Goal: Information Seeking & Learning: Learn about a topic

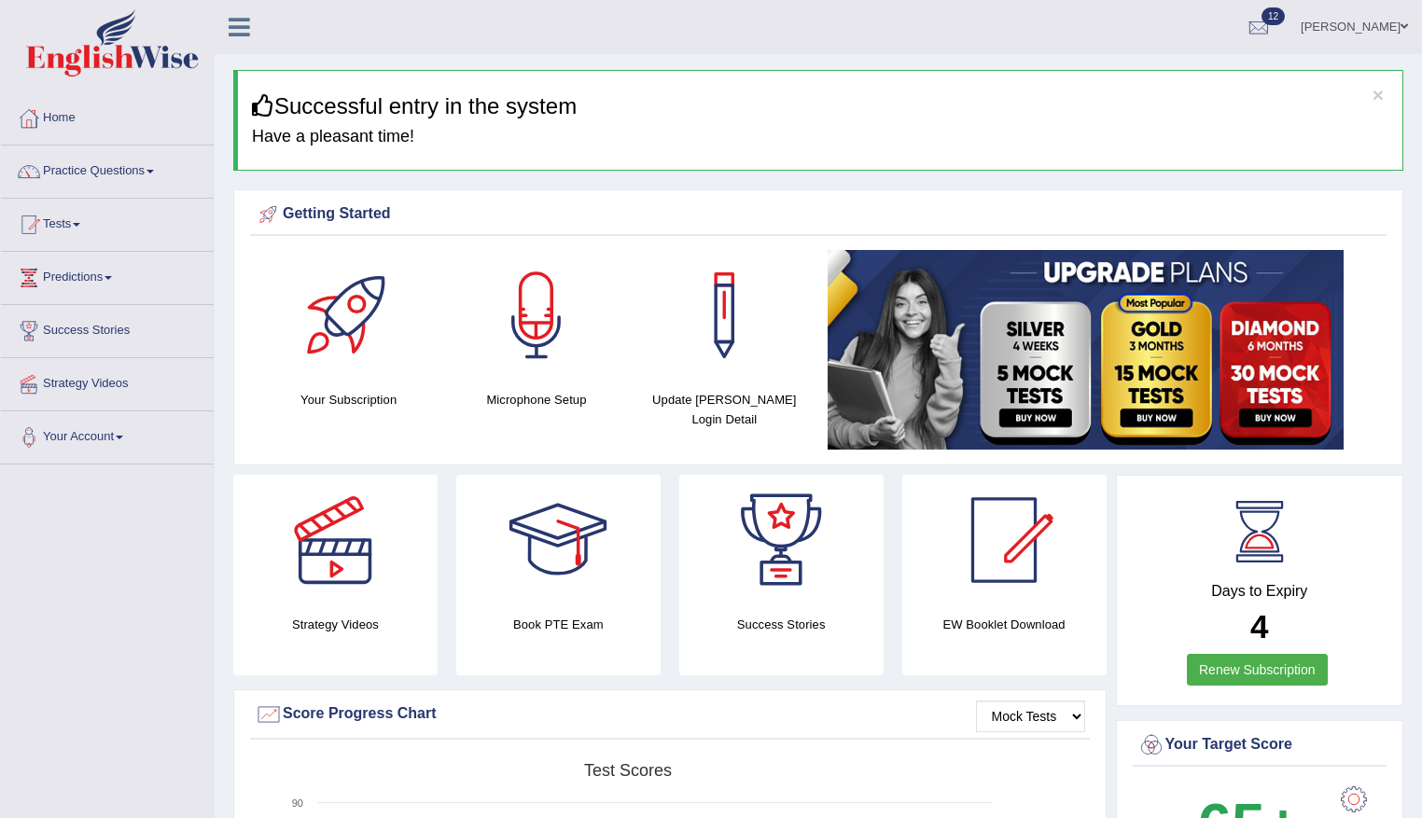
click at [88, 177] on link "Practice Questions" at bounding box center [107, 169] width 213 height 47
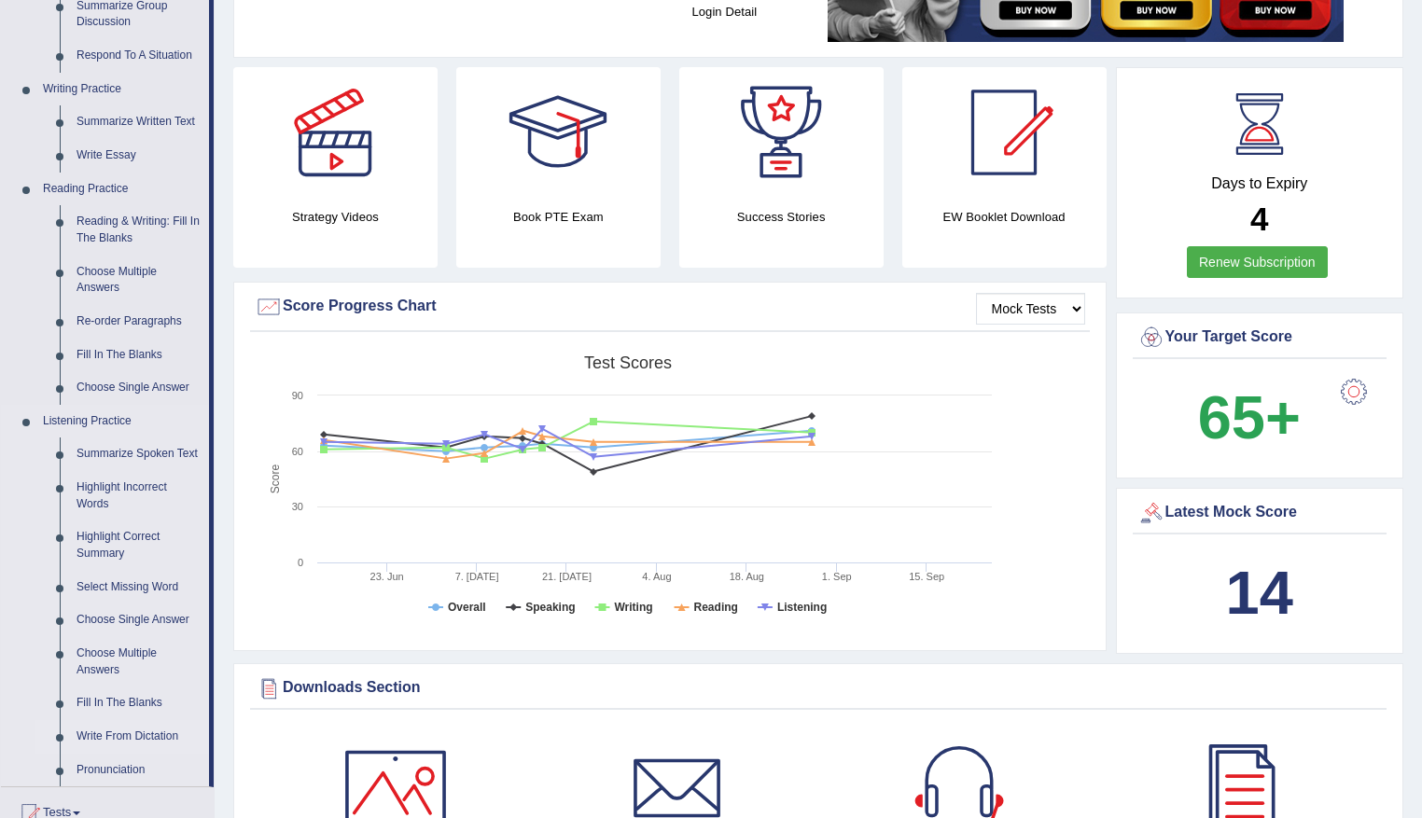
scroll to position [560, 0]
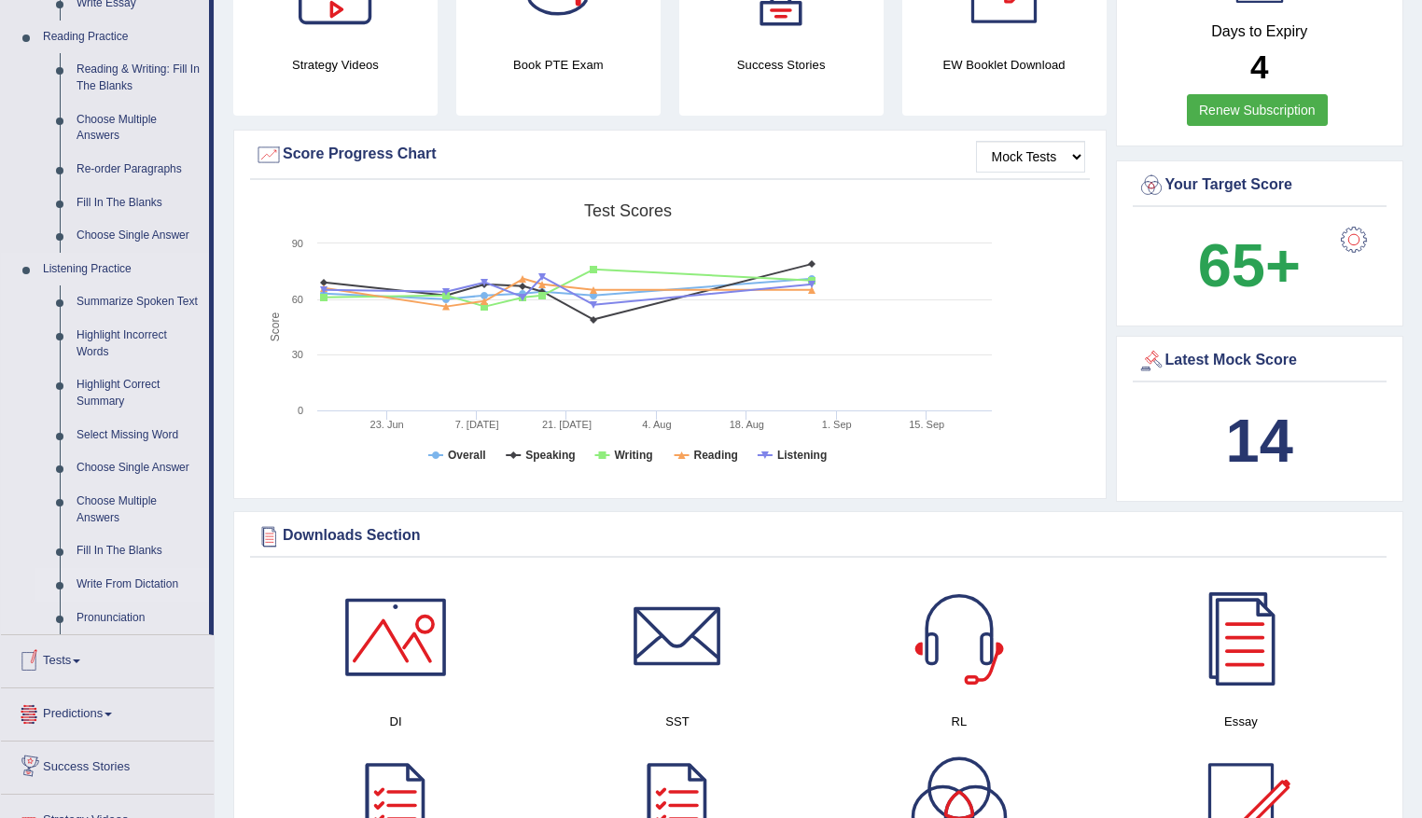
click at [136, 583] on link "Write From Dictation" at bounding box center [138, 585] width 141 height 34
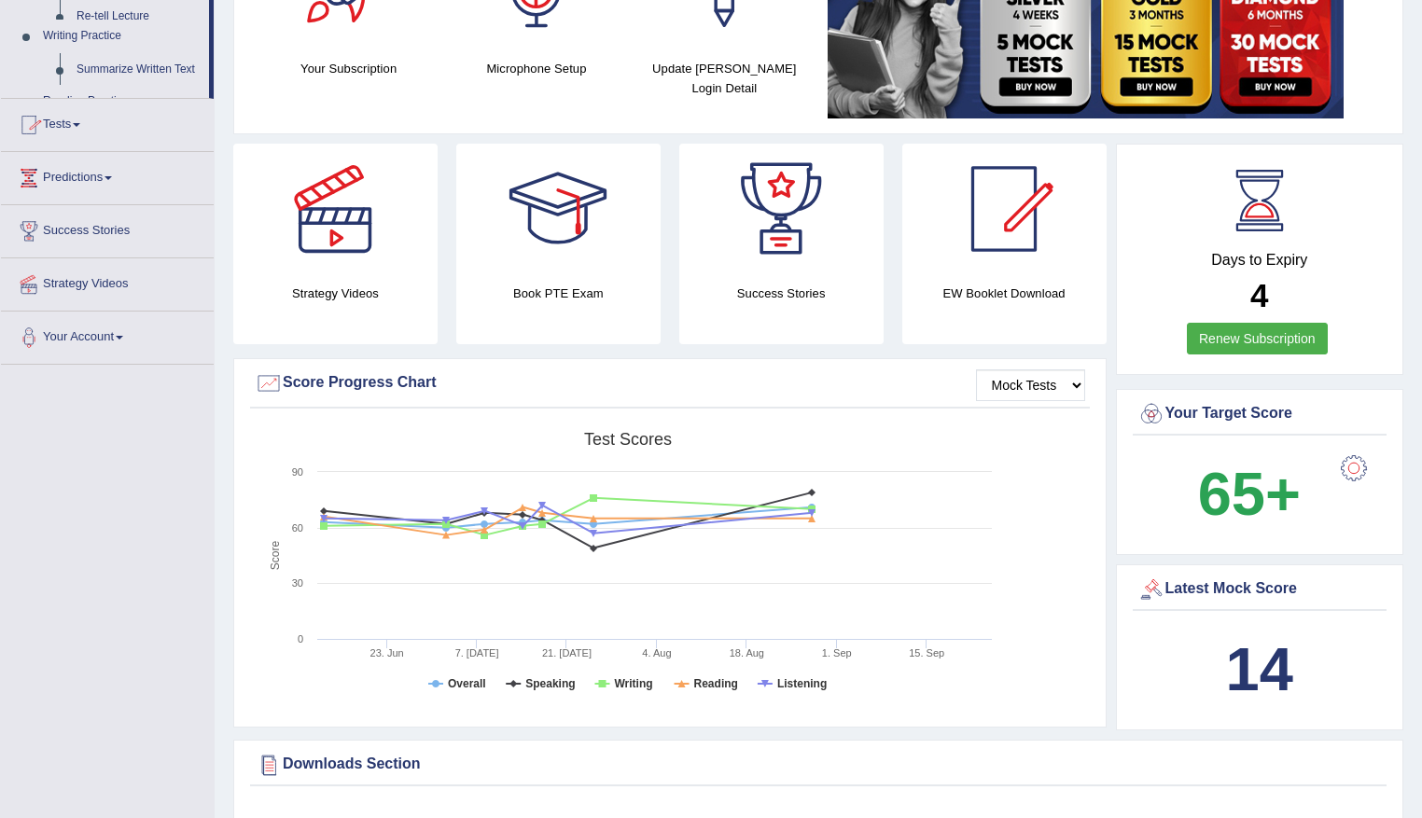
scroll to position [698, 0]
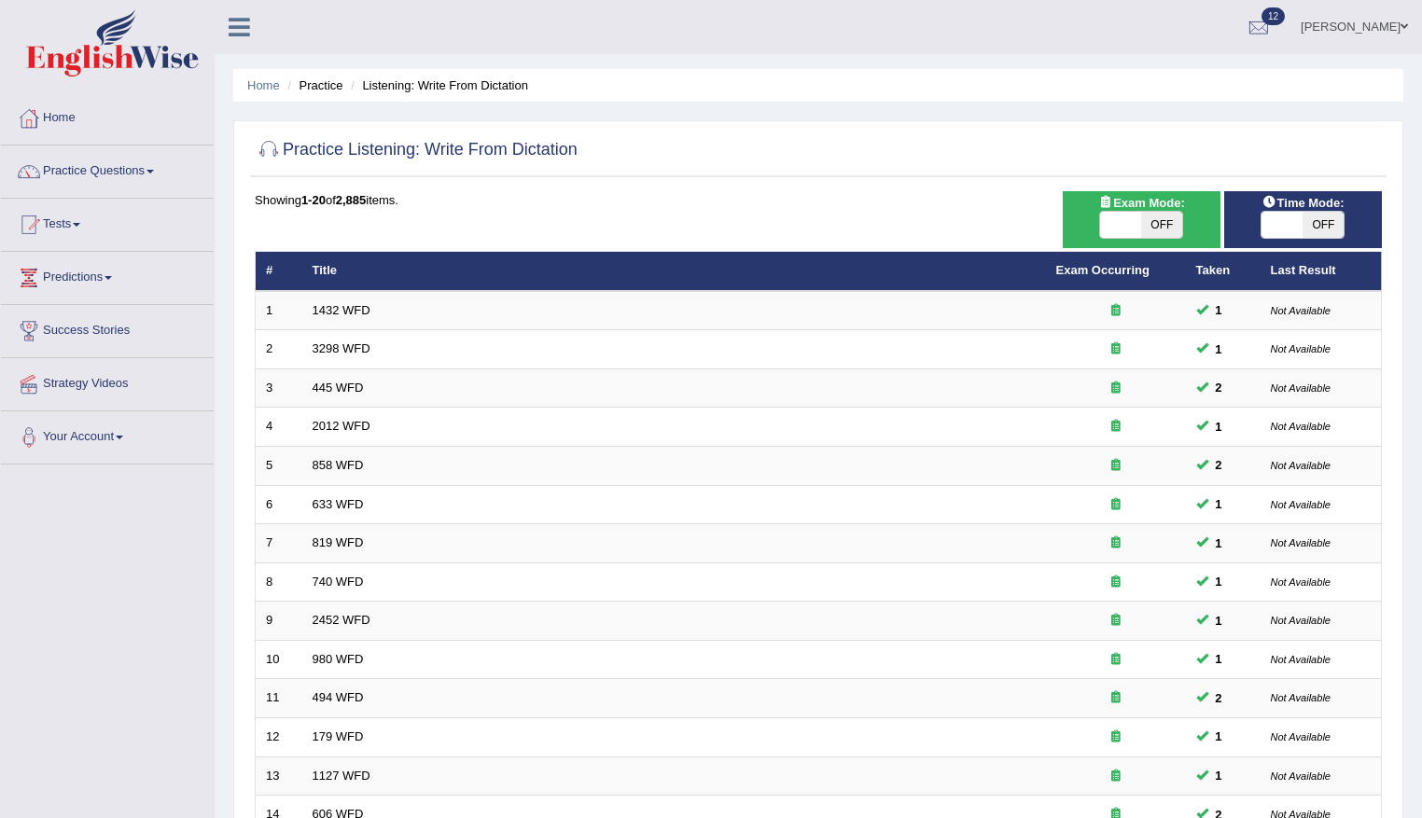
click at [1171, 222] on span "OFF" at bounding box center [1161, 225] width 41 height 26
checkbox input "true"
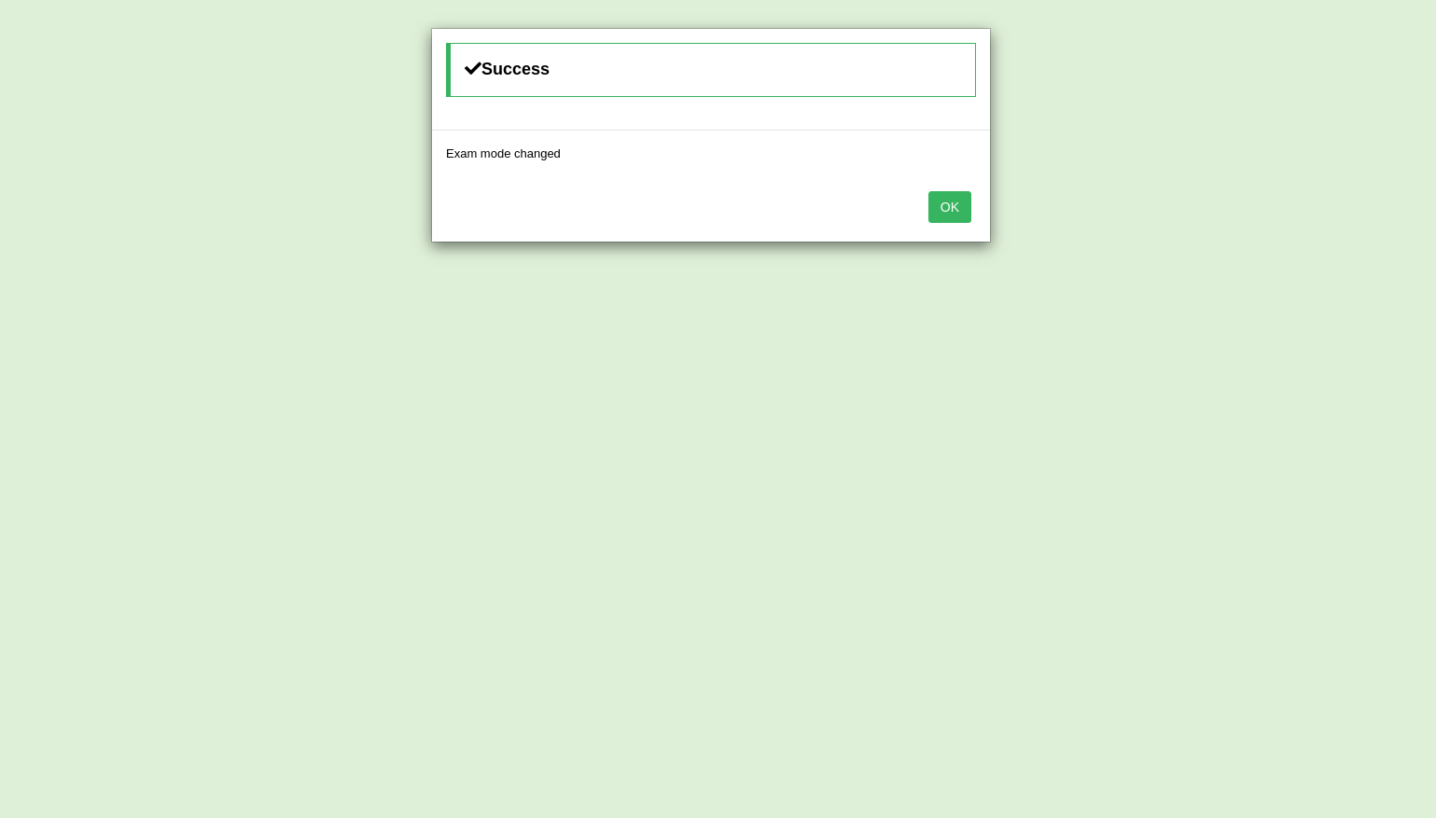
click at [1116, 221] on div "Success Exam mode changed OK" at bounding box center [718, 409] width 1436 height 818
click at [948, 208] on button "OK" at bounding box center [949, 207] width 43 height 32
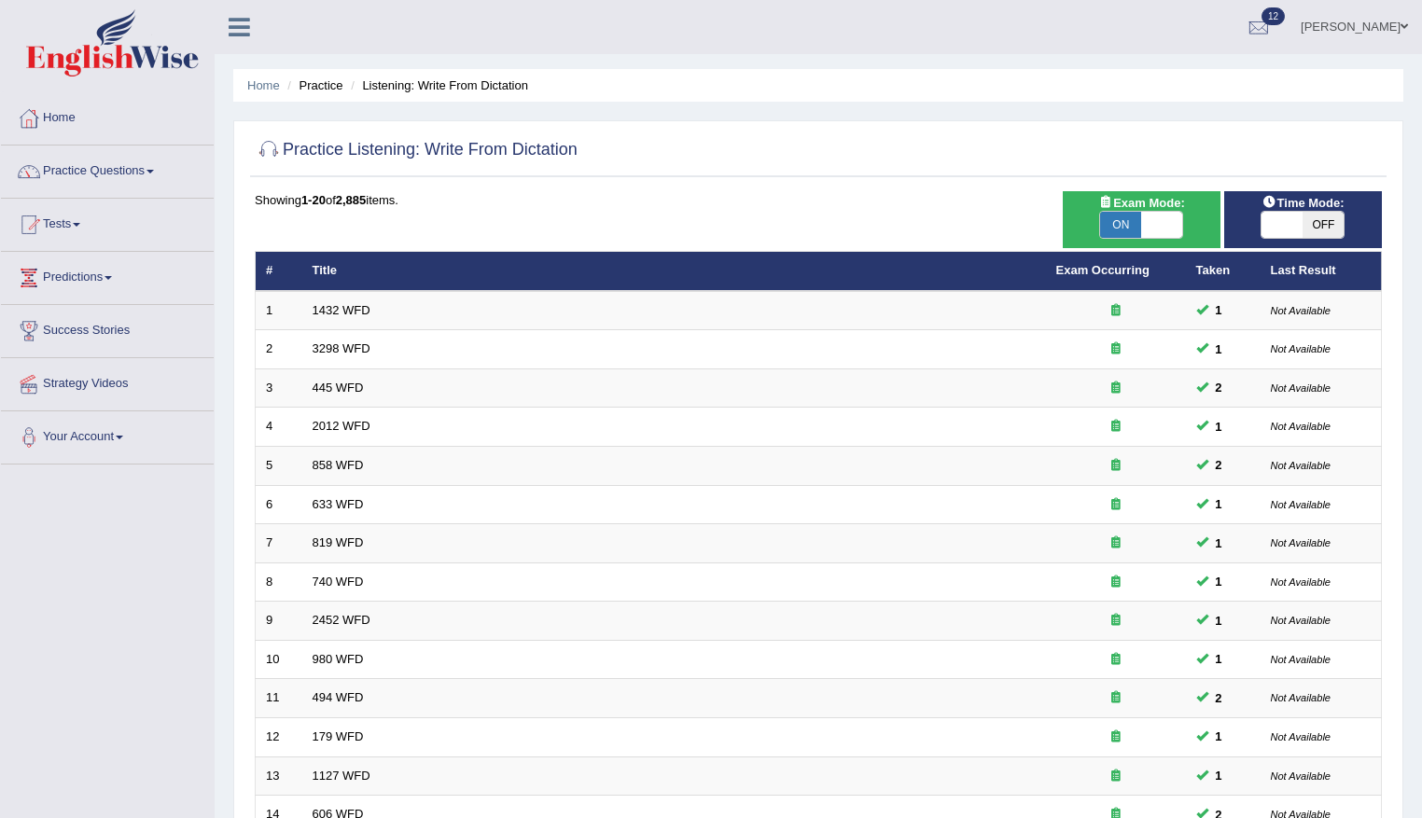
scroll to position [171, 0]
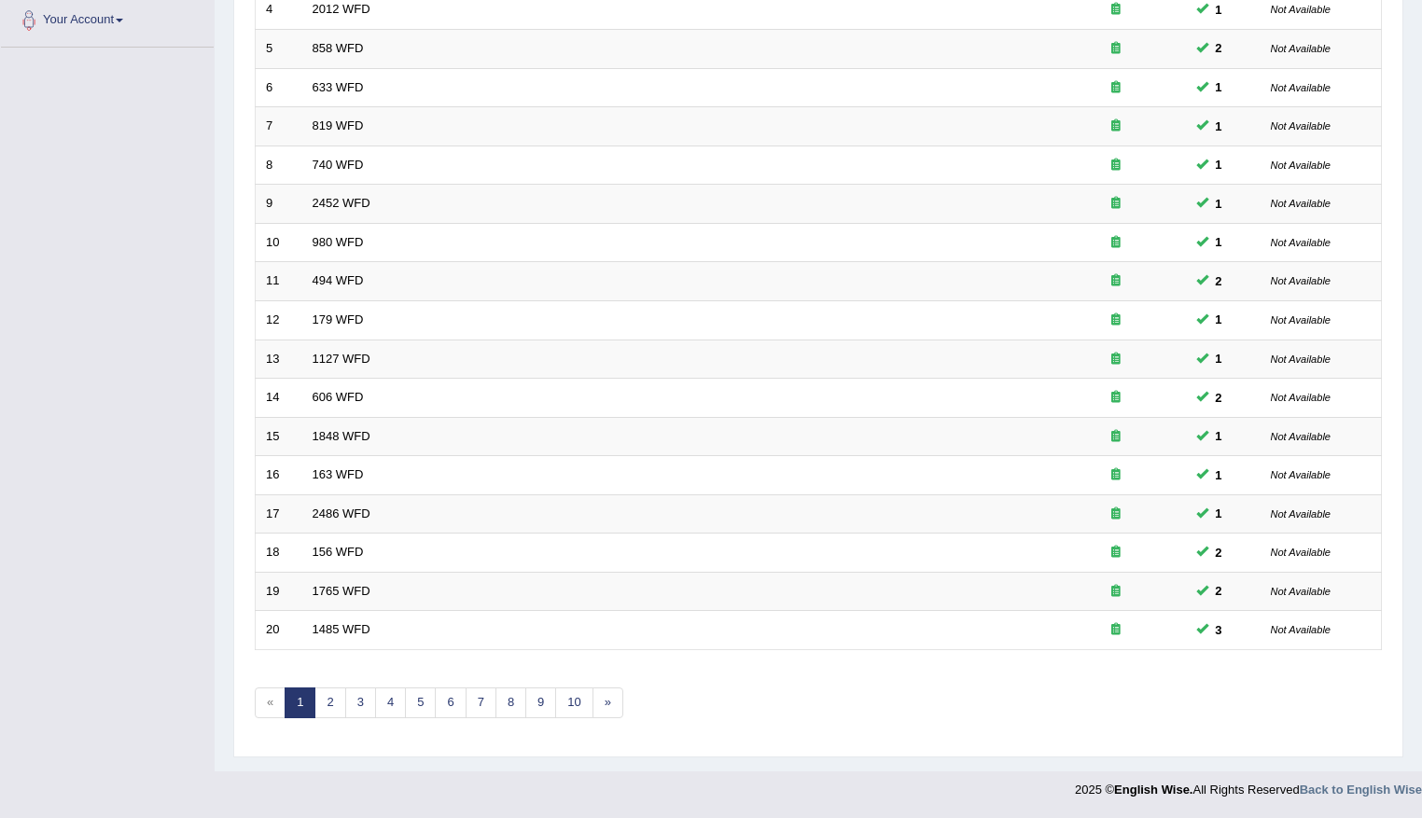
scroll to position [417, 0]
click at [332, 712] on link "2" at bounding box center [329, 703] width 31 height 31
click at [361, 705] on link "3" at bounding box center [360, 703] width 31 height 31
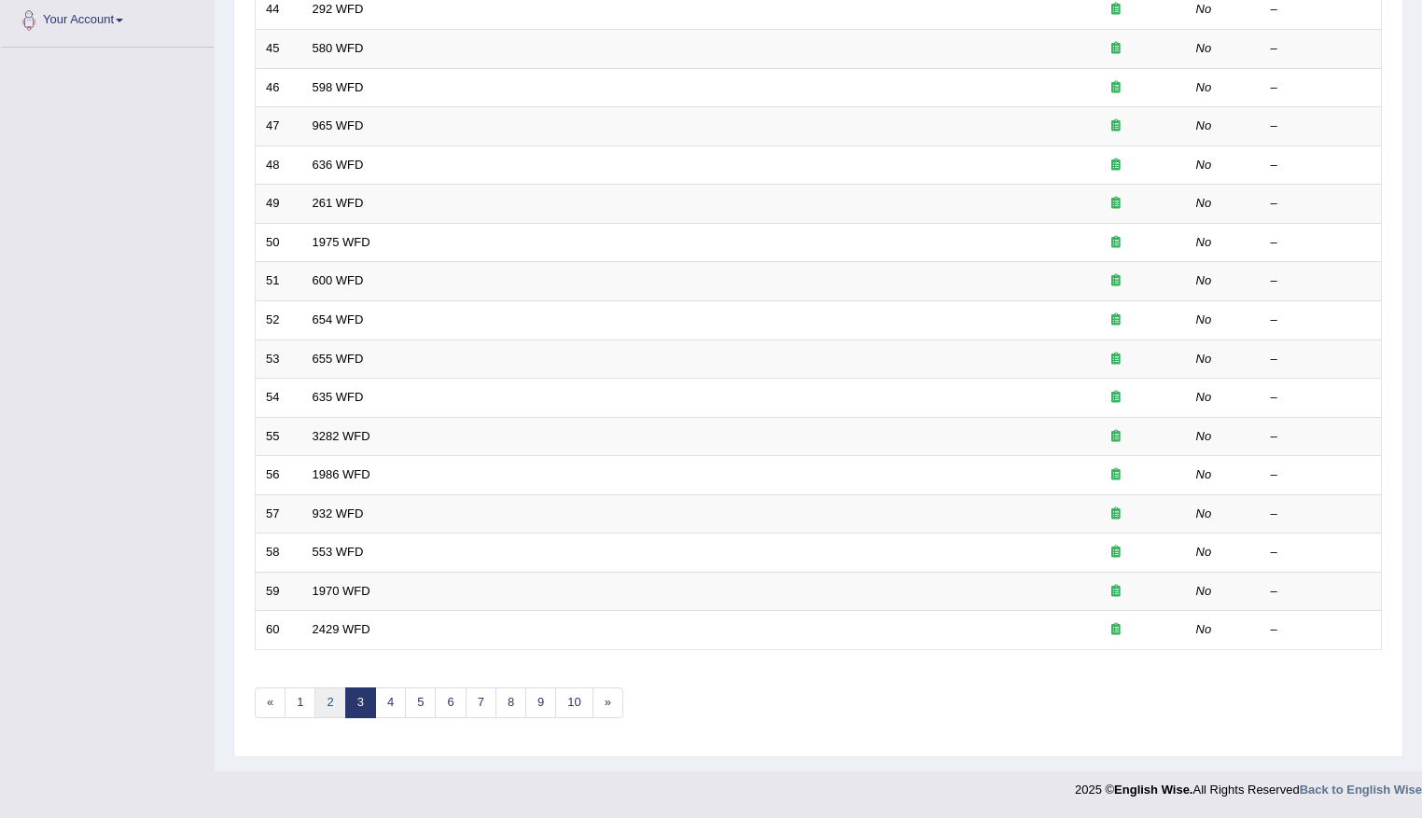
click at [333, 693] on link "2" at bounding box center [329, 703] width 31 height 31
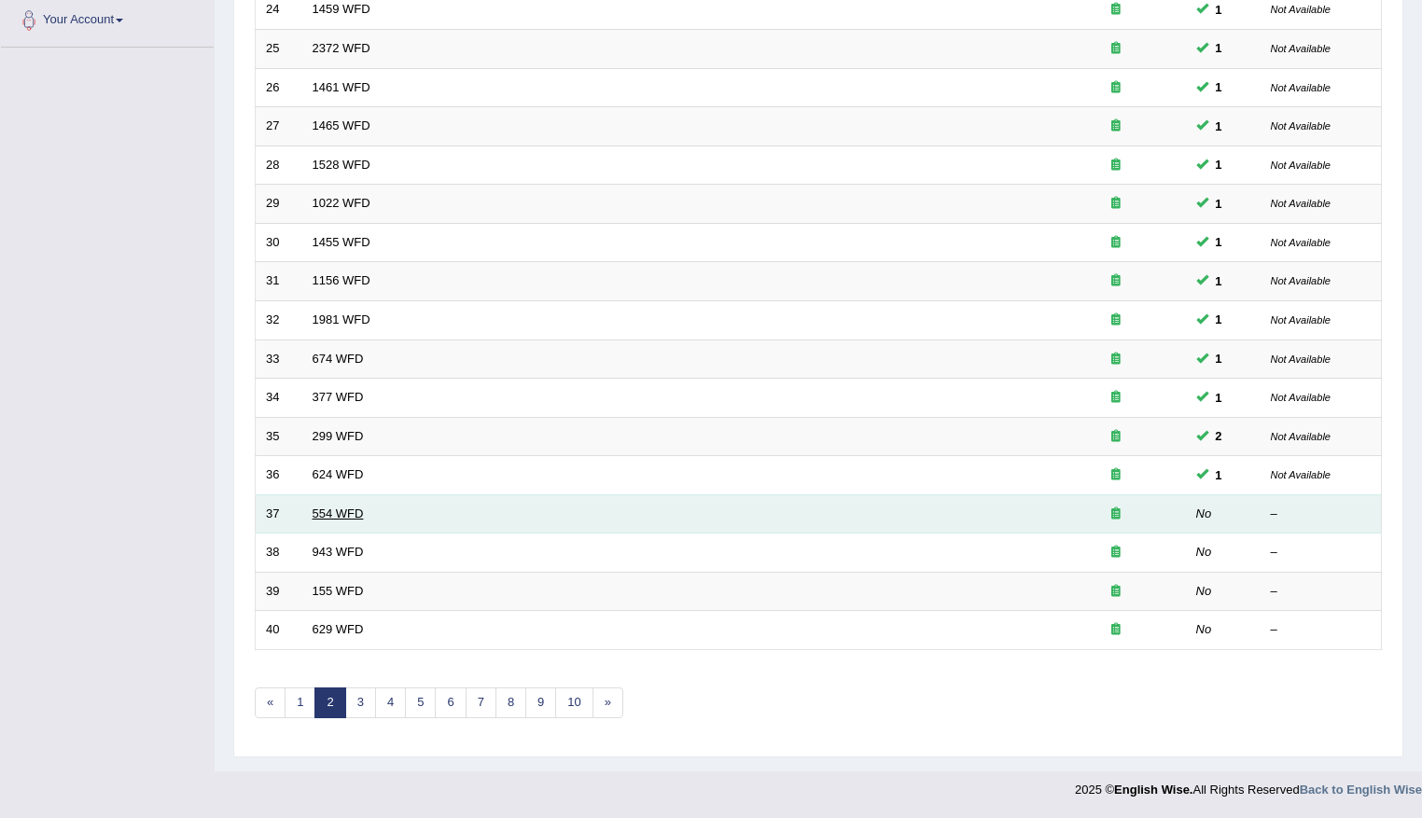
click at [333, 509] on link "554 WFD" at bounding box center [338, 514] width 51 height 14
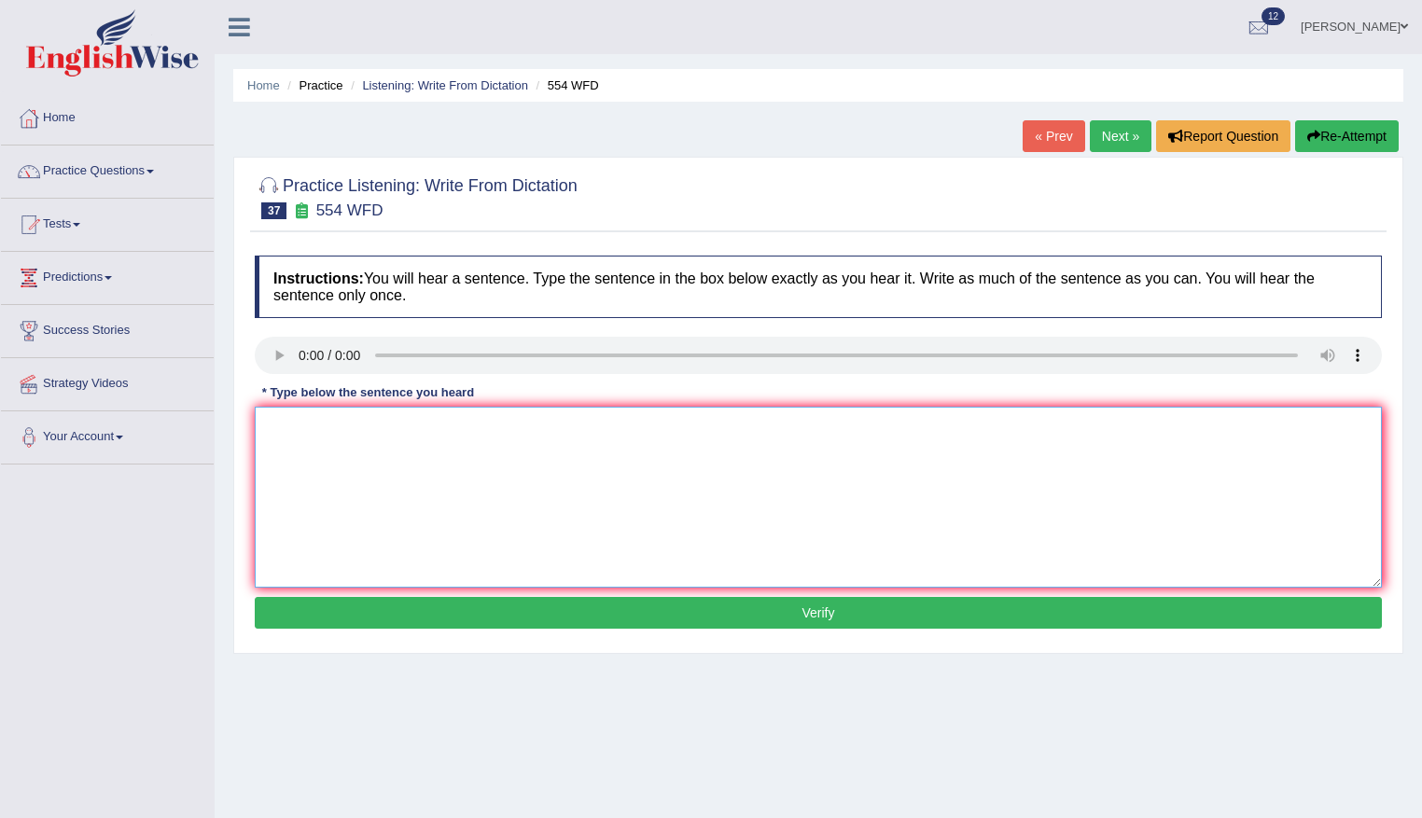
click at [495, 450] on textarea at bounding box center [818, 497] width 1127 height 181
type textarea "We are able to work in a team."
click at [783, 607] on button "Verify" at bounding box center [818, 613] width 1127 height 32
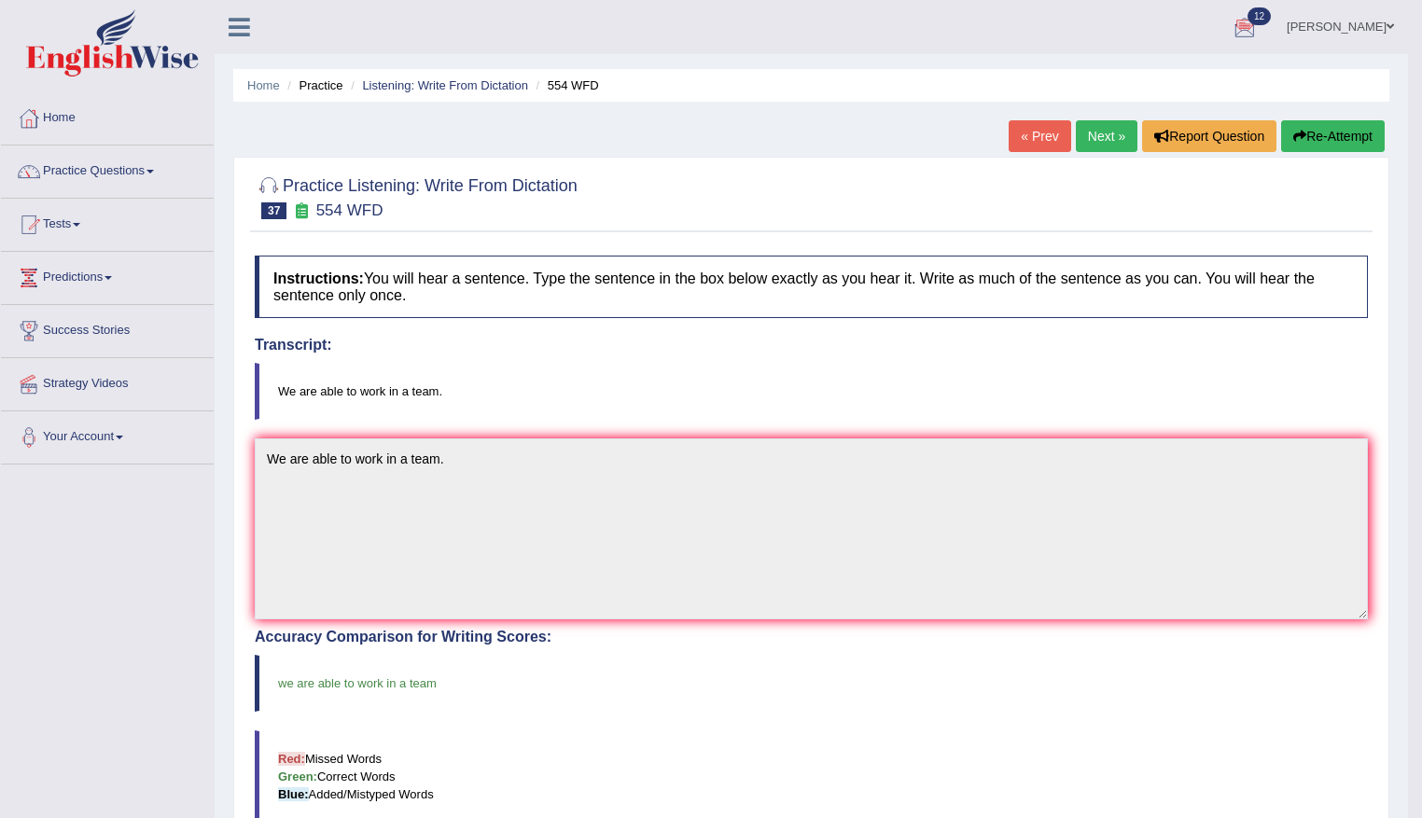
click at [1097, 134] on link "Next »" at bounding box center [1107, 136] width 62 height 32
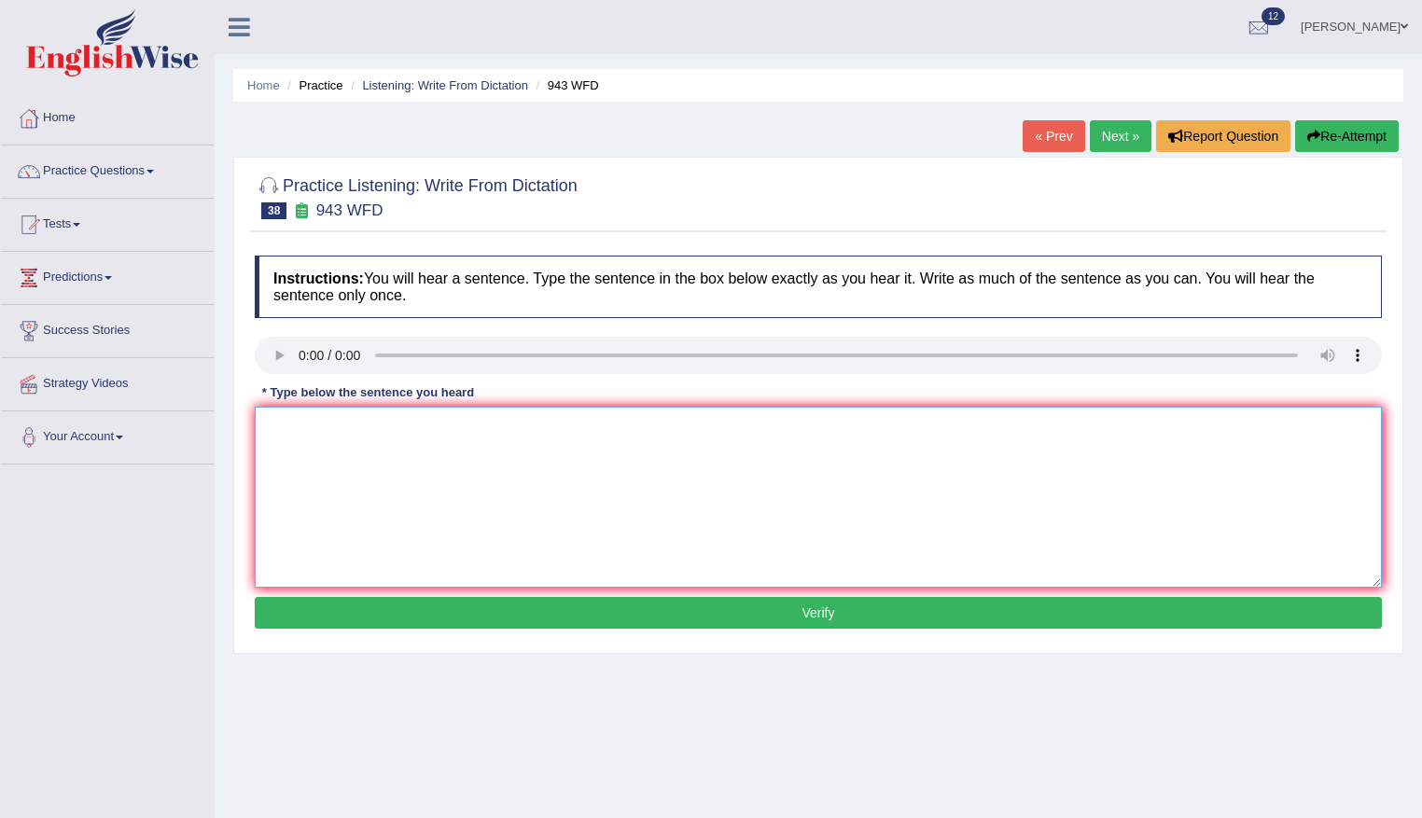
drag, startPoint x: 489, startPoint y: 456, endPoint x: 511, endPoint y: 469, distance: 25.9
click at [497, 454] on textarea at bounding box center [818, 497] width 1127 height 181
type textarea "Farming method across the world have greatly developed recently."
click at [891, 607] on button "Verify" at bounding box center [818, 613] width 1127 height 32
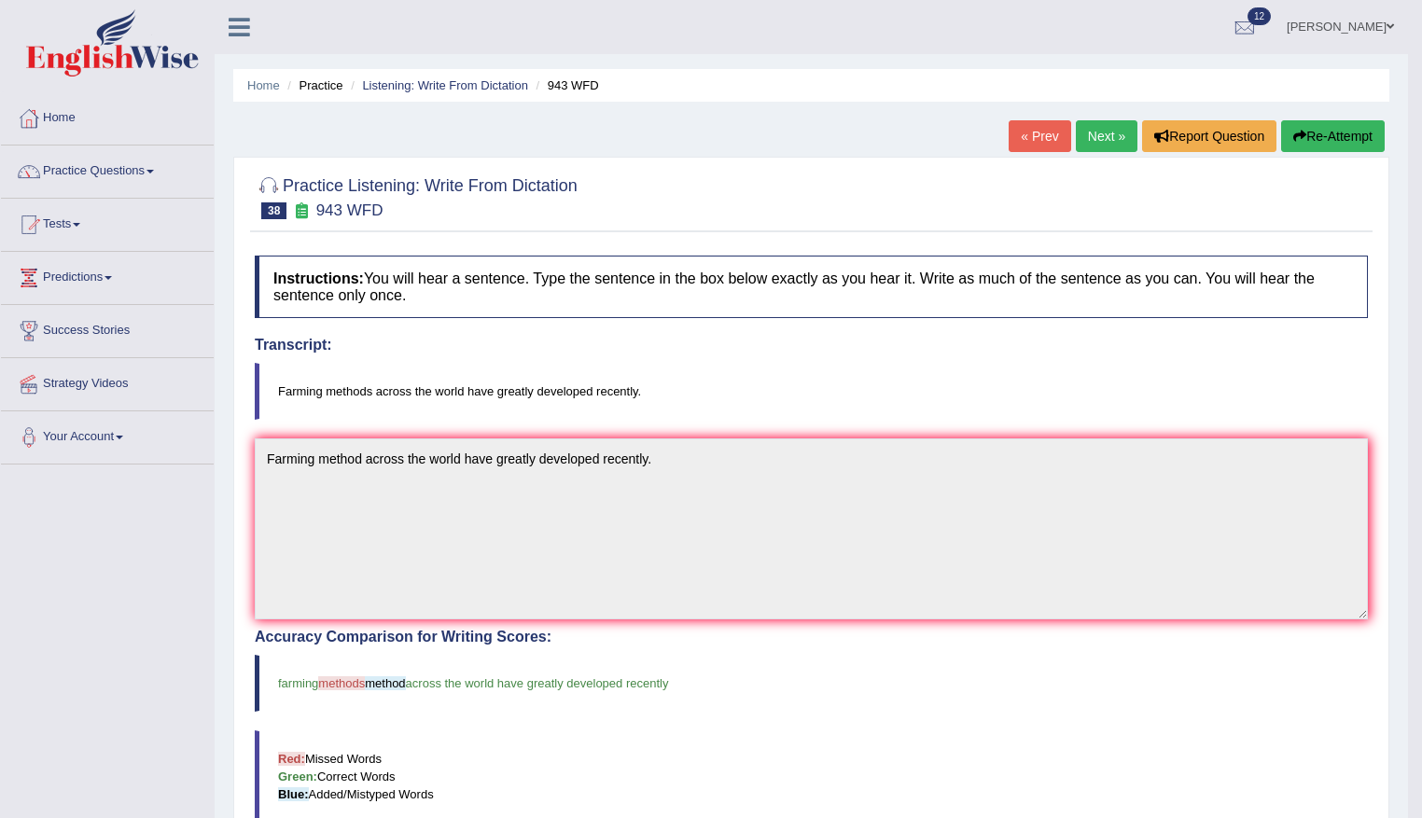
click at [1365, 134] on button "Re-Attempt" at bounding box center [1333, 136] width 104 height 32
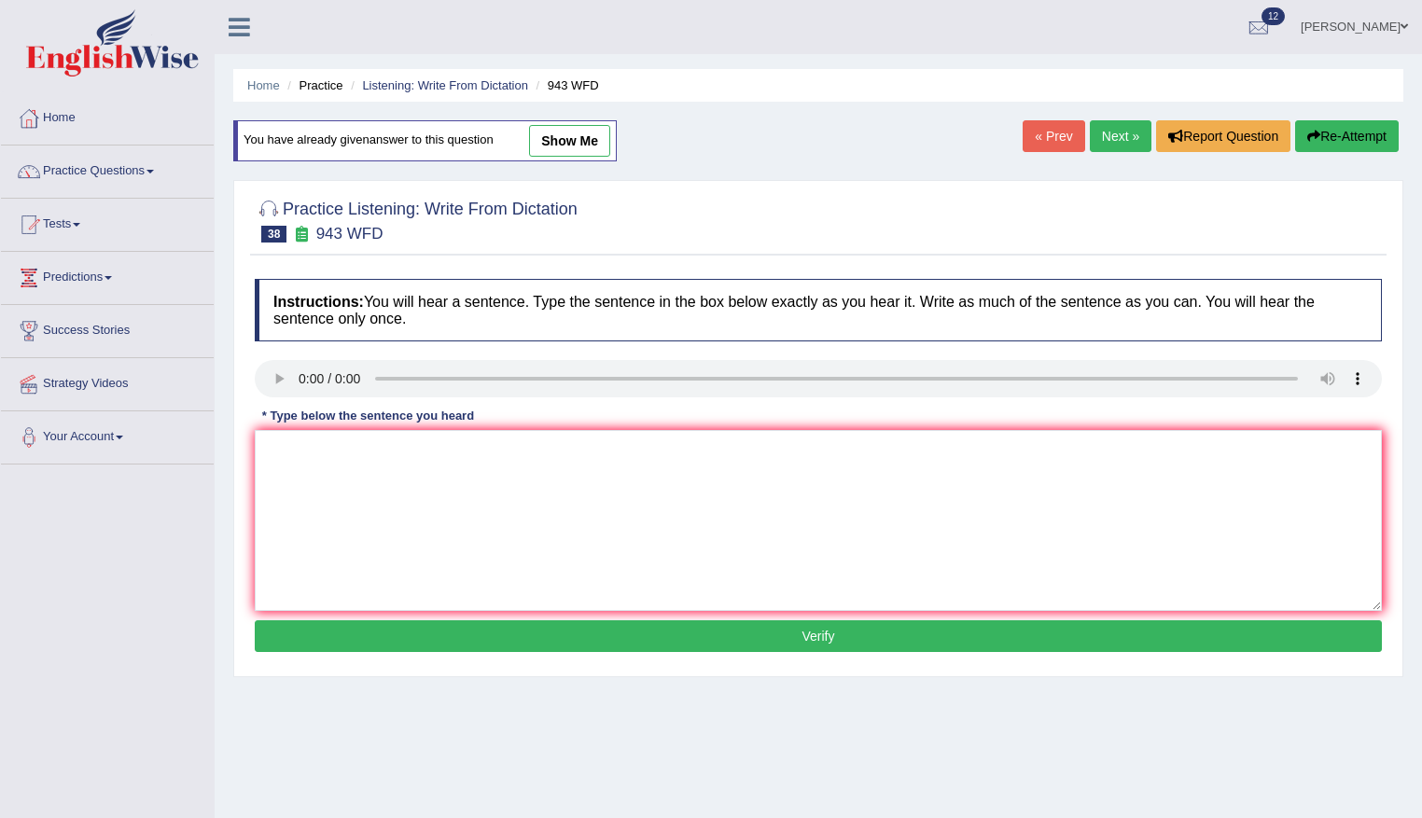
click at [1103, 143] on link "Next »" at bounding box center [1121, 136] width 62 height 32
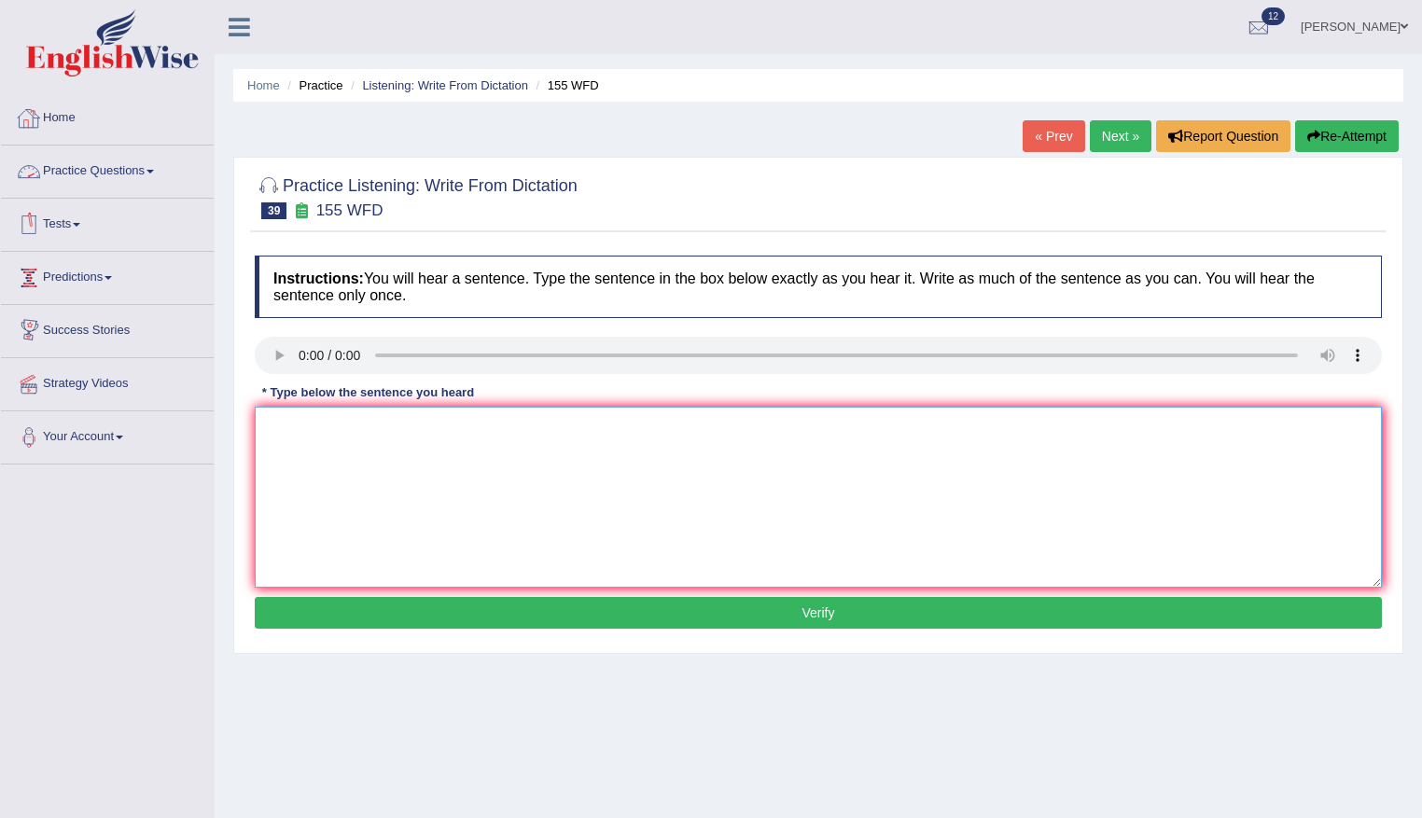
click at [471, 419] on textarea at bounding box center [818, 497] width 1127 height 181
type textarea "Important details from the arguments are missing in the summary."
click at [825, 614] on button "Verify" at bounding box center [818, 613] width 1127 height 32
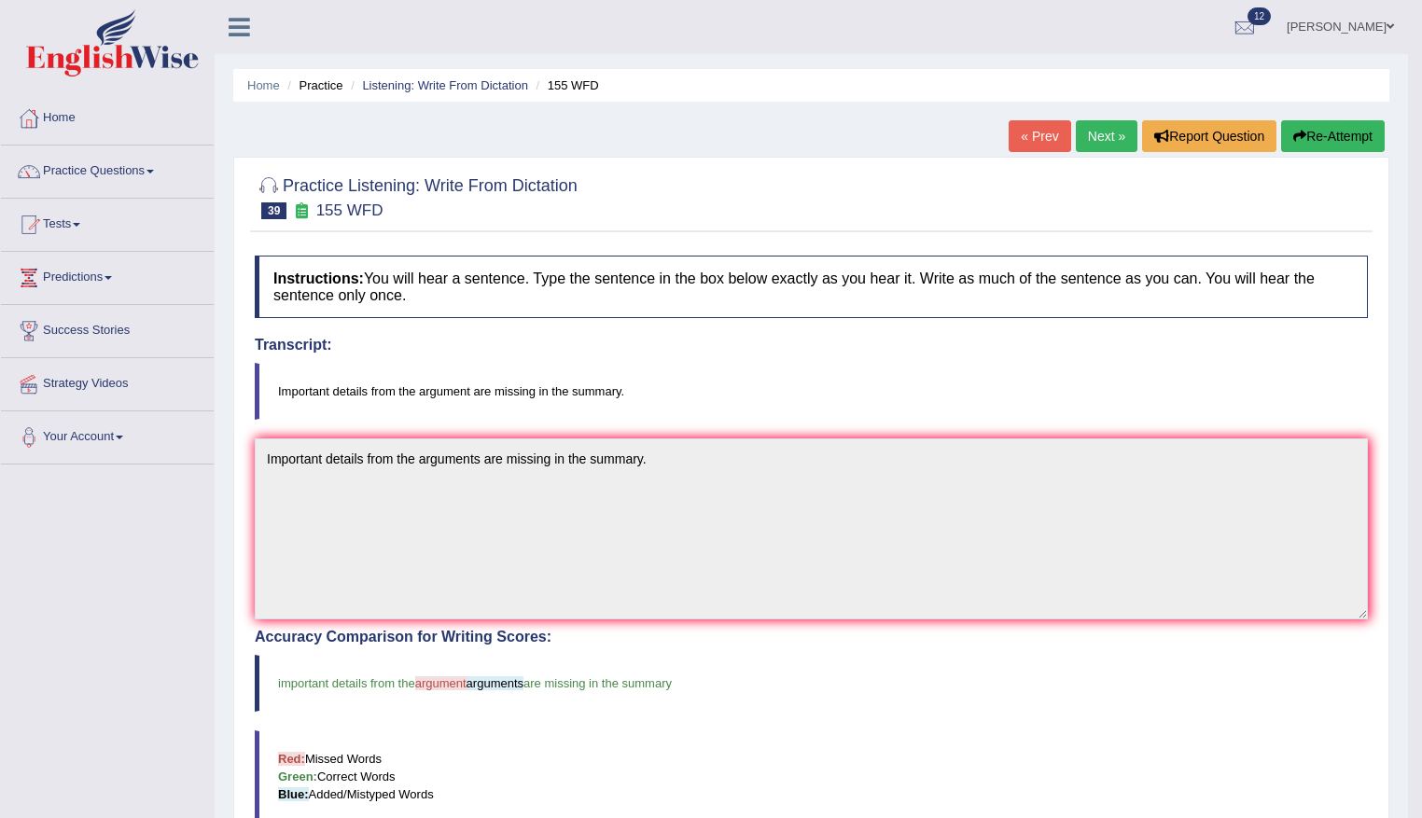
click at [1323, 135] on button "Re-Attempt" at bounding box center [1333, 136] width 104 height 32
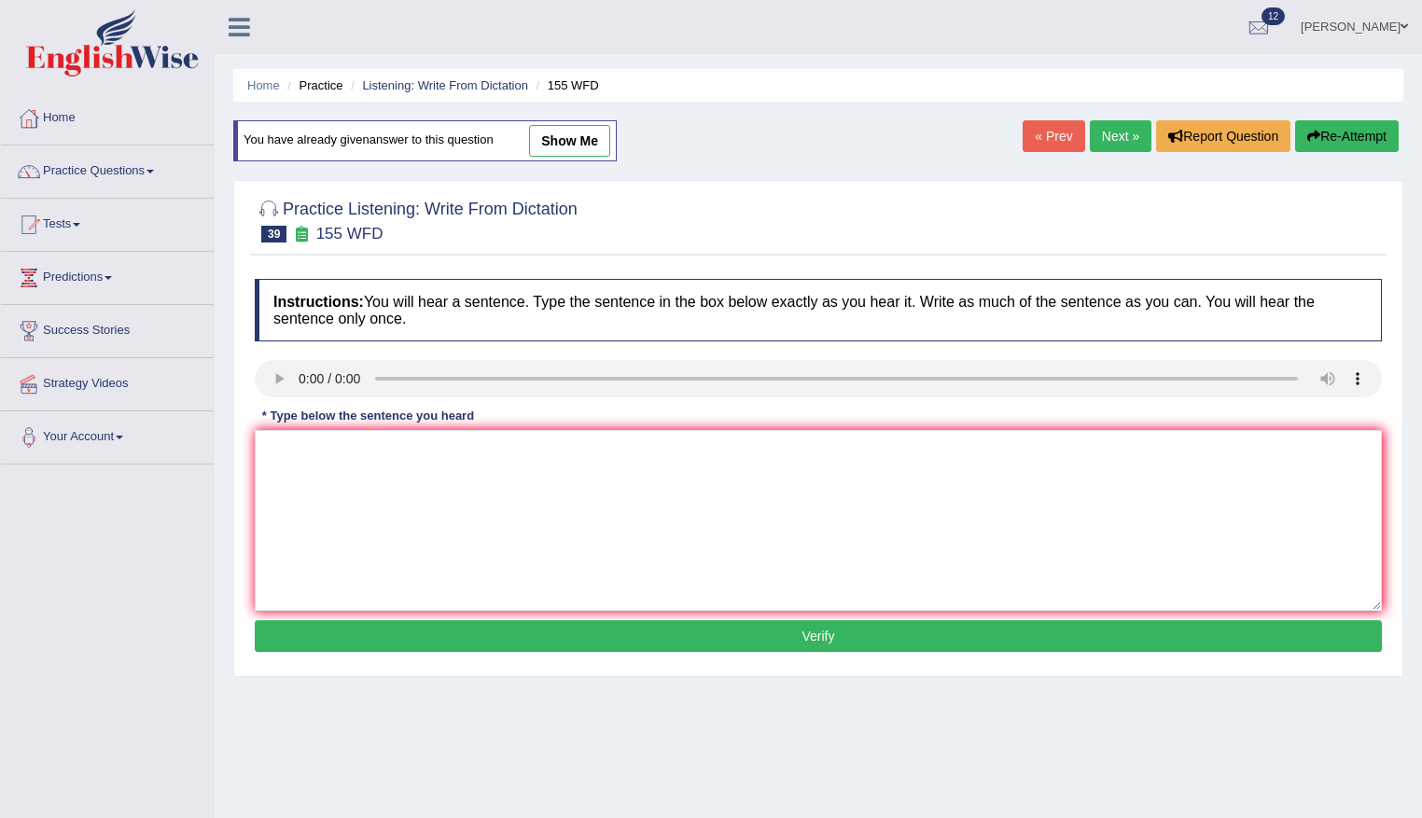
click at [1098, 144] on link "Next »" at bounding box center [1121, 136] width 62 height 32
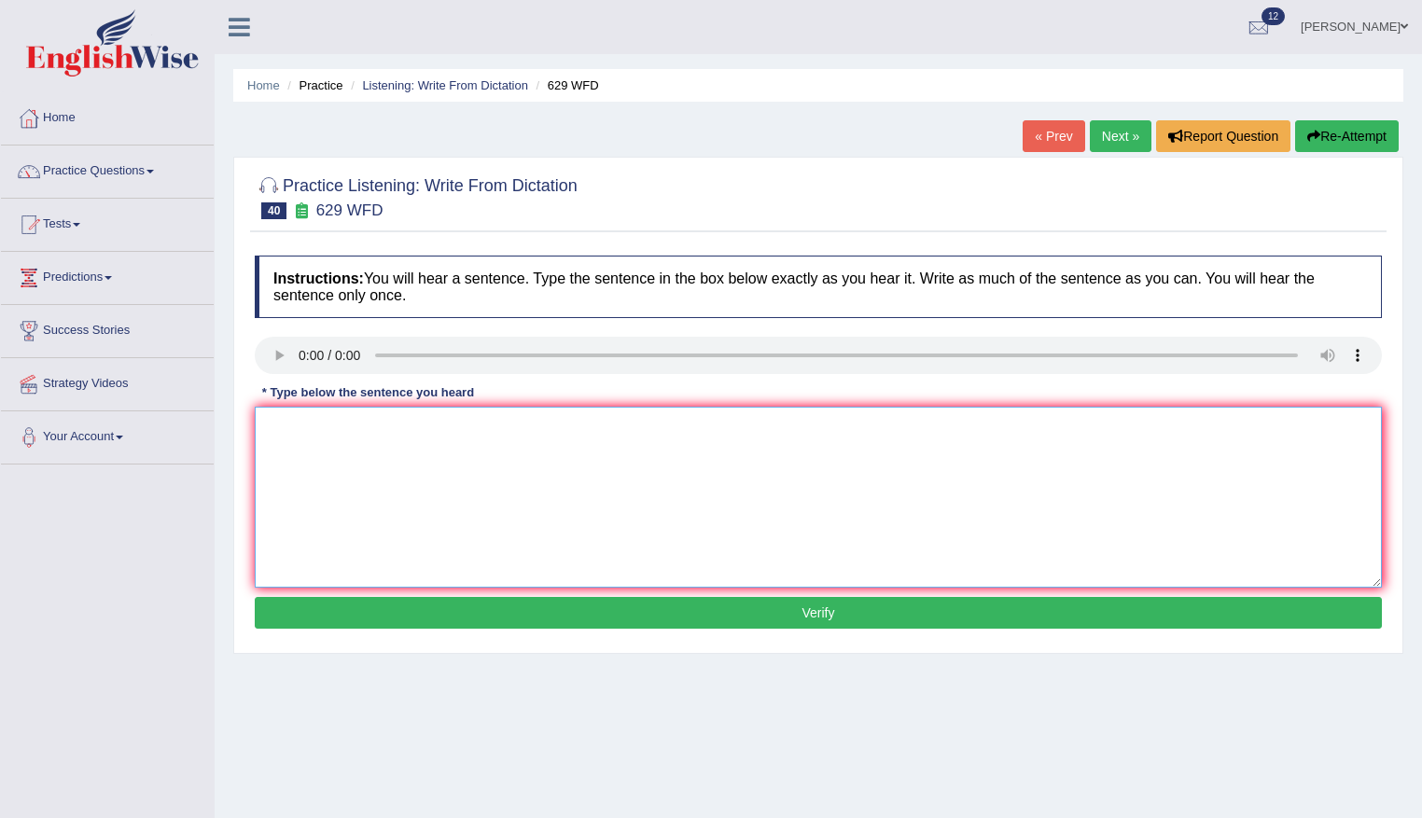
click at [524, 448] on textarea at bounding box center [818, 497] width 1127 height 181
click at [226, 361] on div "Home Practice Listening: Write From Dictation 629 WFD « Prev Next » Report Ques…" at bounding box center [818, 466] width 1207 height 933
click at [592, 436] on textarea "Please provide the report to support your ideas" at bounding box center [818, 497] width 1127 height 181
type textarea "Please provide the report to support your ideas of these this arguments"
click at [787, 628] on button "Verify" at bounding box center [818, 613] width 1127 height 32
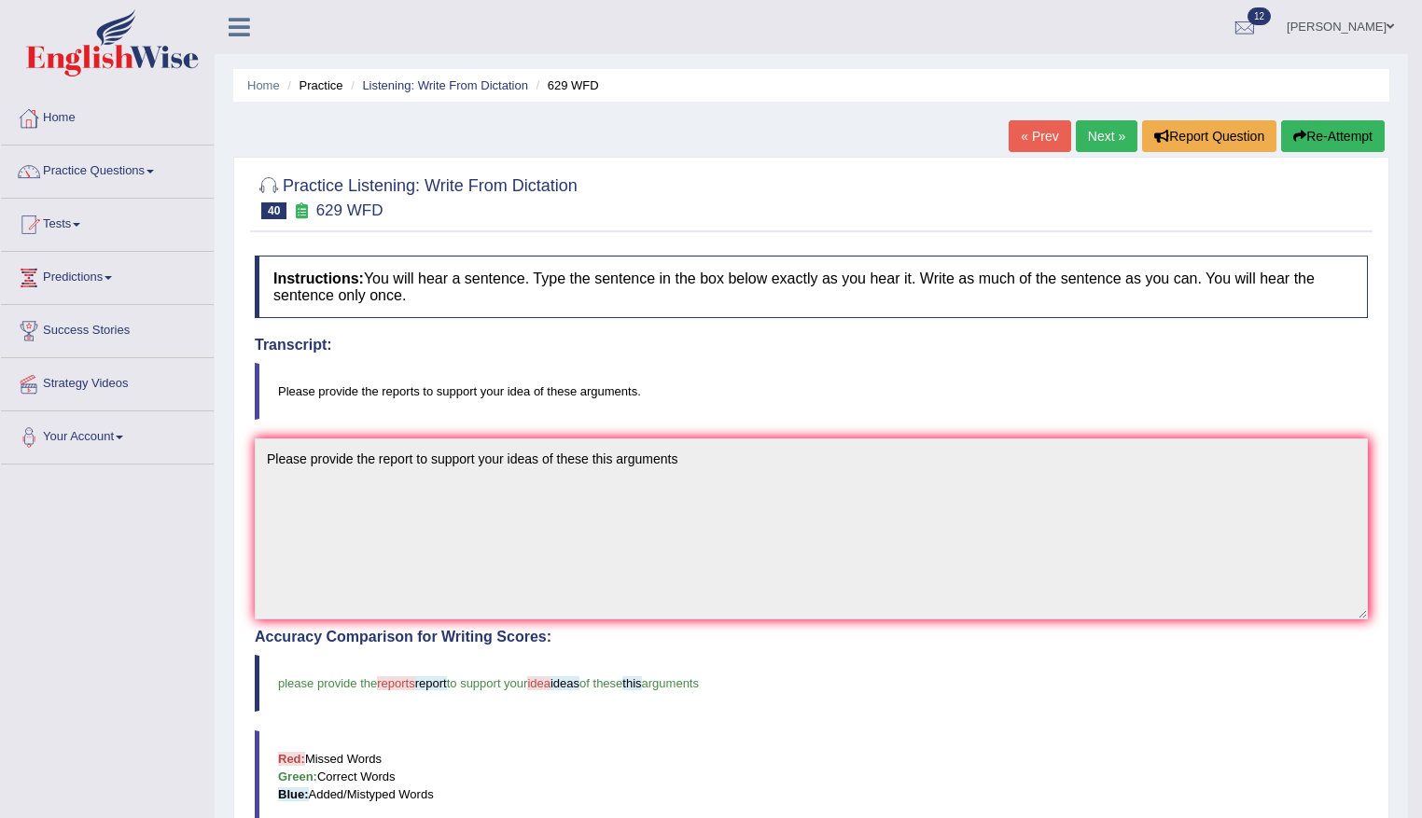
click at [1356, 134] on button "Re-Attempt" at bounding box center [1333, 136] width 104 height 32
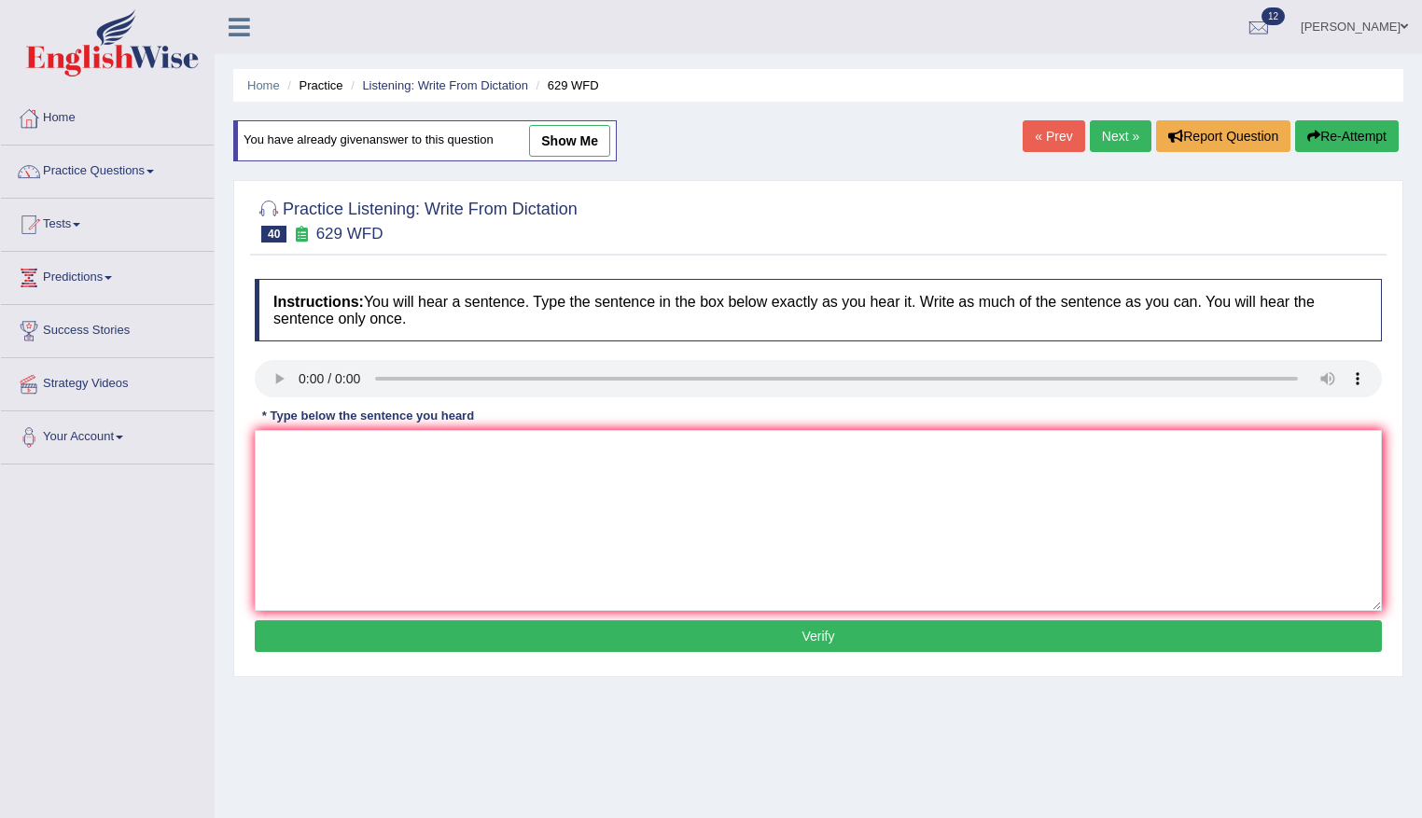
click at [418, 430] on div "Instructions: You will hear a sentence. Type the sentence in the box below exac…" at bounding box center [818, 468] width 1136 height 397
click at [480, 544] on textarea at bounding box center [818, 520] width 1127 height 181
click at [398, 484] on textarea at bounding box center [818, 520] width 1127 height 181
click at [480, 454] on textarea "Please provide the report to supports your ideas of these arguments." at bounding box center [818, 520] width 1127 height 181
drag, startPoint x: 416, startPoint y: 438, endPoint x: 402, endPoint y: 451, distance: 18.5
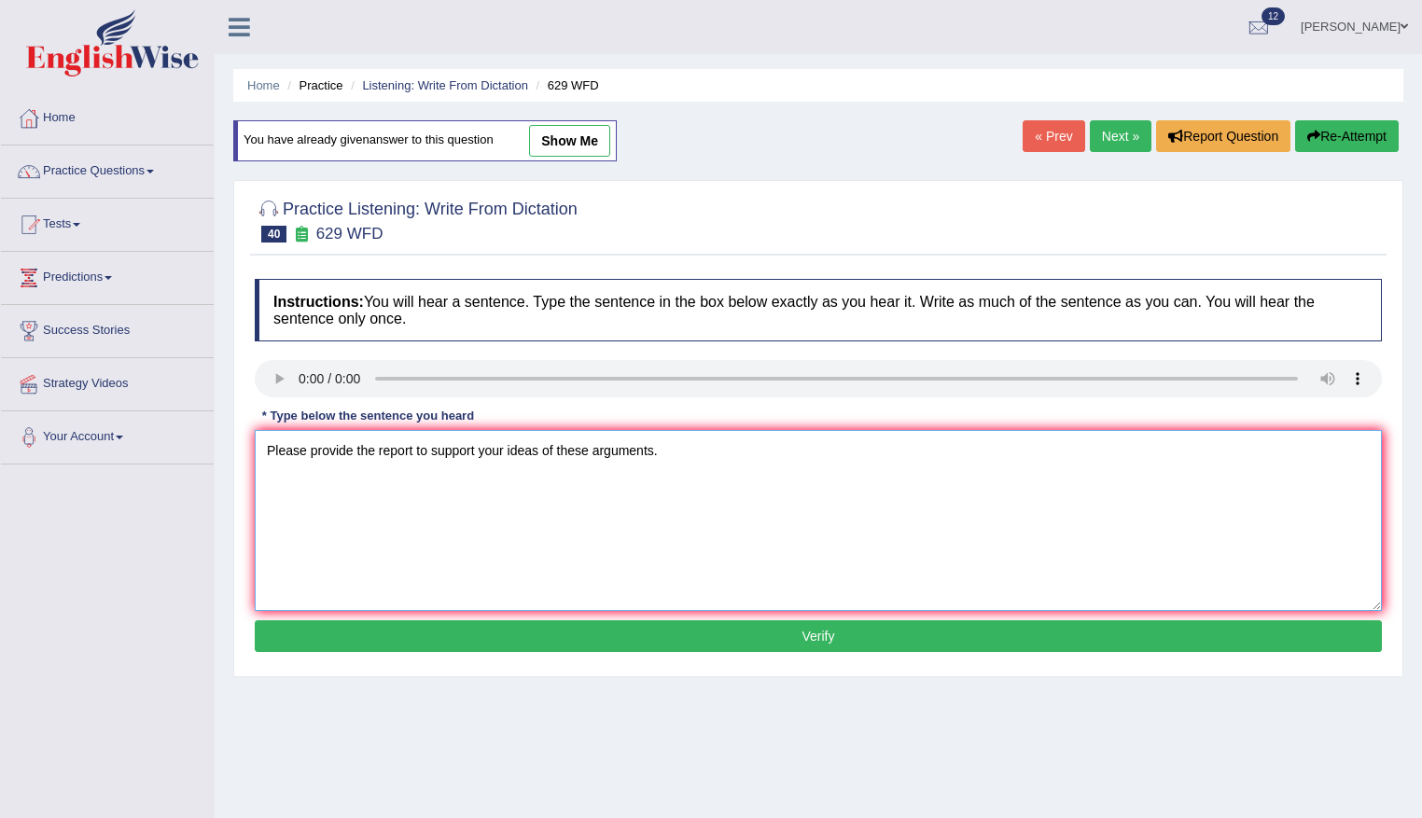
click at [410, 444] on textarea "Please provide the report to support your ideas of these arguments." at bounding box center [818, 520] width 1127 height 181
click at [417, 443] on textarea "Please provide the report to support your ideas of these arguments." at bounding box center [818, 520] width 1127 height 181
type textarea "Please provide the reports to support your ideas of these arguments."
click at [820, 637] on button "Verify" at bounding box center [818, 636] width 1127 height 32
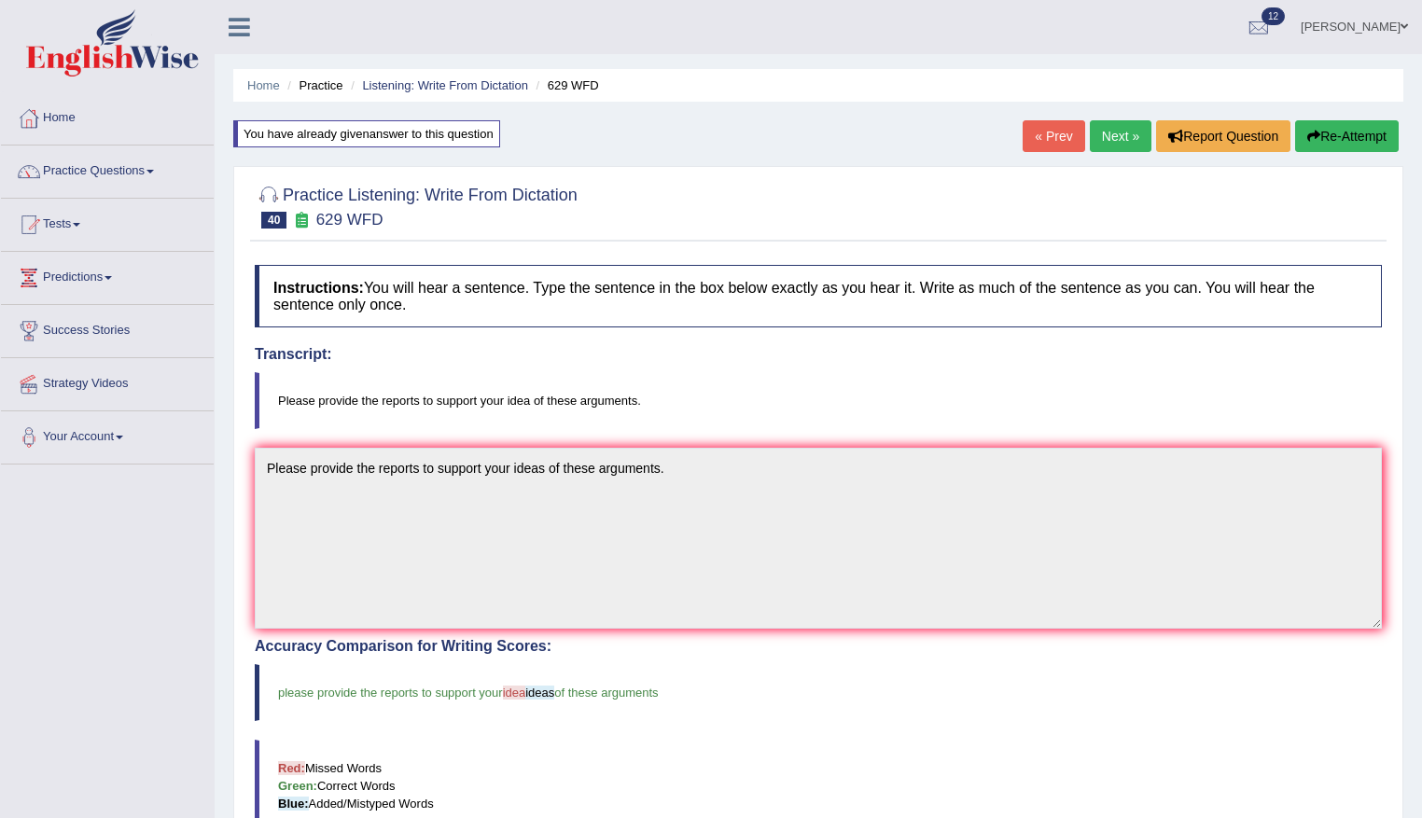
click at [1105, 136] on link "Next »" at bounding box center [1121, 136] width 62 height 32
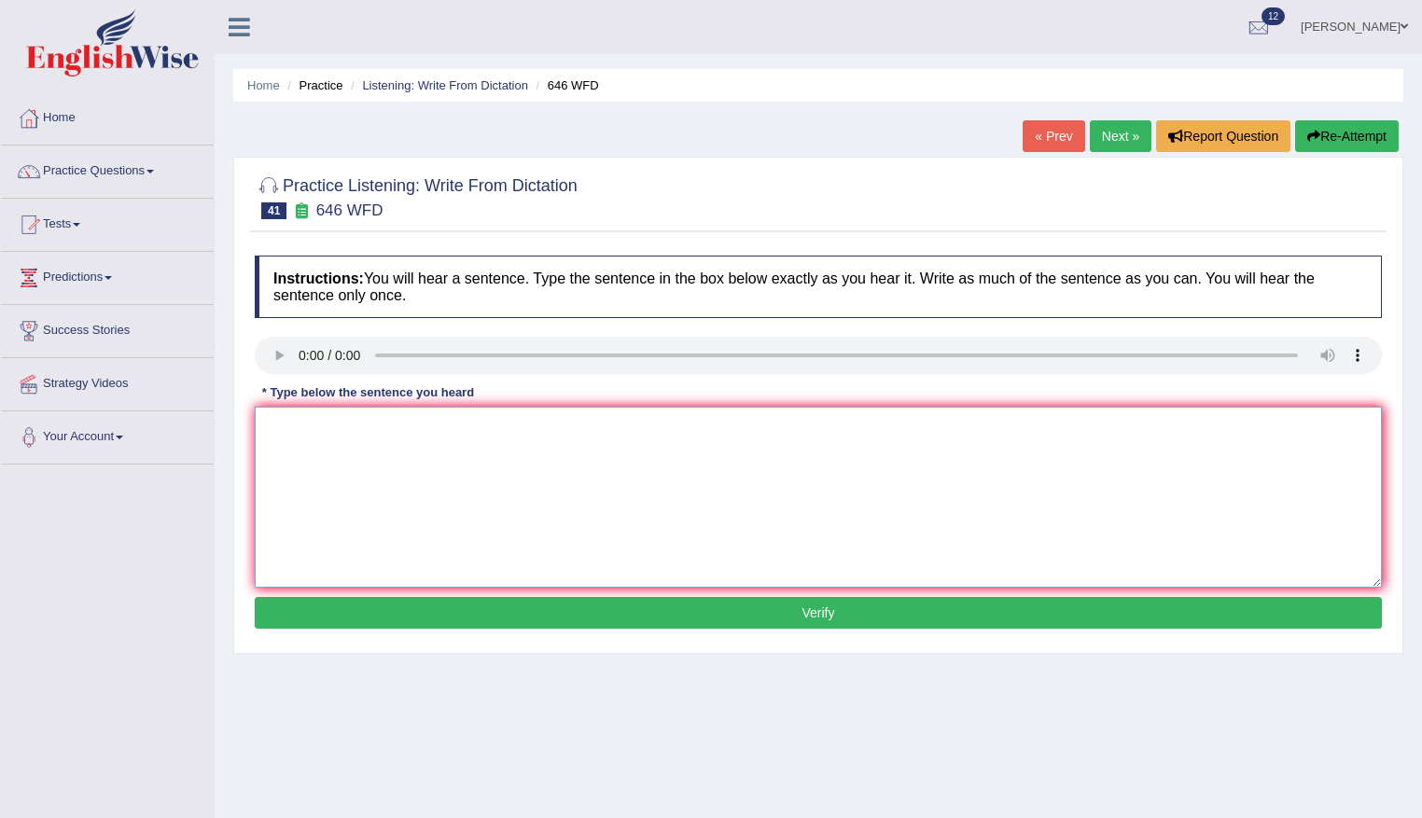
click at [631, 432] on textarea at bounding box center [818, 497] width 1127 height 181
click at [605, 423] on textarea "The industrial revolution in Europe will is driven by extreme technology." at bounding box center [818, 497] width 1127 height 181
type textarea "The industrial revolution in Europe will is driven by extreme stream technology."
click at [768, 609] on button "Verify" at bounding box center [818, 613] width 1127 height 32
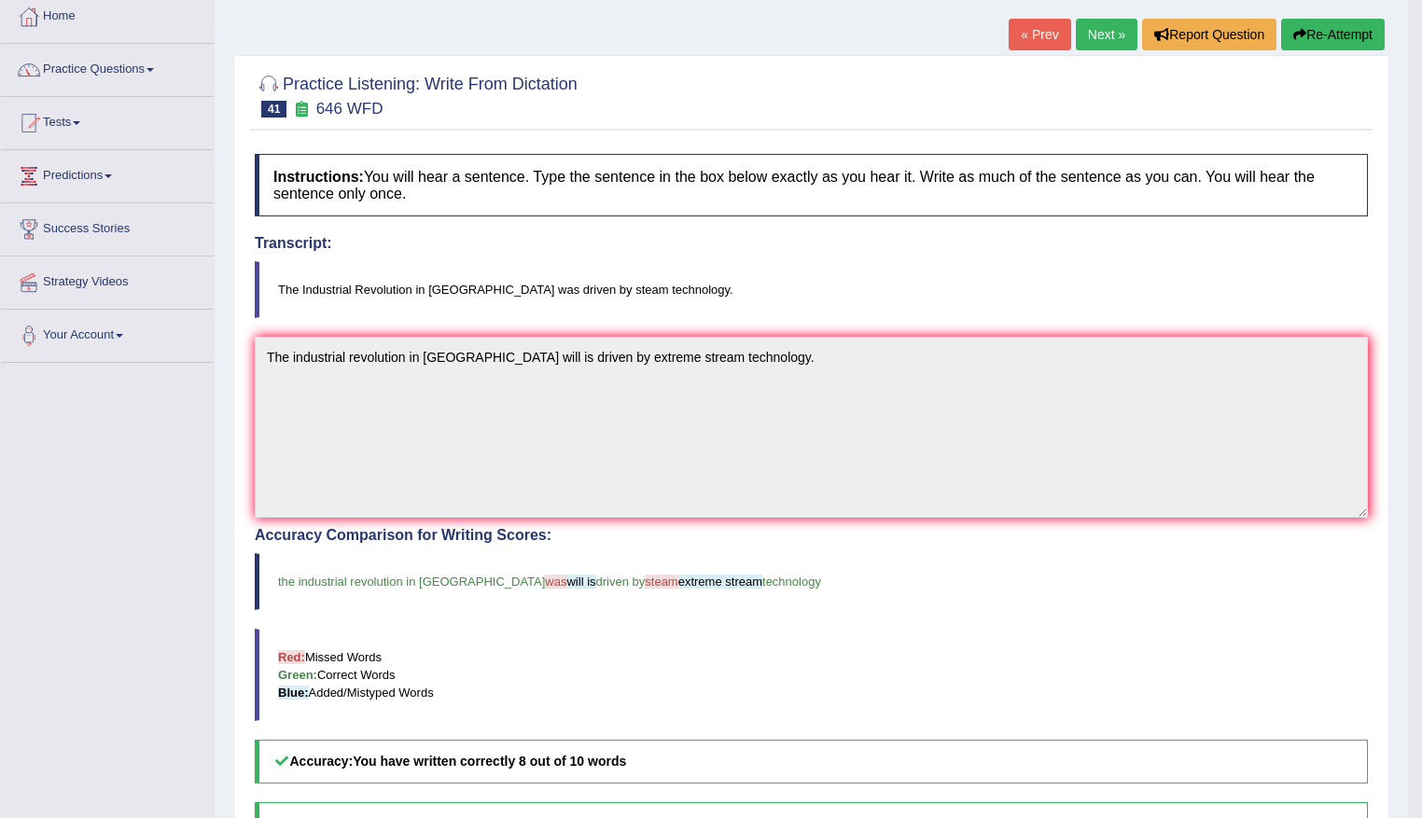
scroll to position [93, 0]
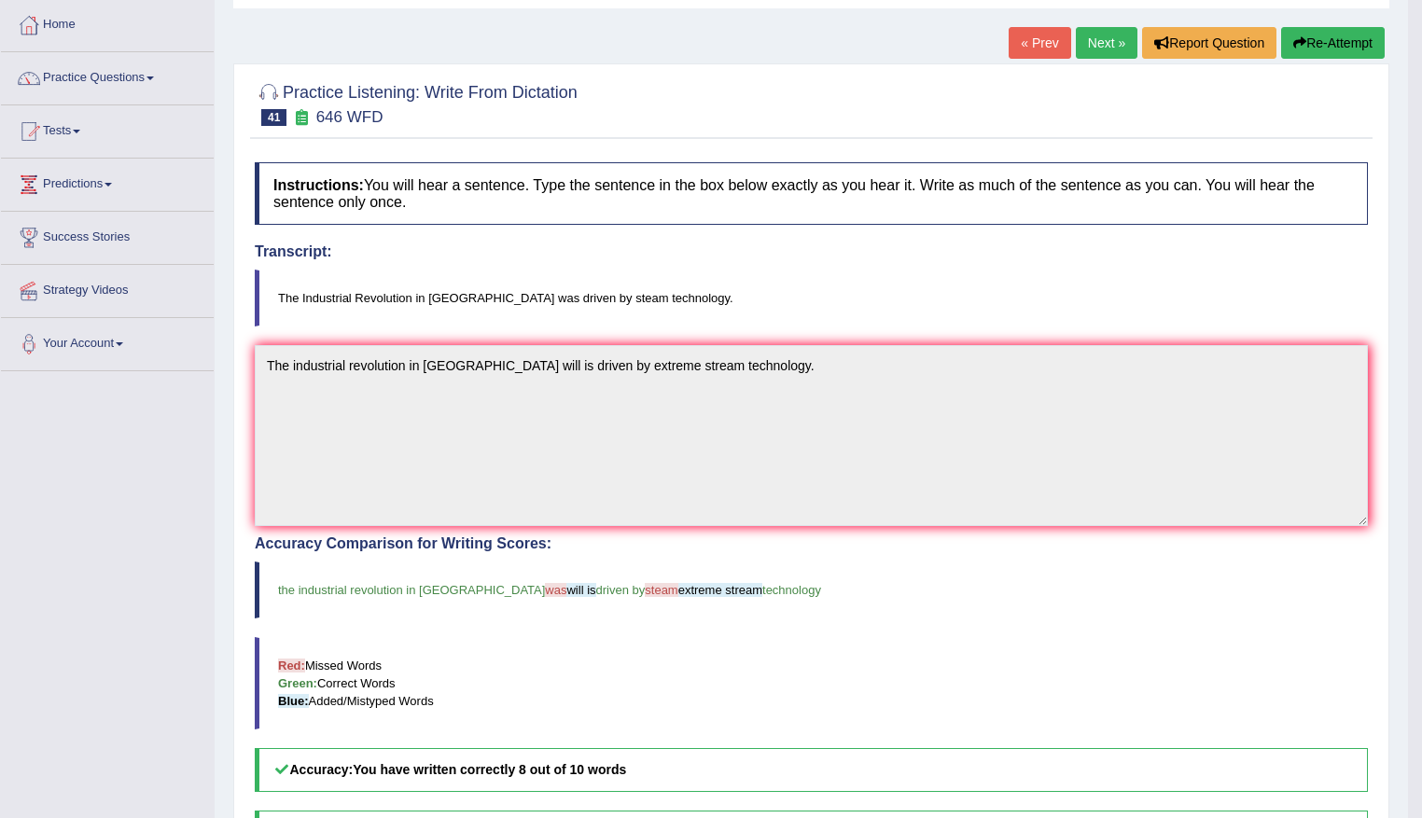
click at [1340, 37] on button "Re-Attempt" at bounding box center [1333, 43] width 104 height 32
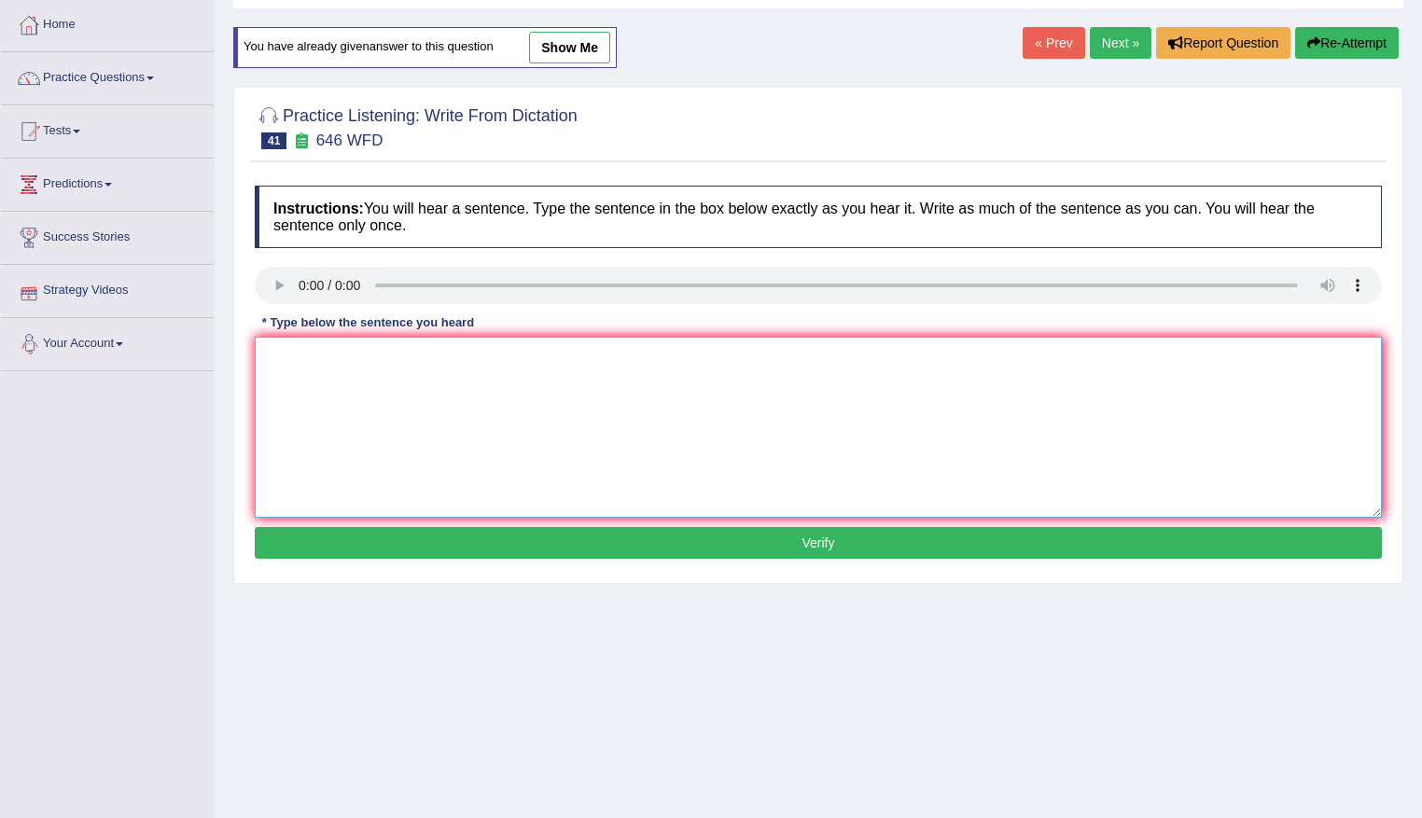
click at [506, 412] on textarea at bounding box center [818, 427] width 1127 height 181
type textarea "The Industrial Revolution in [GEOGRAPHIC_DATA] was driven by steam technology."
click at [808, 550] on button "Verify" at bounding box center [818, 543] width 1127 height 32
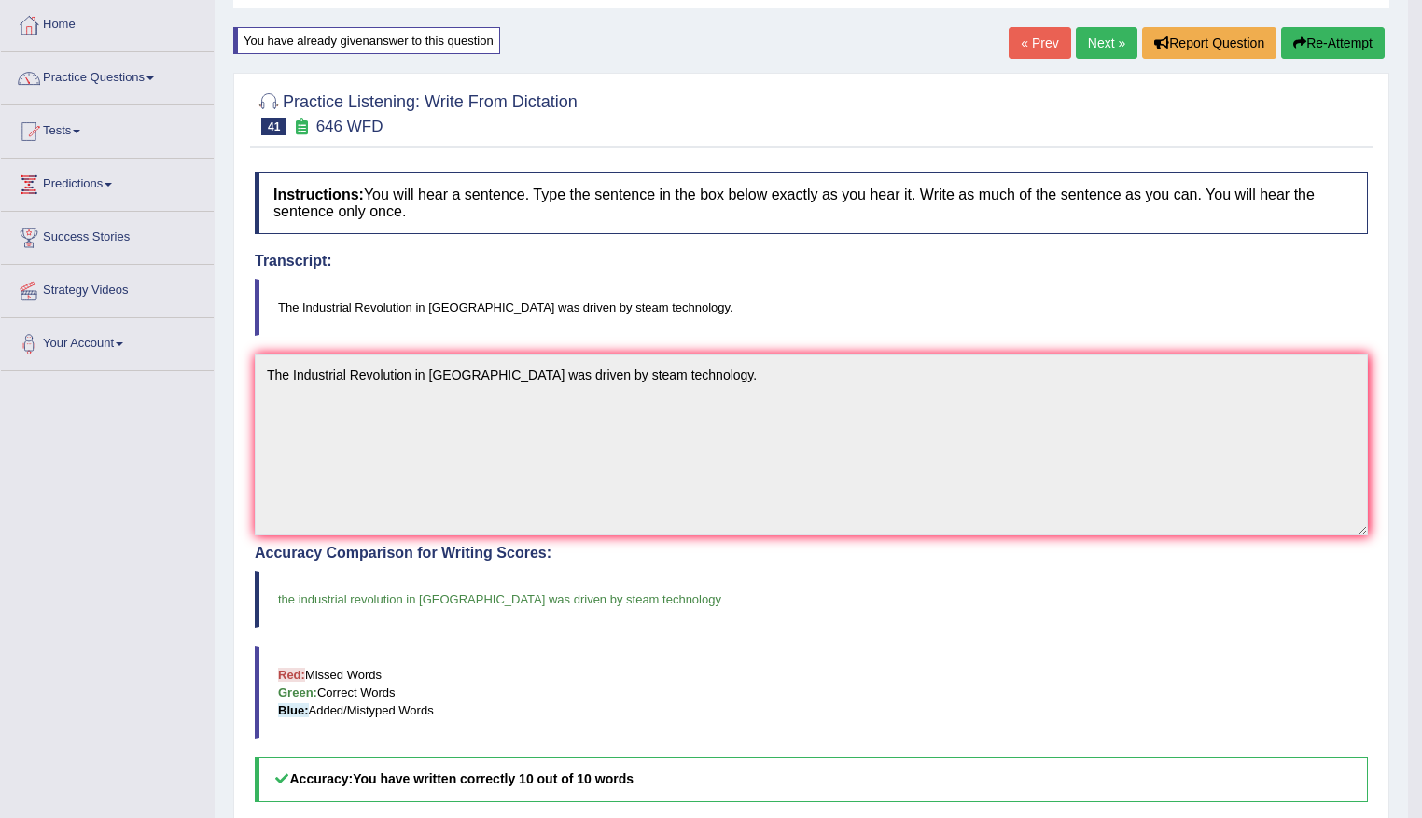
click at [1088, 38] on link "Next »" at bounding box center [1107, 43] width 62 height 32
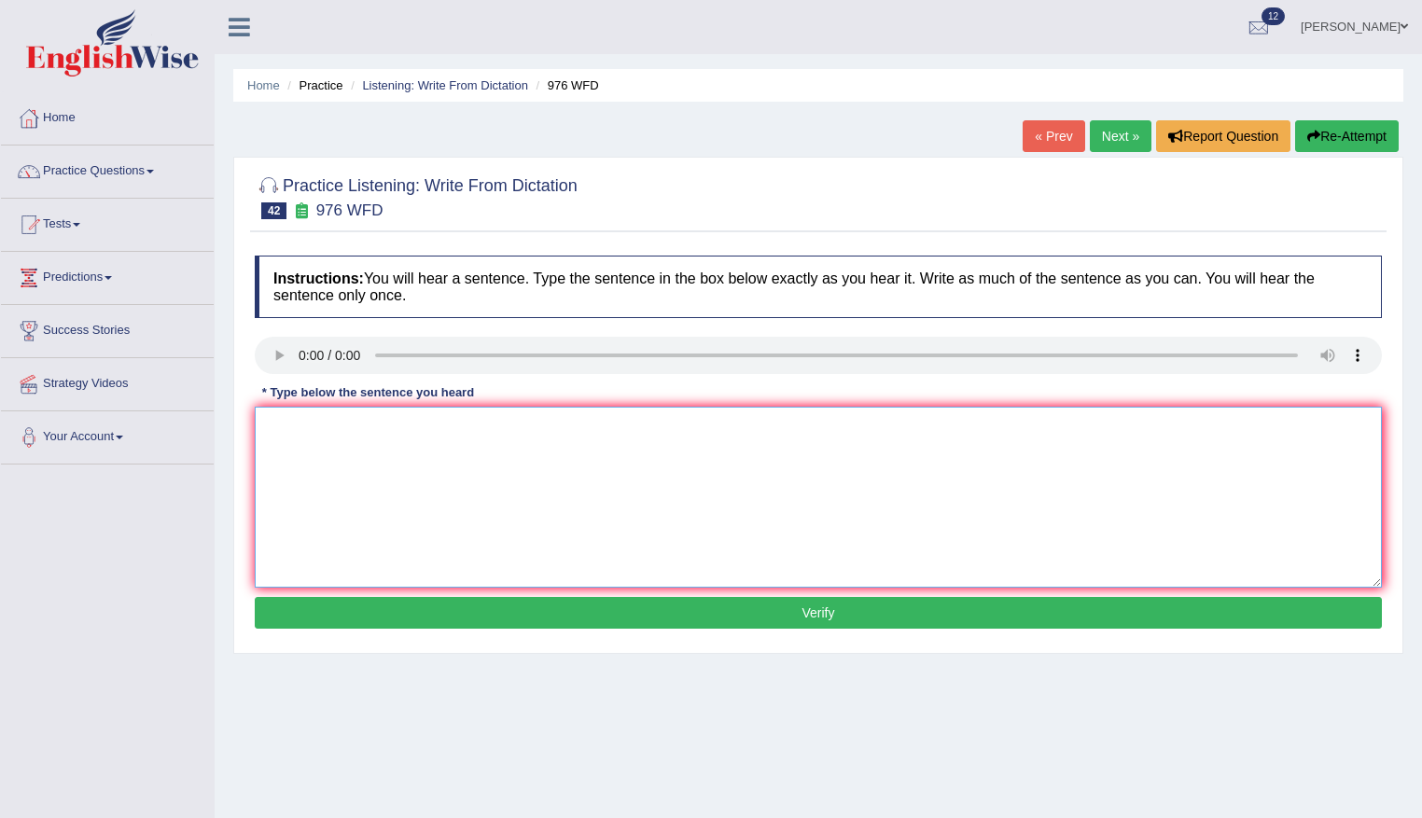
click at [395, 452] on textarea at bounding box center [818, 497] width 1127 height 181
type textarea "The study of economy is a tricky subject to research."
click at [785, 619] on button "Verify" at bounding box center [818, 613] width 1127 height 32
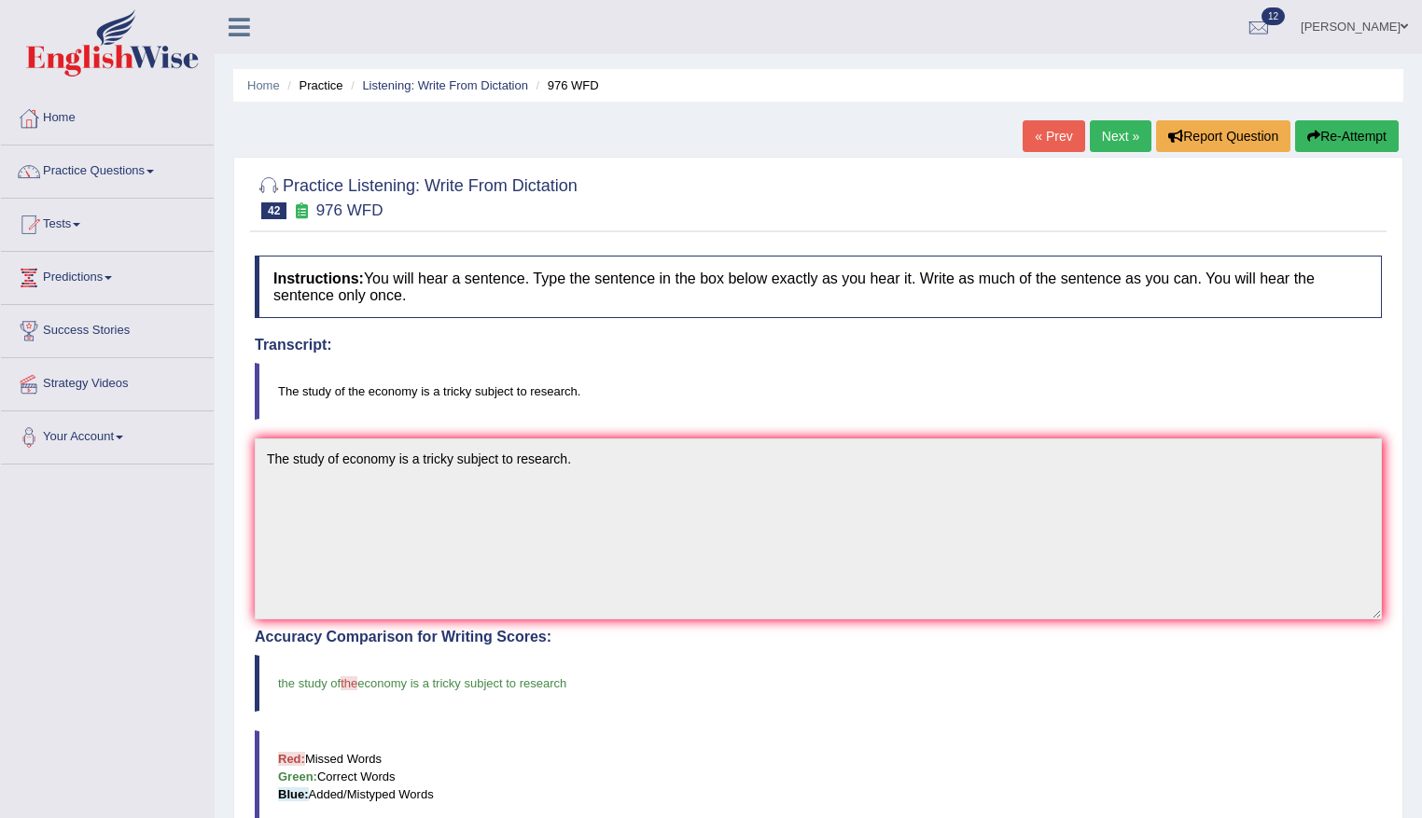
drag, startPoint x: 1379, startPoint y: 130, endPoint x: 491, endPoint y: 321, distance: 908.5
click at [1370, 137] on button "Re-Attempt" at bounding box center [1347, 136] width 104 height 32
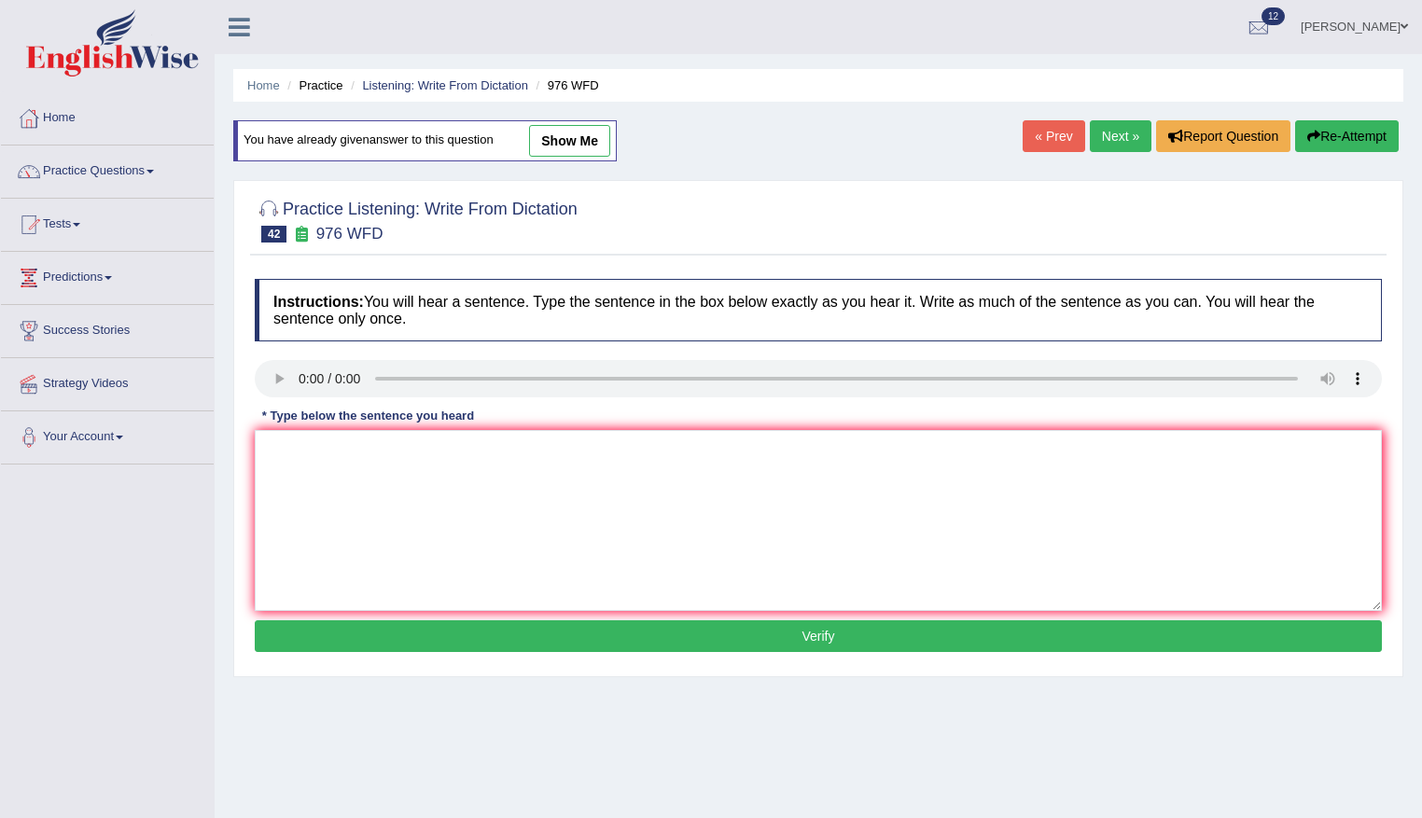
click at [1098, 137] on link "Next »" at bounding box center [1121, 136] width 62 height 32
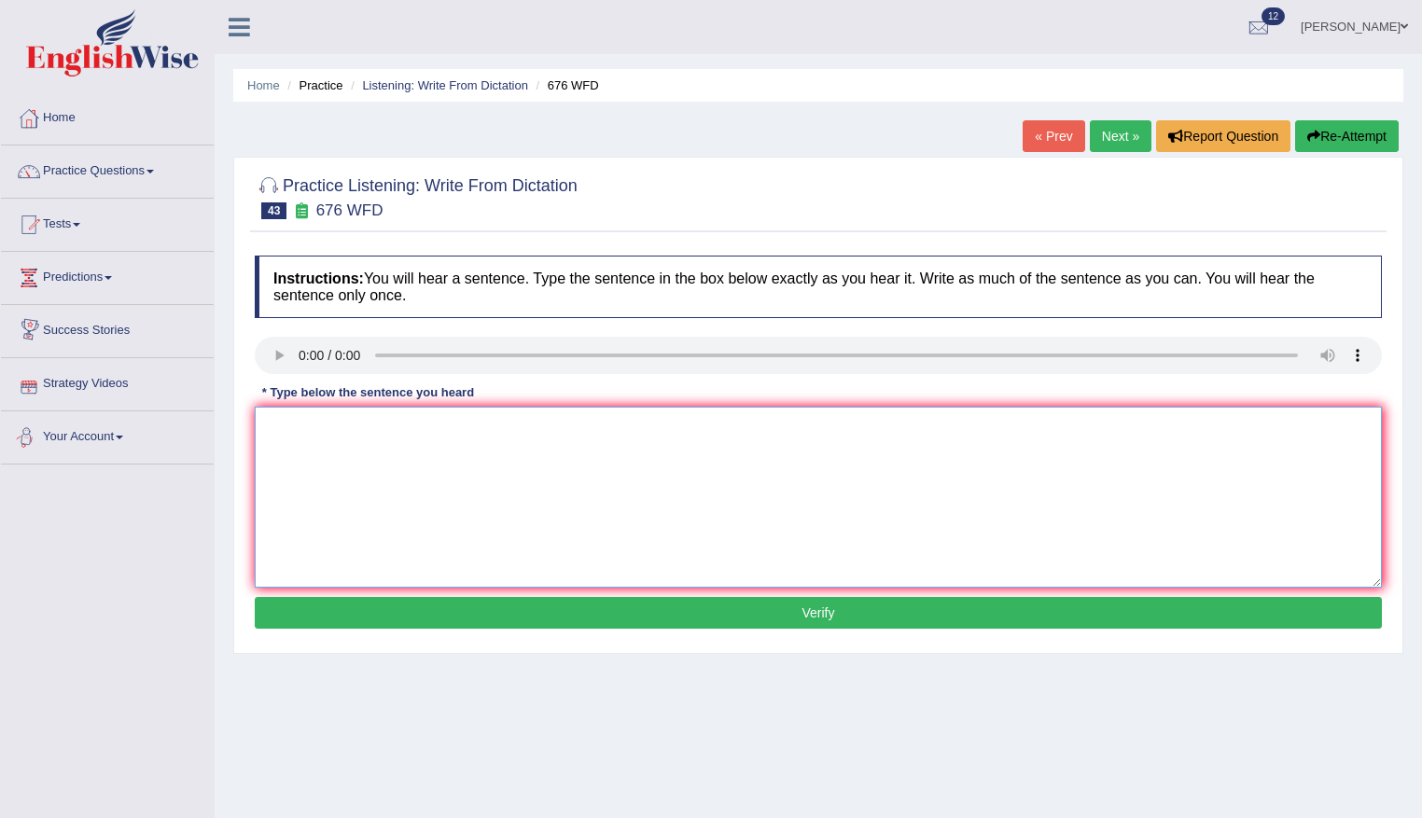
click at [477, 417] on textarea at bounding box center [818, 497] width 1127 height 181
type textarea "University need to secure the grand for the research subjects."
click at [869, 610] on button "Verify" at bounding box center [818, 613] width 1127 height 32
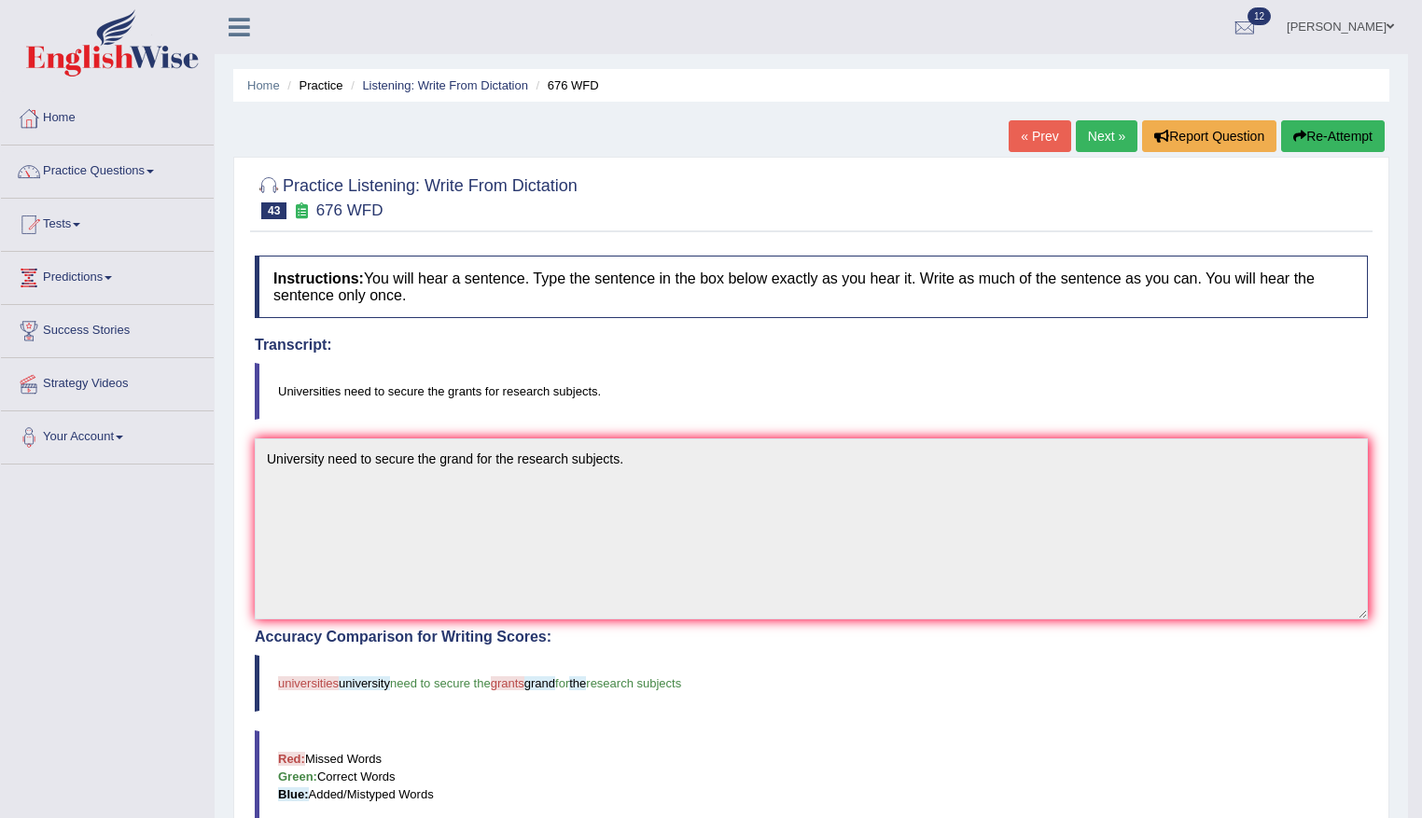
click at [1329, 126] on button "Re-Attempt" at bounding box center [1333, 136] width 104 height 32
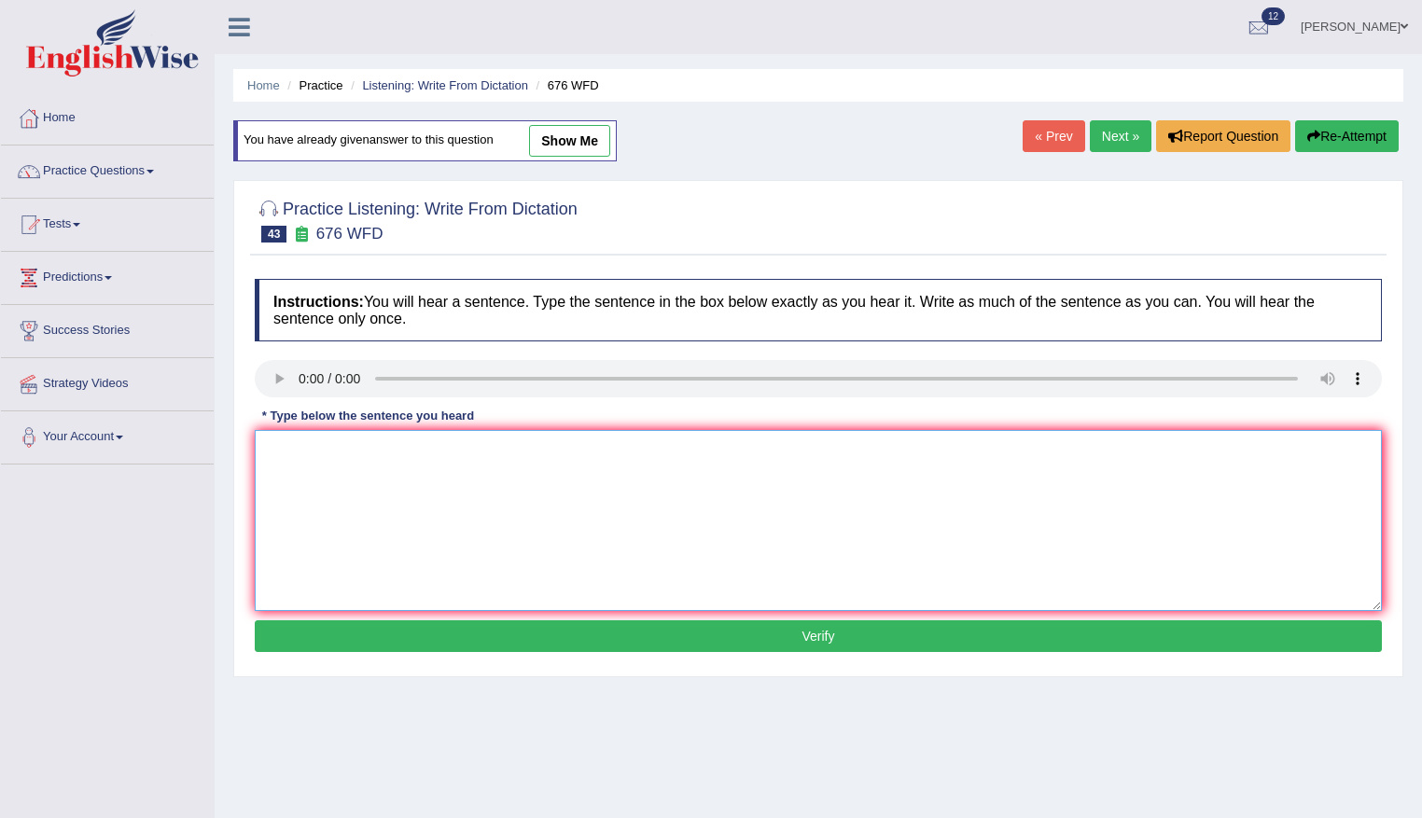
click at [348, 521] on textarea at bounding box center [818, 520] width 1127 height 181
type textarea "Universities need to secure the grants for the reserach subjects."
click at [858, 639] on button "Verify" at bounding box center [818, 636] width 1127 height 32
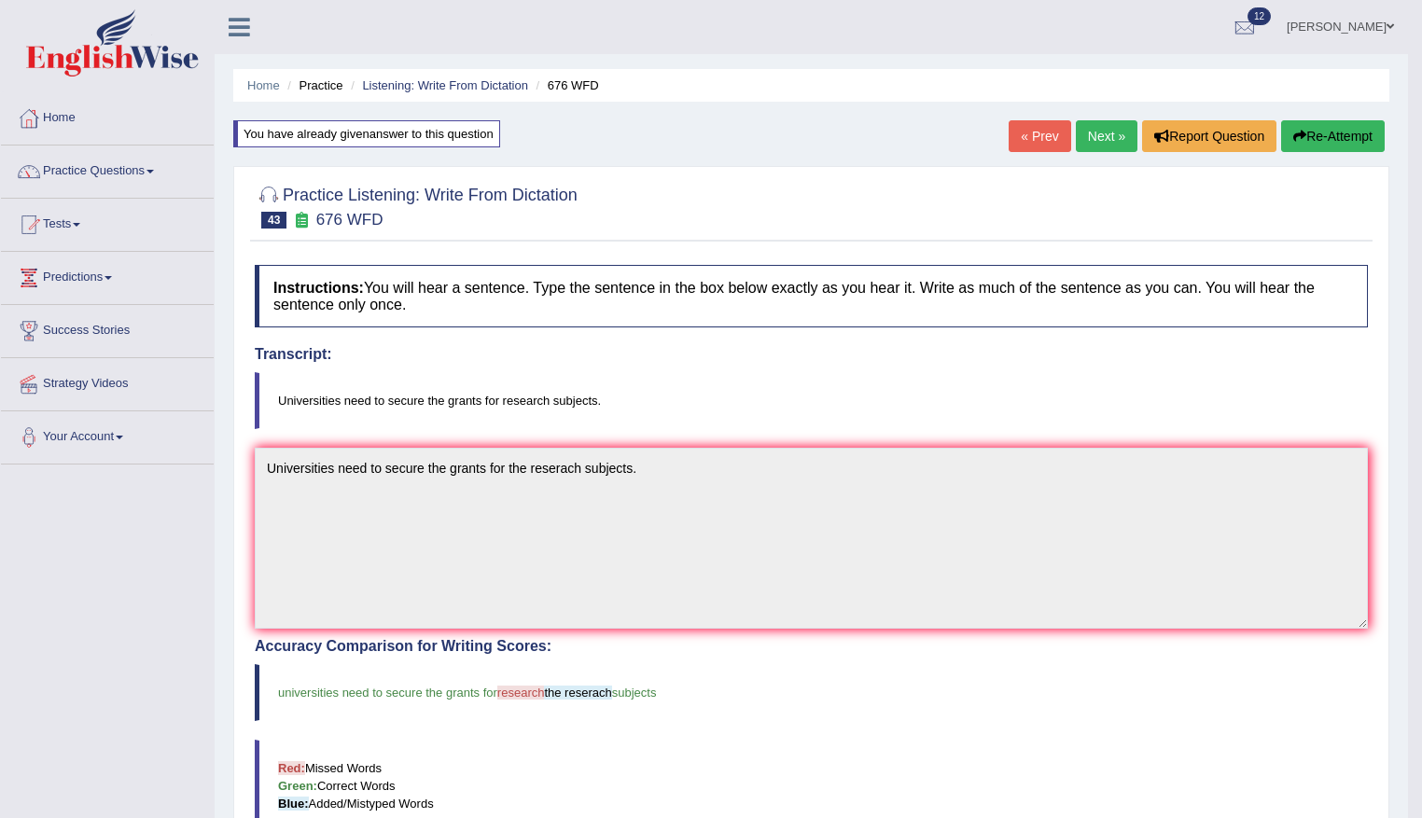
click at [1094, 142] on link "Next »" at bounding box center [1107, 136] width 62 height 32
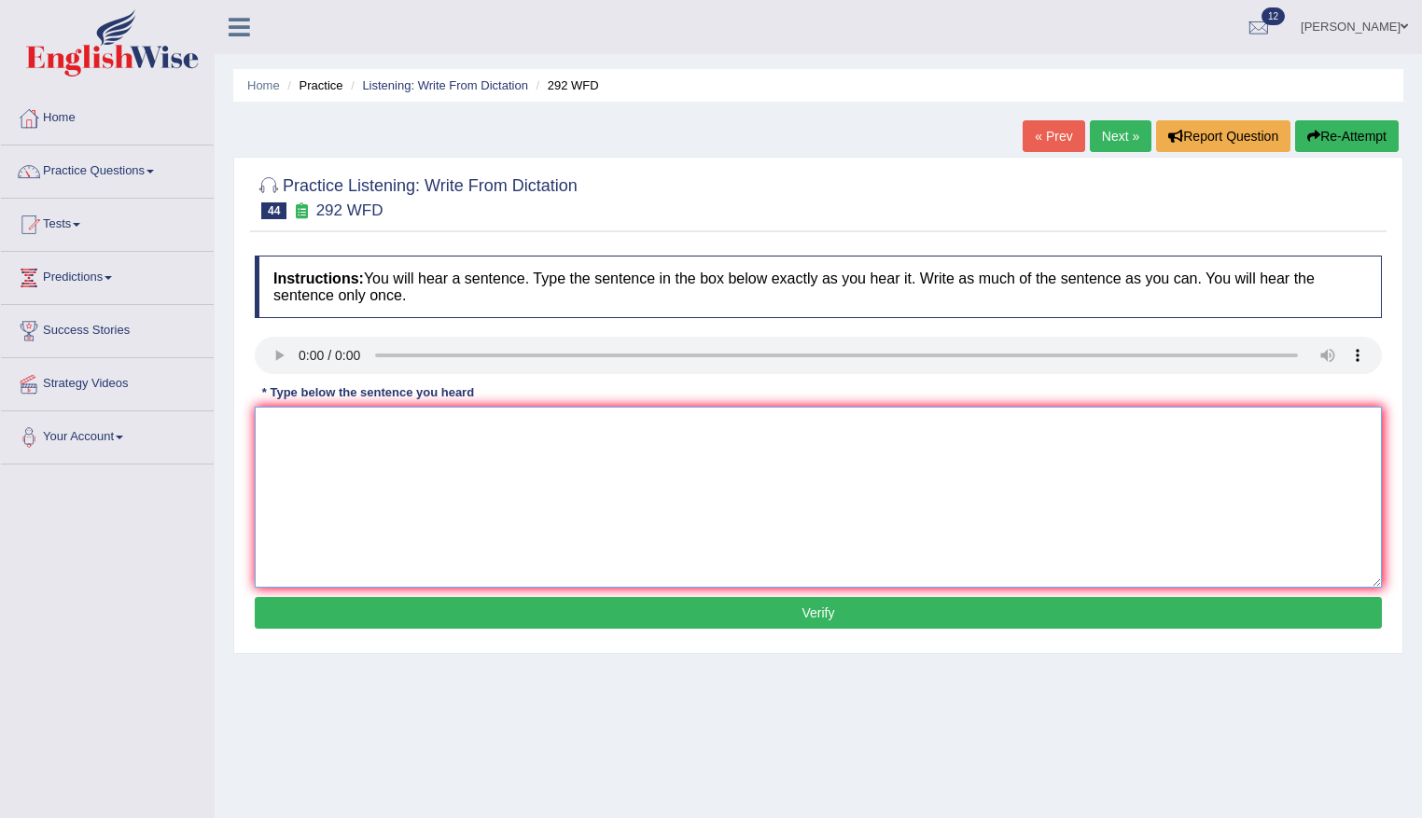
click at [318, 429] on textarea at bounding box center [818, 497] width 1127 height 181
type textarea "Some people argue that education is not that important."
click at [861, 624] on button "Verify" at bounding box center [818, 613] width 1127 height 32
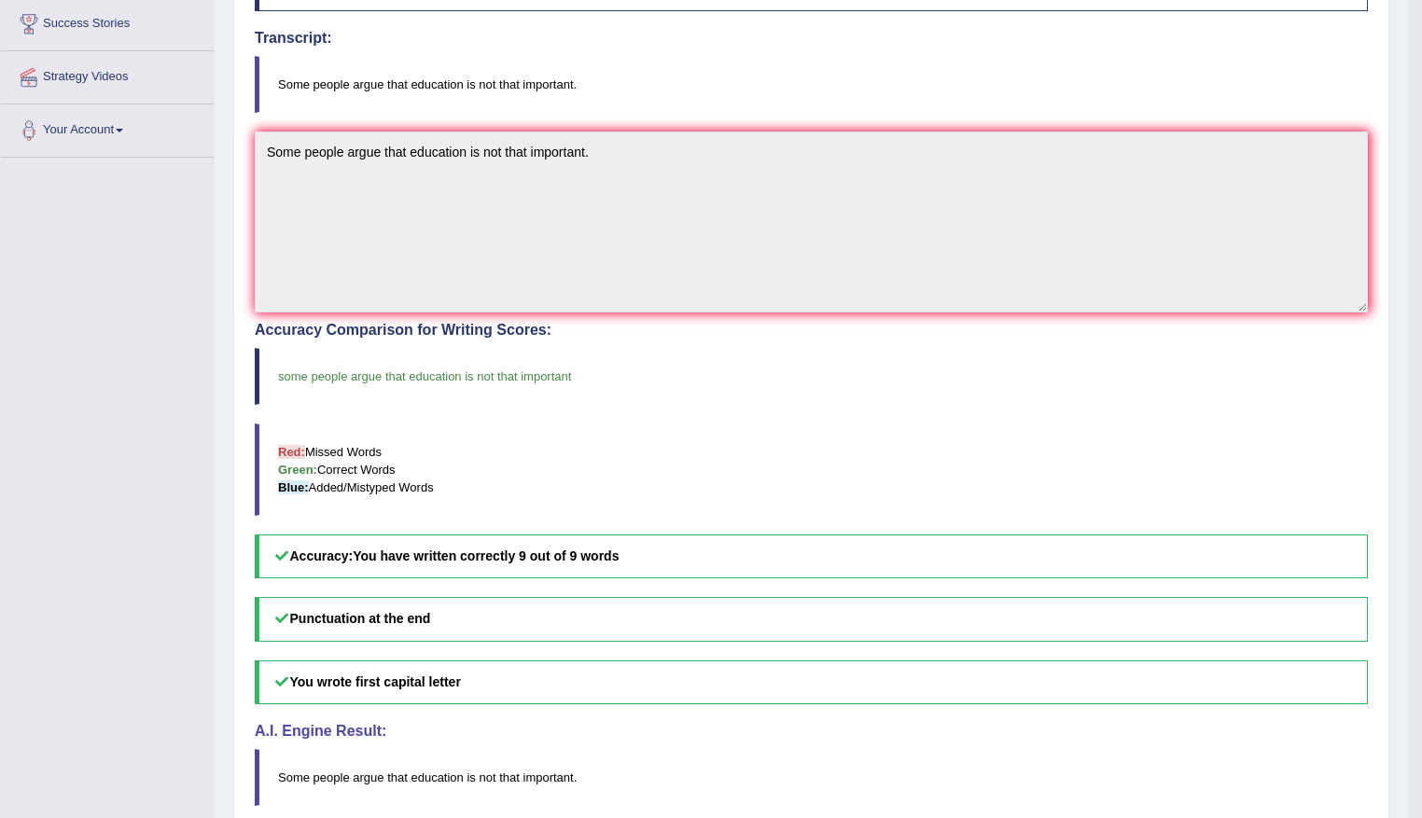
scroll to position [93, 0]
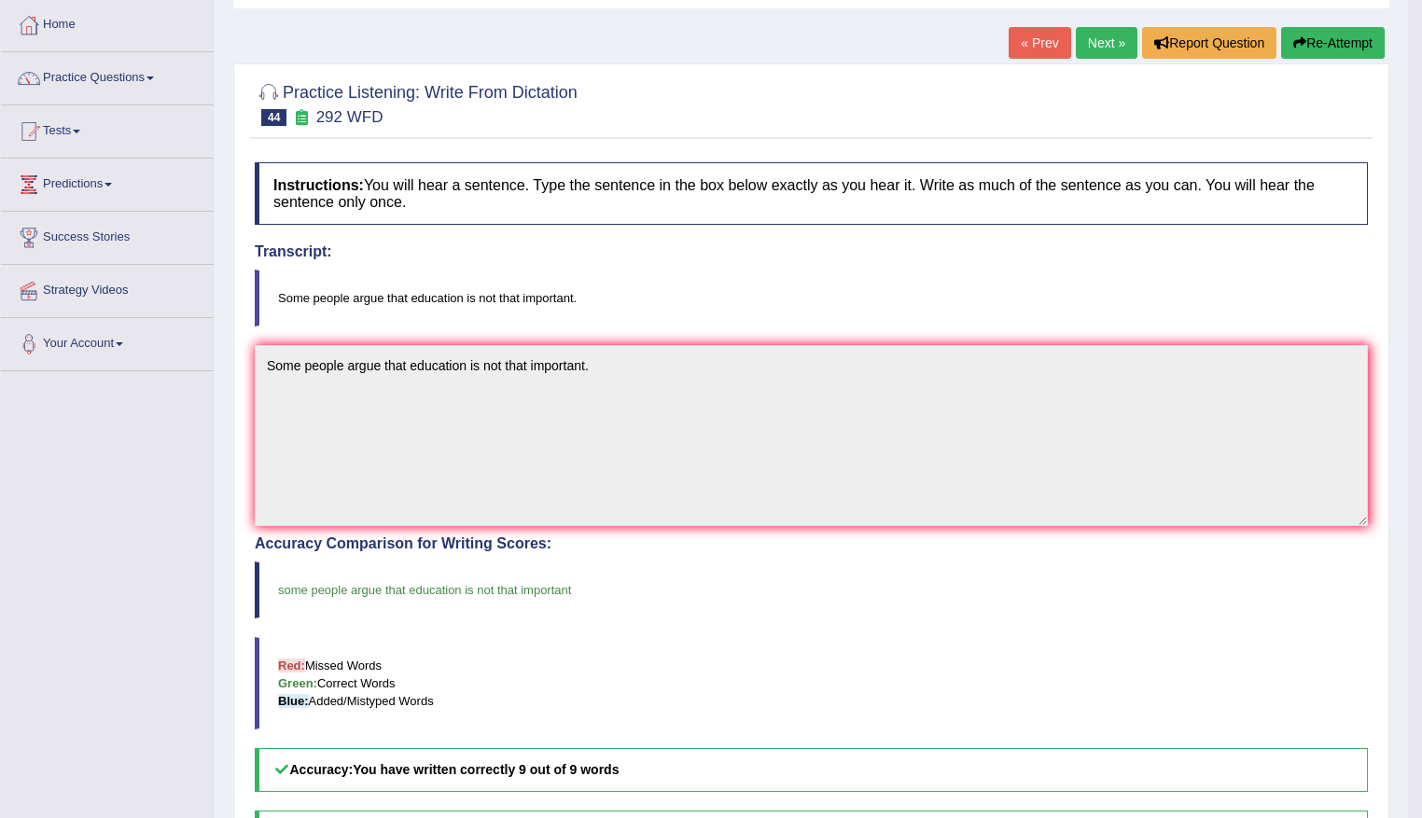
click at [1098, 42] on link "Next »" at bounding box center [1107, 43] width 62 height 32
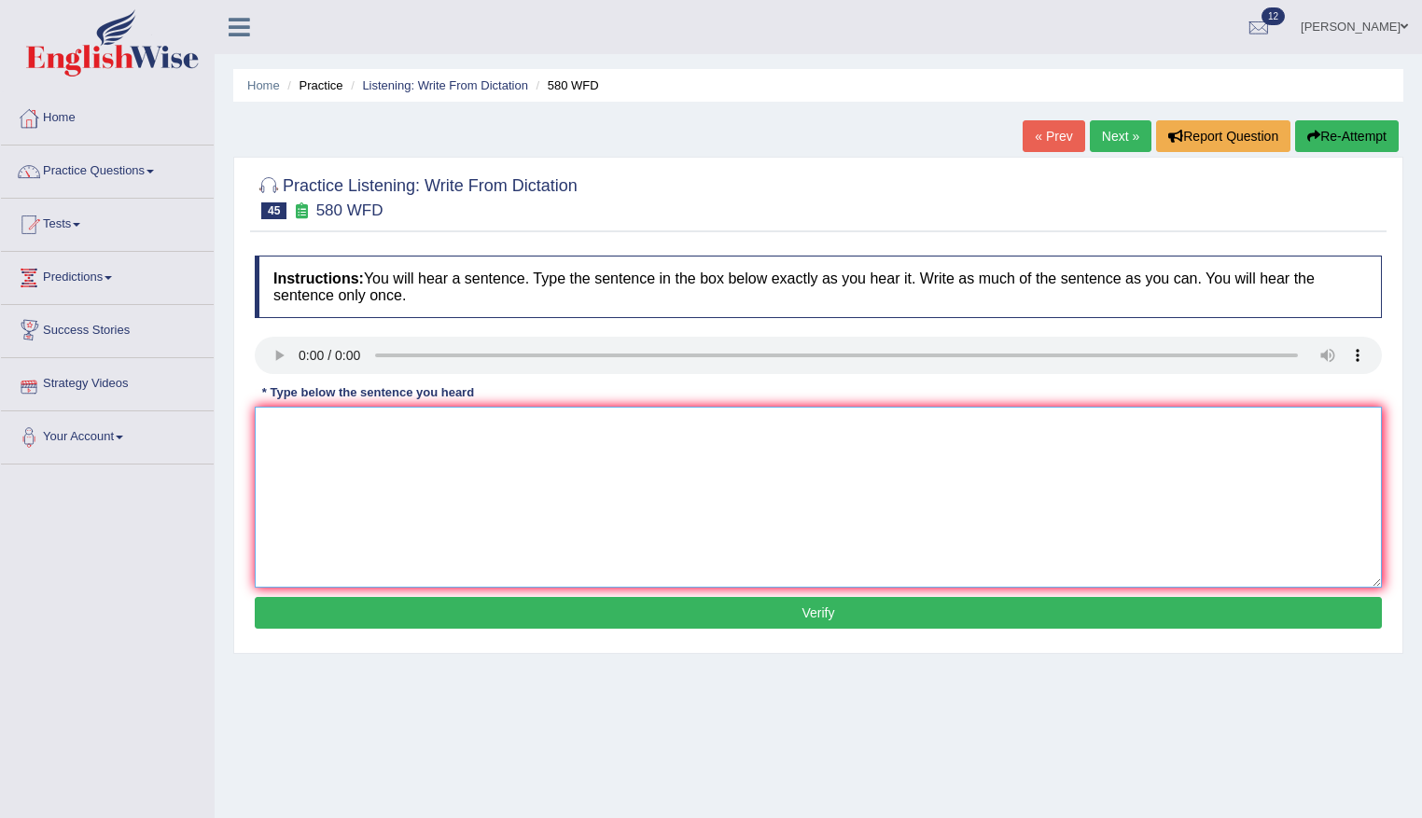
click at [353, 449] on textarea at bounding box center [818, 497] width 1127 height 181
type textarea "You can use your laptop in the lecture lectures."
click at [844, 619] on button "Verify" at bounding box center [818, 613] width 1127 height 32
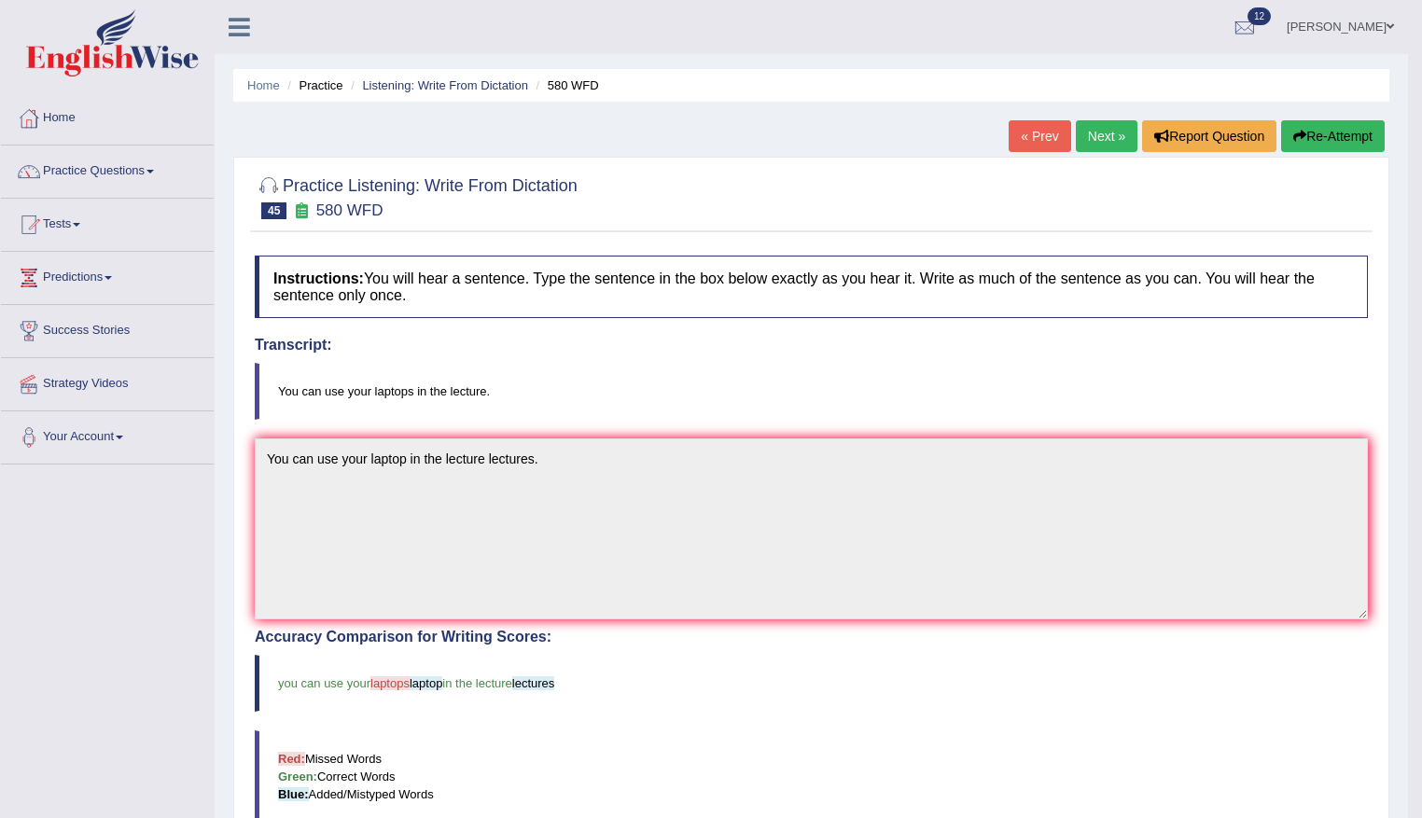
click at [1091, 143] on link "Next »" at bounding box center [1107, 136] width 62 height 32
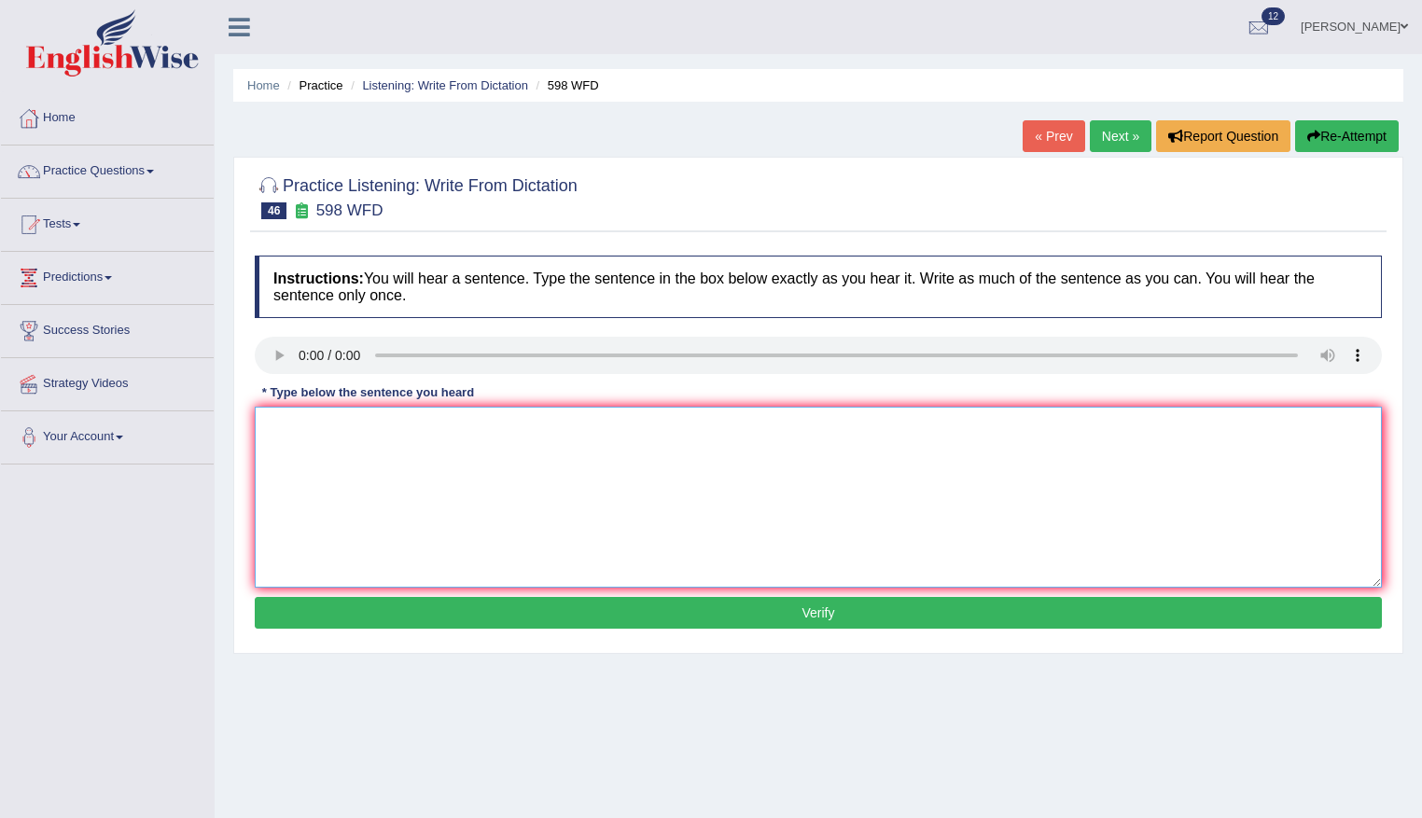
click at [446, 450] on textarea at bounding box center [818, 497] width 1127 height 181
type textarea "c"
click at [499, 429] on textarea "Check the website if you are looking for" at bounding box center [818, 497] width 1127 height 181
type textarea "Check the website if you are looking for discount textbook."
click at [834, 620] on button "Verify" at bounding box center [818, 613] width 1127 height 32
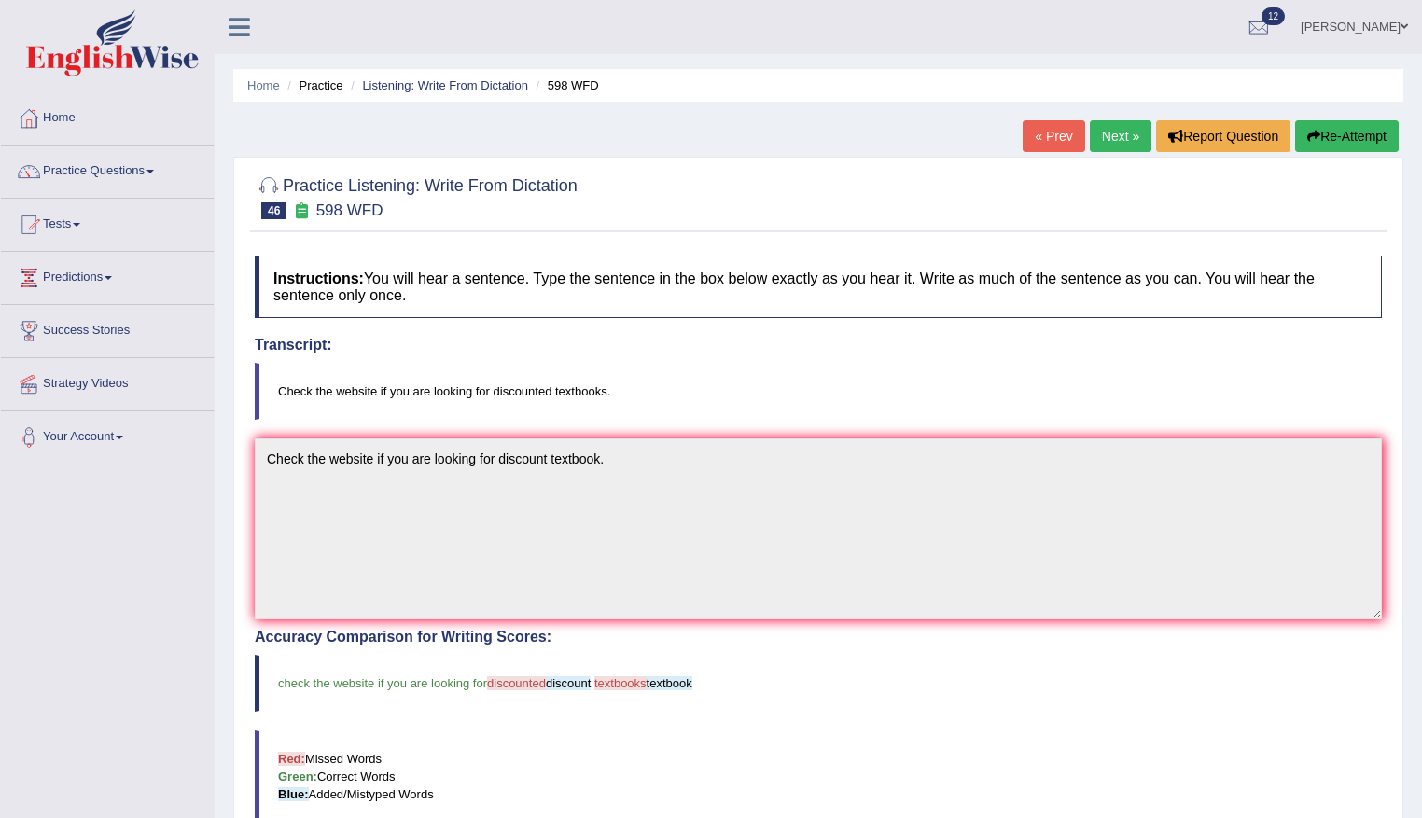
click at [1368, 140] on button "Re-Attempt" at bounding box center [1347, 136] width 104 height 32
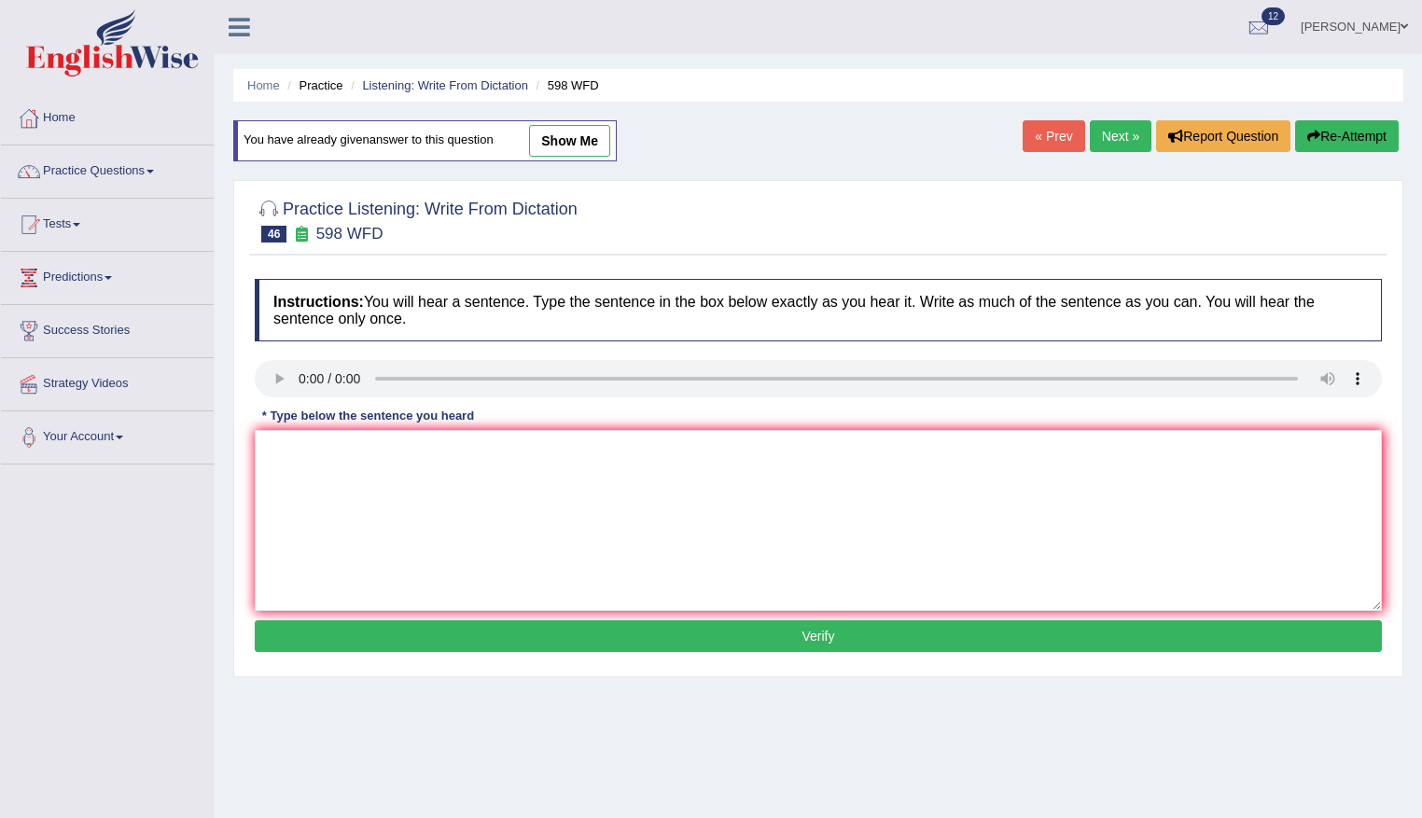
click at [1115, 135] on link "Next »" at bounding box center [1121, 136] width 62 height 32
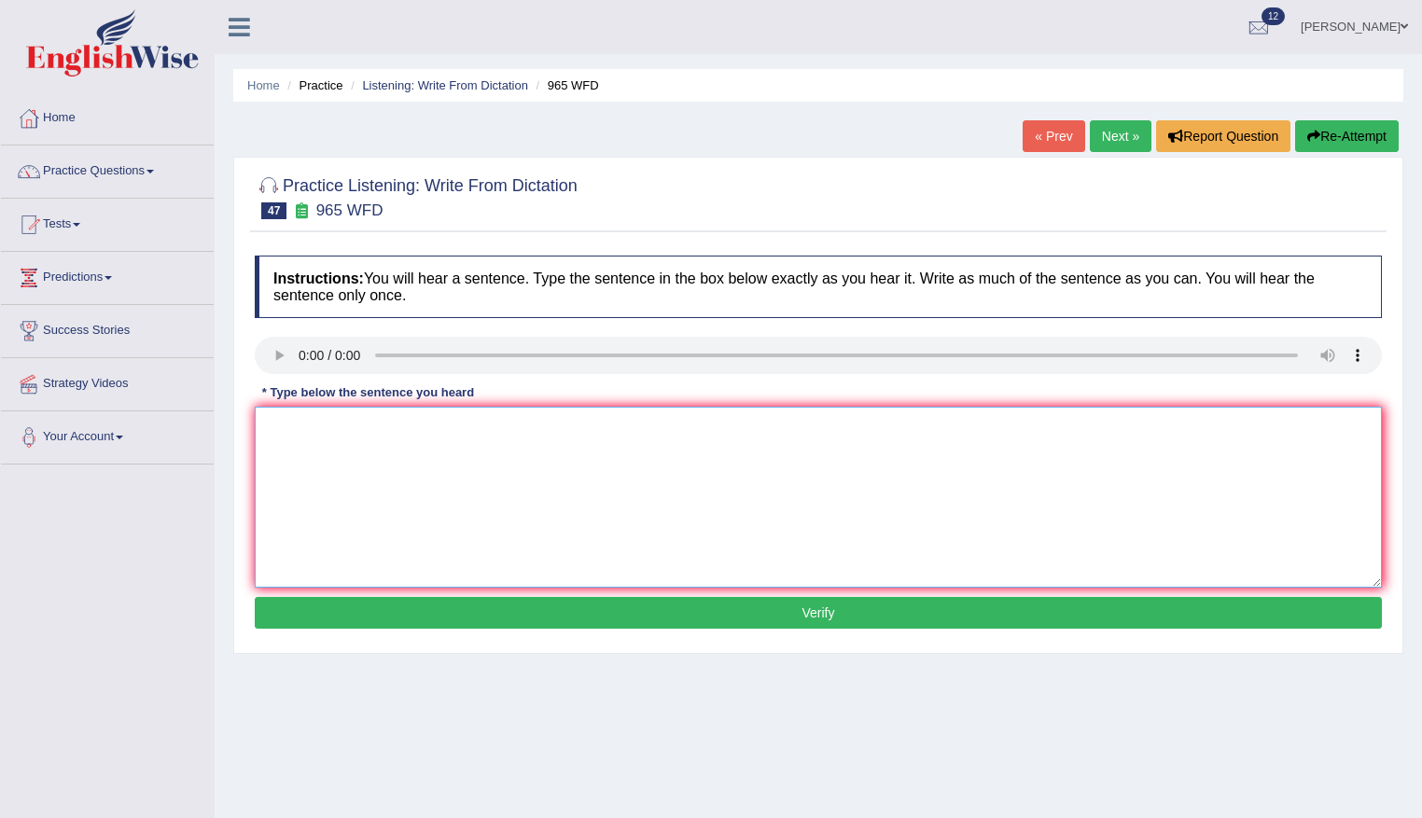
click at [359, 436] on textarea at bounding box center [818, 497] width 1127 height 181
type textarea "You must answer the security questions when you reset your passwords."
click at [781, 628] on button "Verify" at bounding box center [818, 613] width 1127 height 32
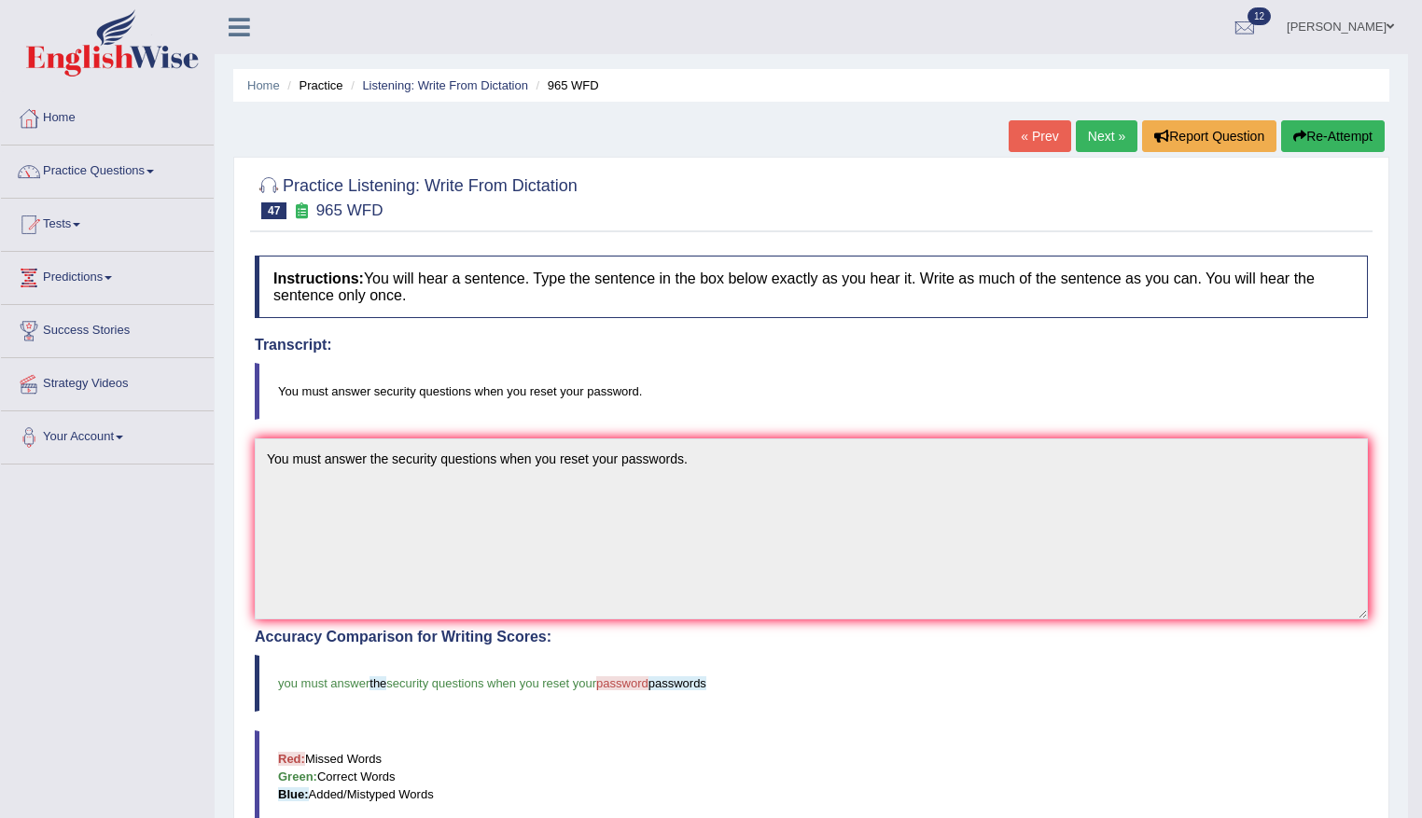
click at [1104, 147] on link "Next »" at bounding box center [1107, 136] width 62 height 32
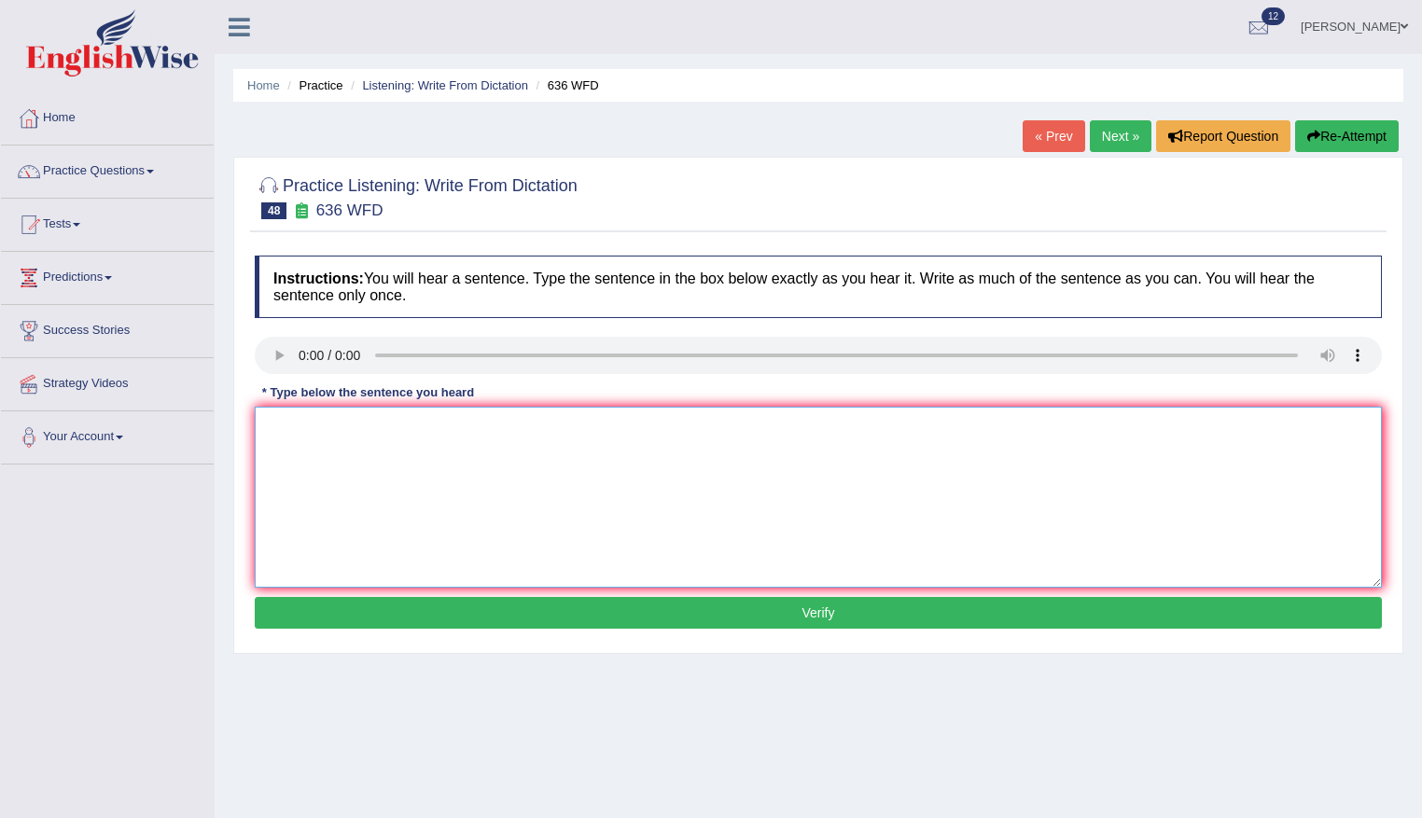
click at [503, 465] on textarea at bounding box center [818, 497] width 1127 height 181
click at [312, 430] on textarea "Severak candidate will be qualified as the greatest scientos" at bounding box center [818, 497] width 1127 height 181
click at [629, 432] on textarea "Several candidate will be qualified as the greatest scientos" at bounding box center [818, 497] width 1127 height 181
click at [373, 426] on textarea "Several candidate will be qualified as the greatest scientists at all several t…" at bounding box center [818, 497] width 1127 height 181
drag, startPoint x: 416, startPoint y: 500, endPoint x: 364, endPoint y: 462, distance: 64.7
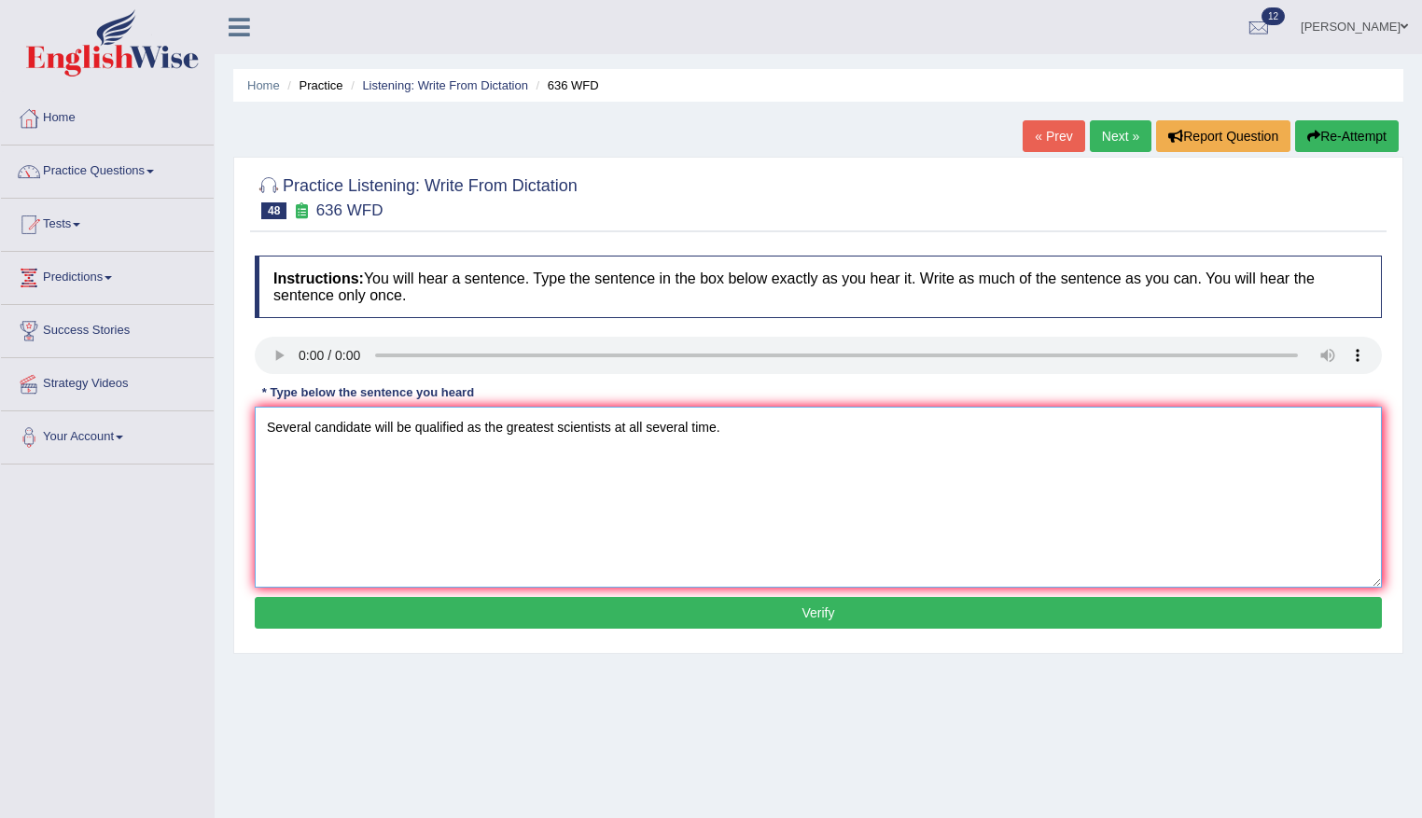
click at [413, 500] on textarea "Several candidate will be qualified as the greatest scientists at all several t…" at bounding box center [818, 497] width 1127 height 181
click at [369, 422] on textarea "Several candidate will be qualified as the greatest scientists at all several t…" at bounding box center [818, 497] width 1127 height 181
type textarea "Several candidate candidates will be qualified as the greatest scientists at al…"
click at [842, 617] on button "Verify" at bounding box center [818, 613] width 1127 height 32
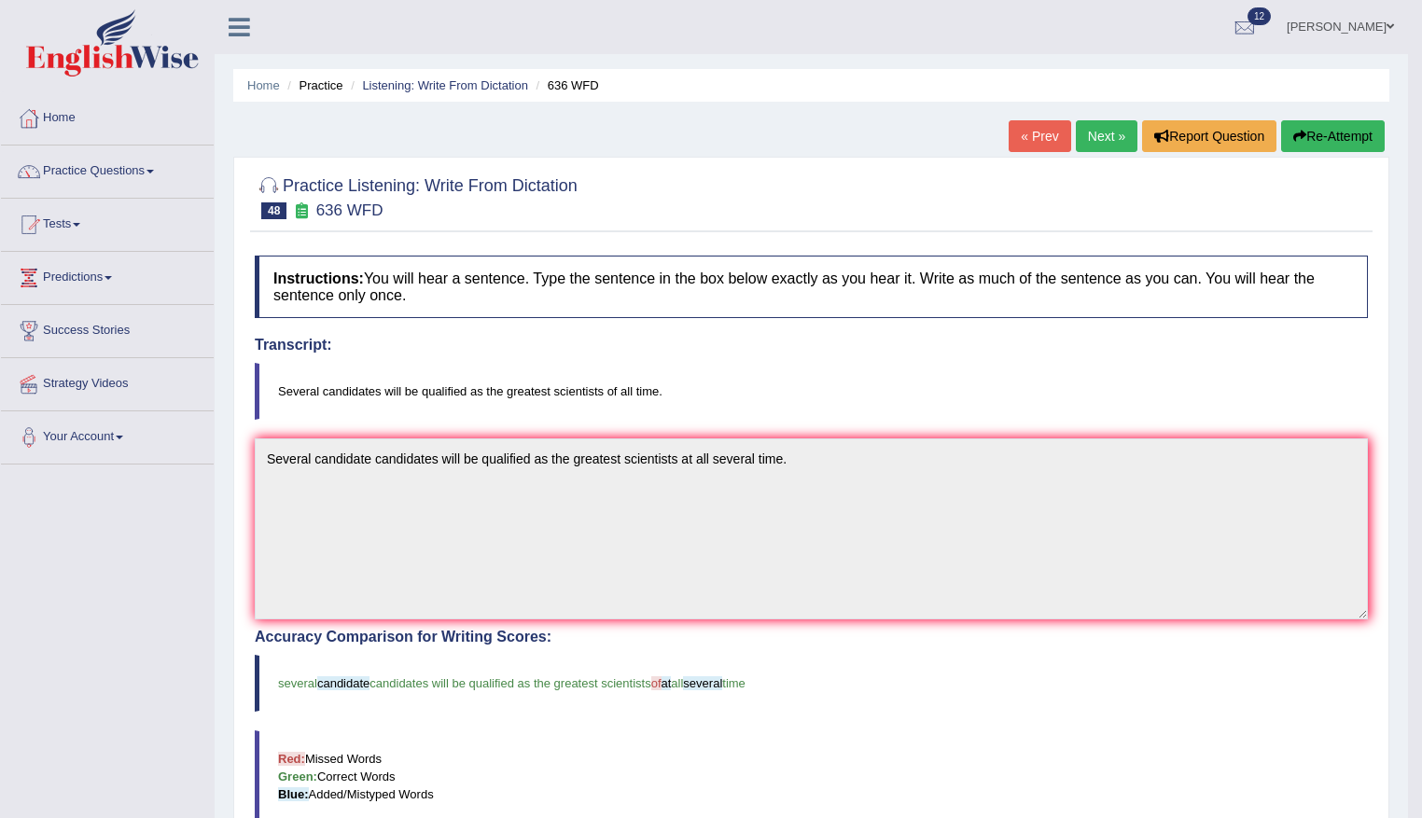
click at [1334, 137] on button "Re-Attempt" at bounding box center [1333, 136] width 104 height 32
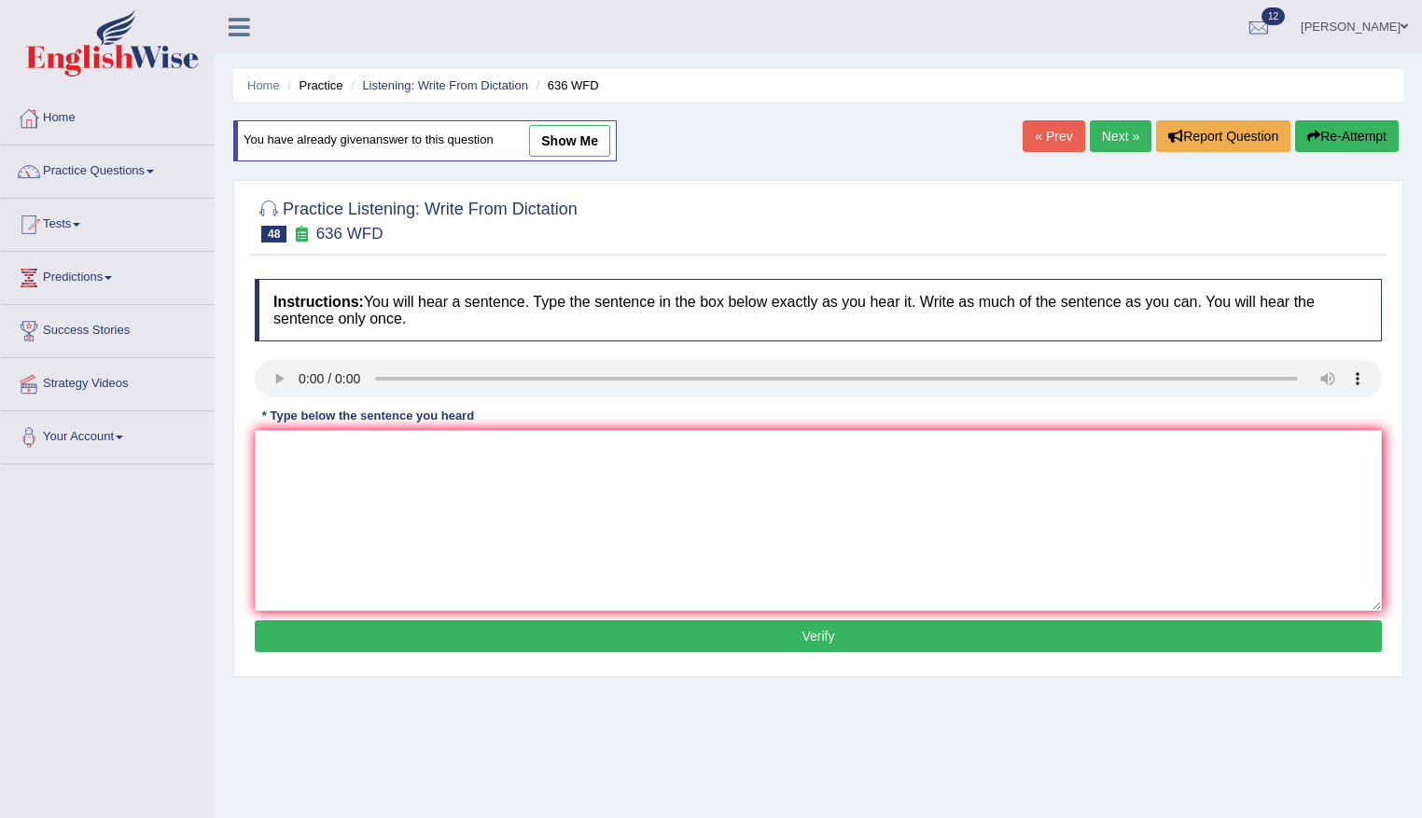
click at [1129, 130] on link "Next »" at bounding box center [1121, 136] width 62 height 32
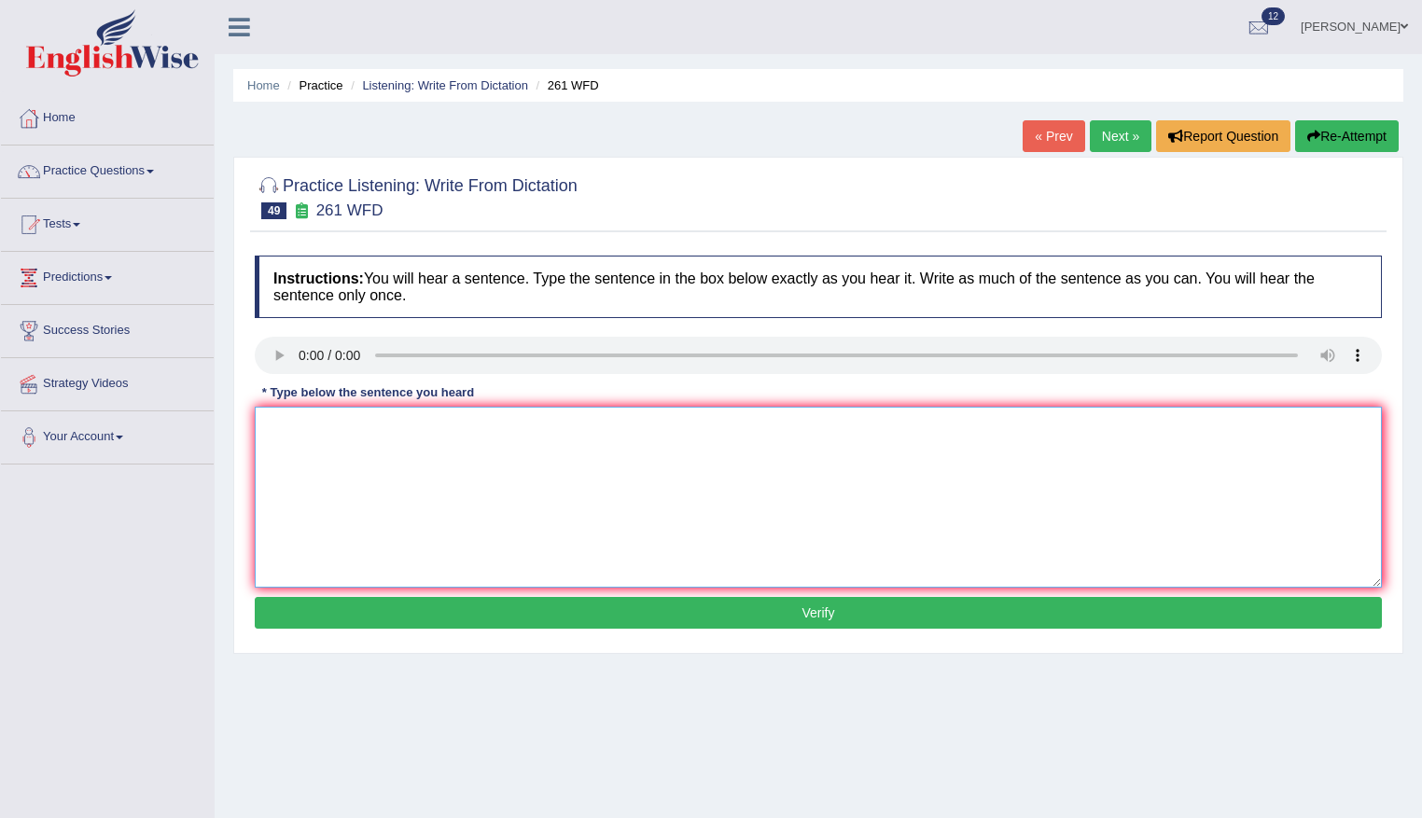
click at [339, 453] on textarea at bounding box center [818, 497] width 1127 height 181
click at [327, 434] on textarea "Read the safety instruction" at bounding box center [818, 497] width 1127 height 181
click at [501, 488] on textarea "Read the student safety instruction" at bounding box center [818, 497] width 1127 height 181
drag, startPoint x: 692, startPoint y: 438, endPoint x: 571, endPoint y: 437, distance: 121.3
click at [571, 437] on textarea "Read the student safety instruction before using any safety instruction" at bounding box center [818, 497] width 1127 height 181
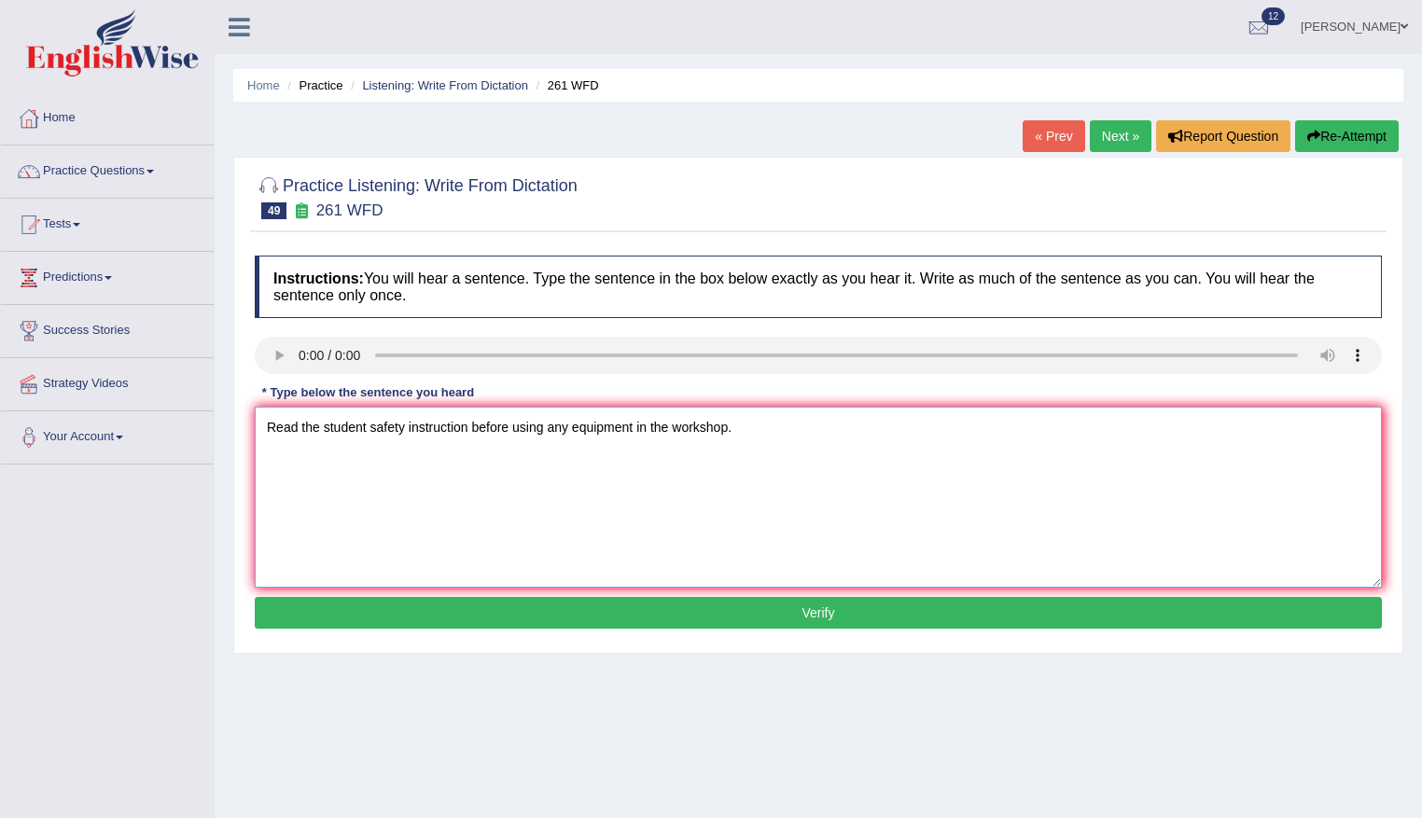
click at [469, 426] on textarea "Read the student safety instruction before using any equipment in the workshop." at bounding box center [818, 497] width 1127 height 181
click at [733, 425] on textarea "Read the student safety instructions before using any equipment in the workshop." at bounding box center [818, 497] width 1127 height 181
click at [360, 425] on textarea "Read the student safety instructions before using any equipment in the workshop…" at bounding box center [818, 497] width 1127 height 181
click at [366, 426] on textarea "Read the student safety instructions before using any equipment in the workshop…" at bounding box center [818, 497] width 1127 height 181
type textarea "Read the students safety instructions before using any equipment in the worksho…"
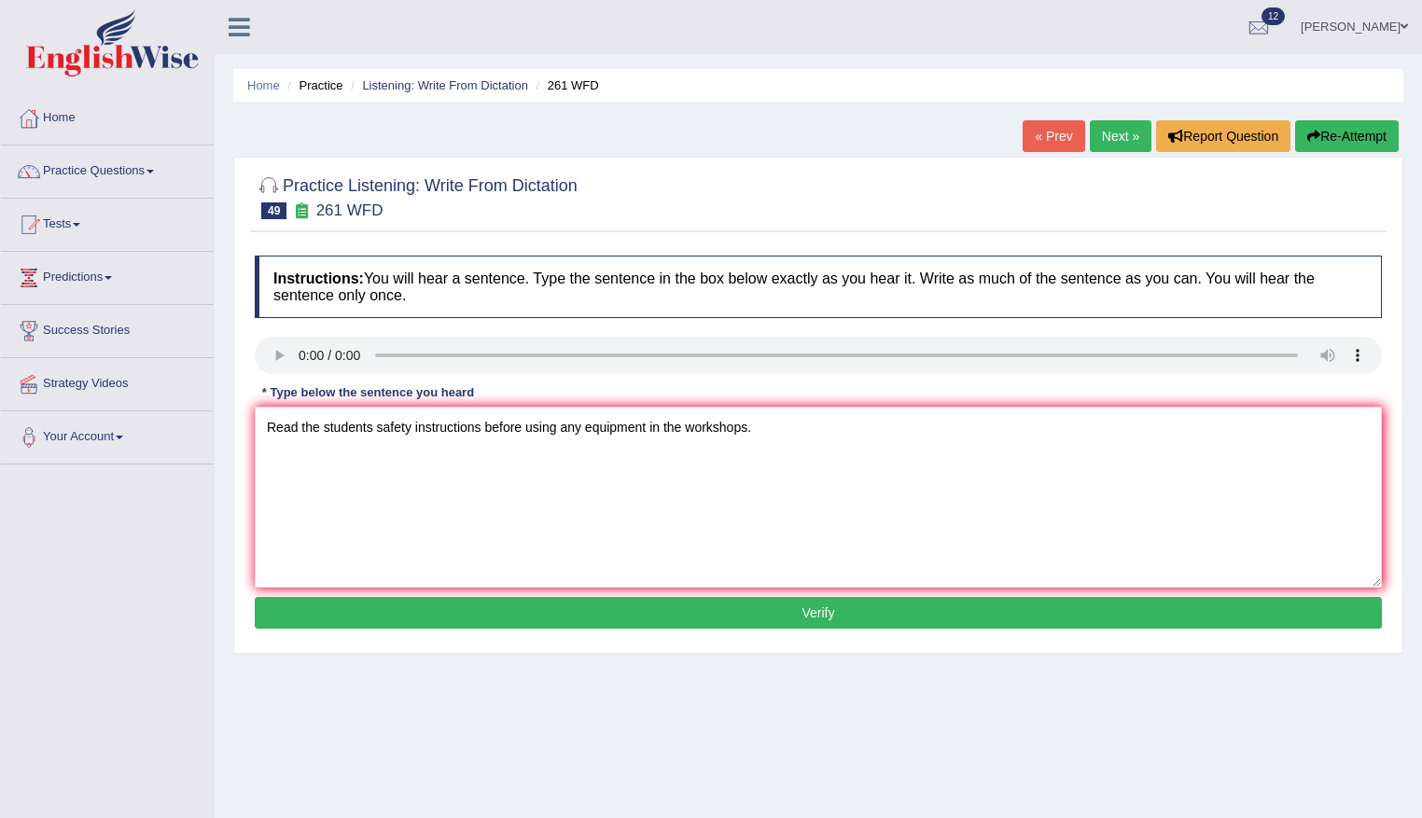
click at [784, 631] on div "Instructions: You will hear a sentence. Type the sentence in the box below exac…" at bounding box center [818, 444] width 1136 height 397
click at [785, 609] on button "Verify" at bounding box center [818, 613] width 1127 height 32
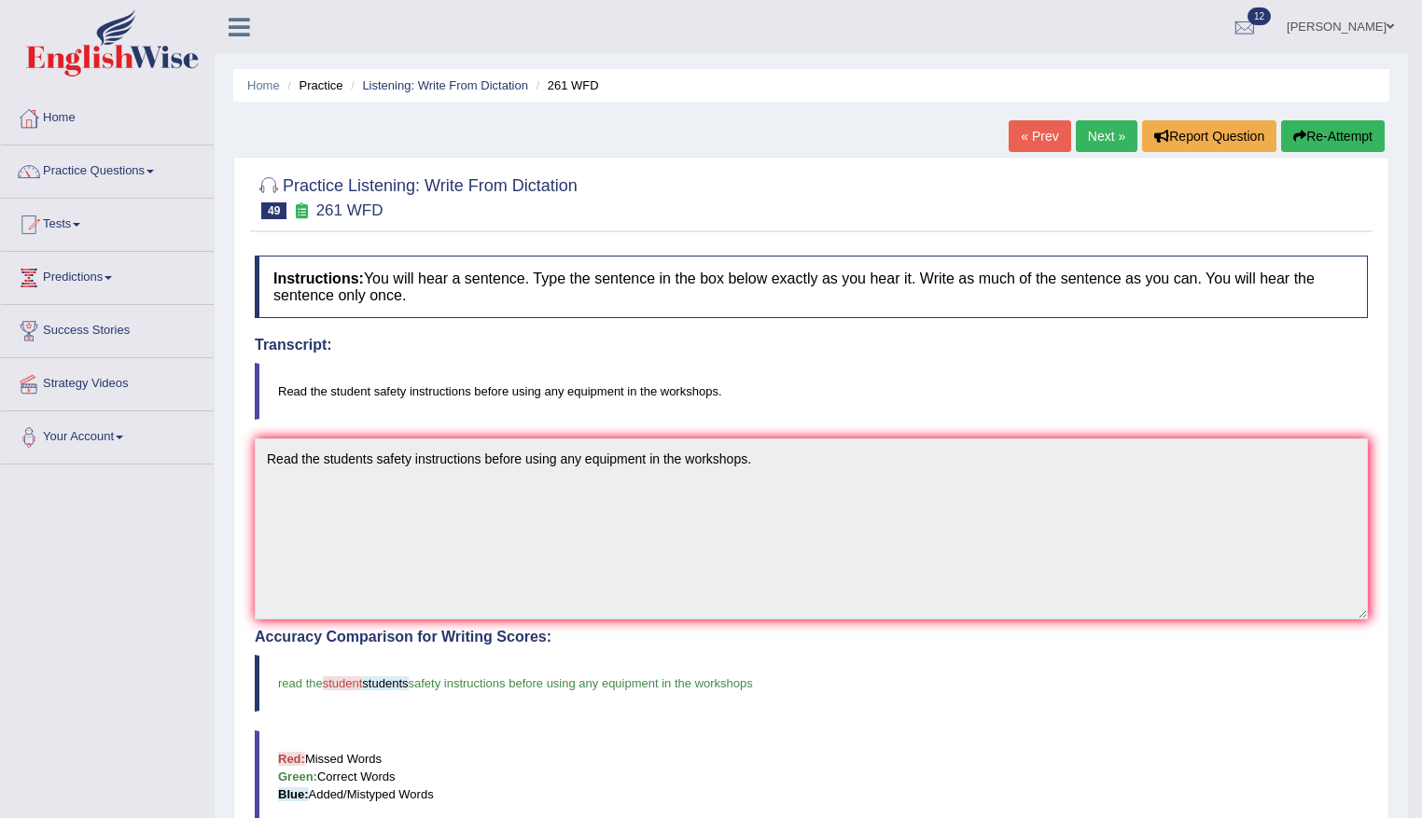
click at [1084, 136] on link "Next »" at bounding box center [1107, 136] width 62 height 32
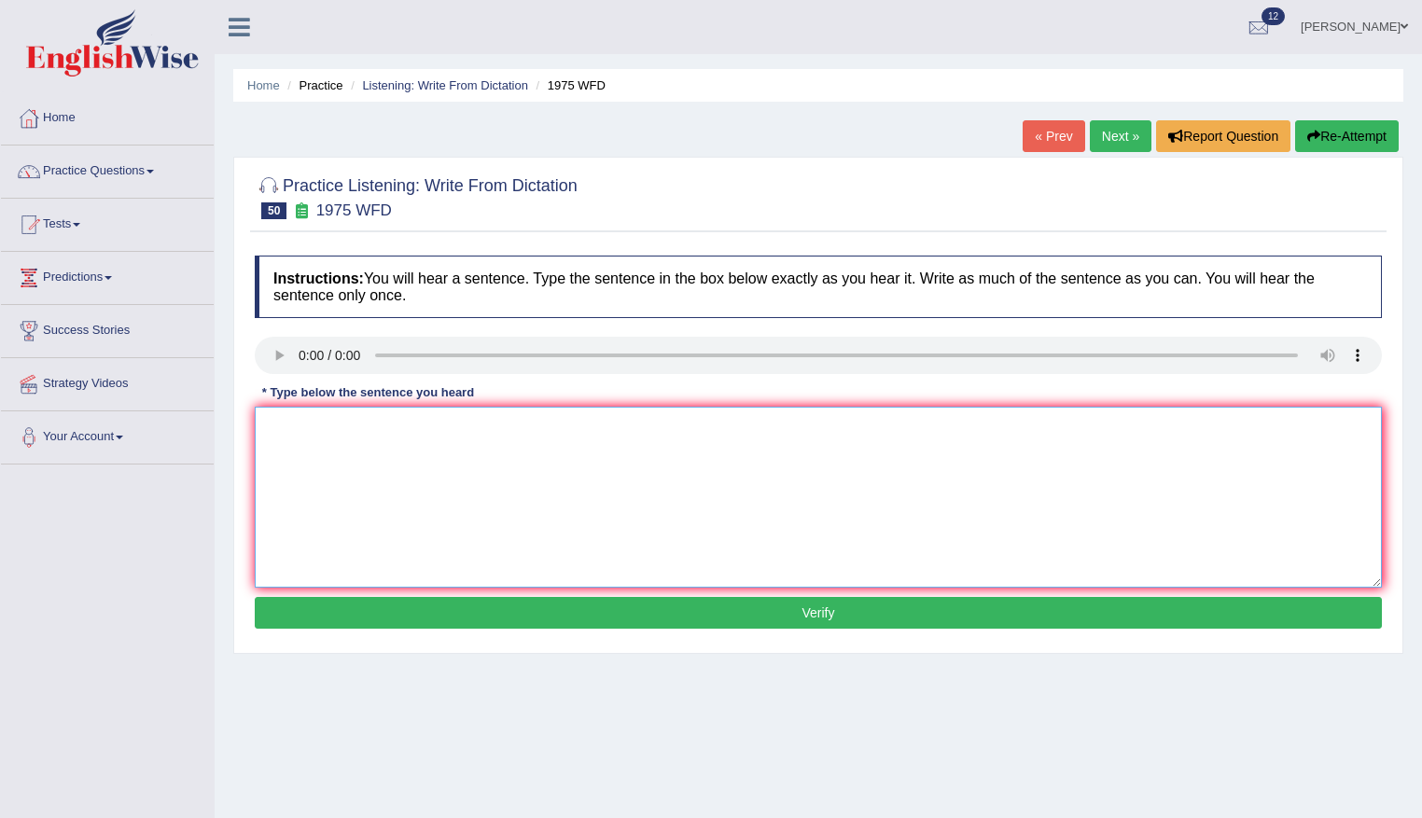
click at [351, 474] on textarea at bounding box center [818, 497] width 1127 height 181
click at [290, 459] on textarea at bounding box center [818, 497] width 1127 height 181
type textarea "Here is the analysis study appears to be phospemis."
click at [770, 630] on div "Instructions: You will hear a sentence. Type the sentence in the box below exac…" at bounding box center [818, 444] width 1136 height 397
click at [777, 601] on button "Verify" at bounding box center [818, 613] width 1127 height 32
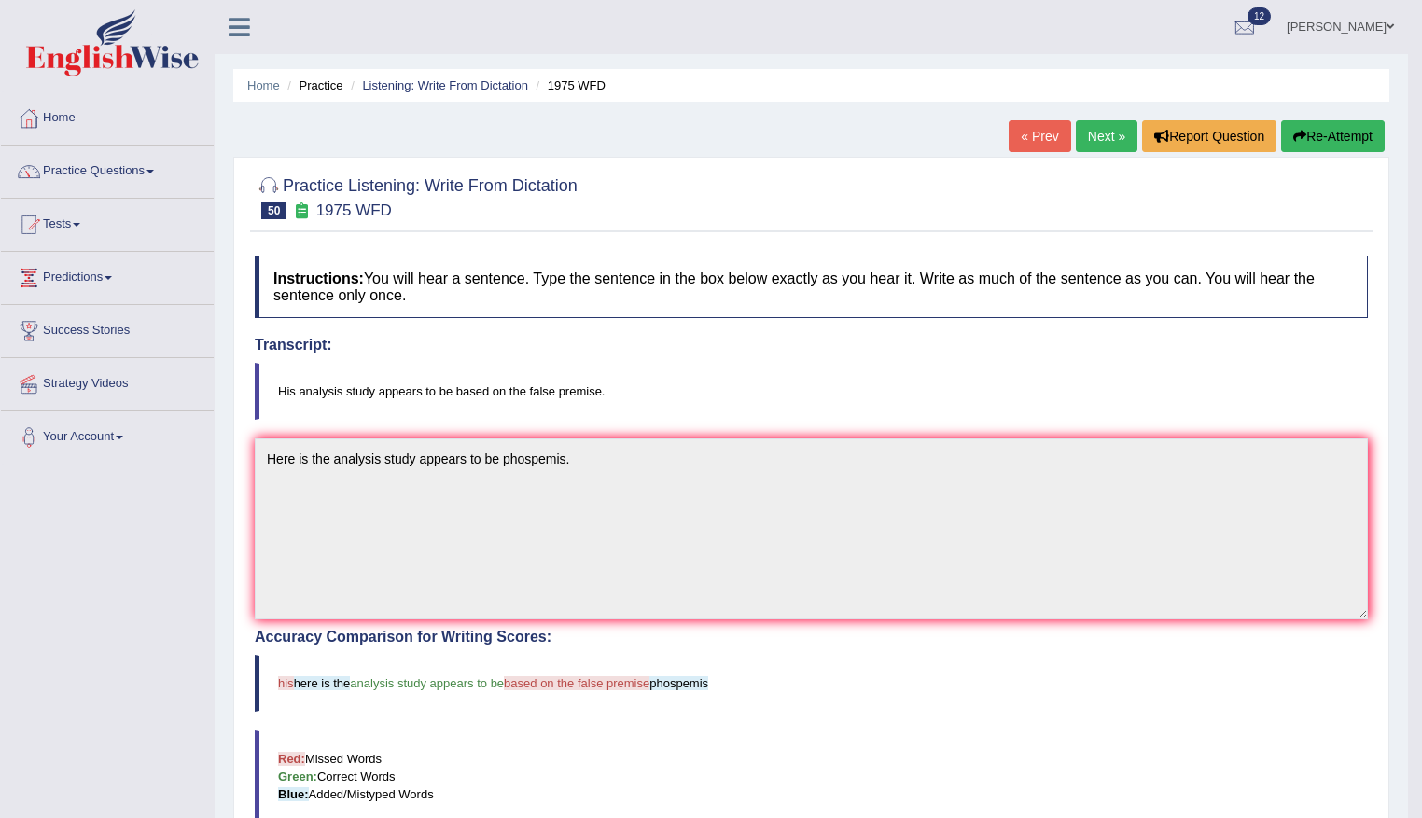
drag, startPoint x: 1336, startPoint y: 133, endPoint x: 1326, endPoint y: 133, distance: 10.3
click at [1327, 132] on button "Re-Attempt" at bounding box center [1333, 136] width 104 height 32
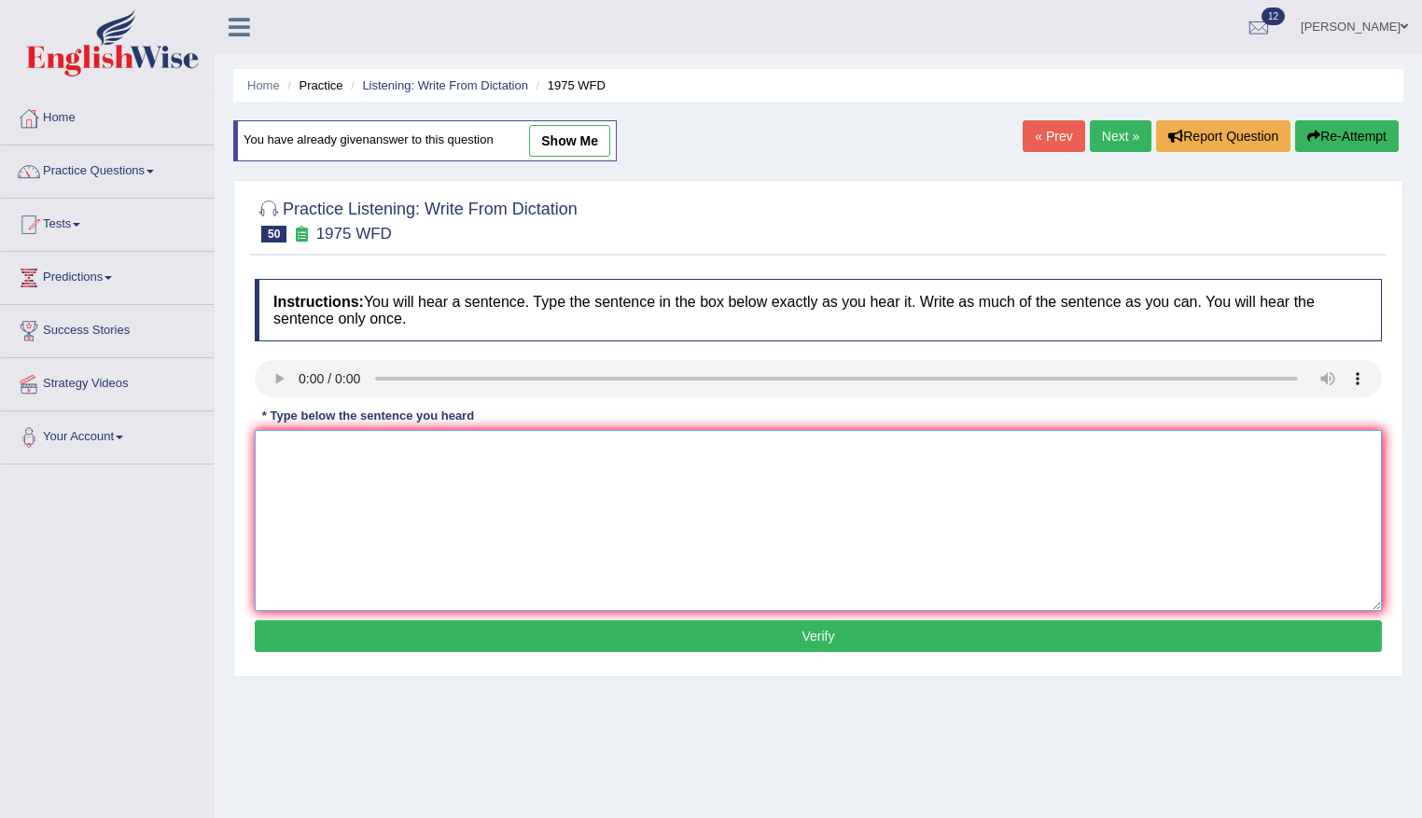
click at [293, 460] on textarea at bounding box center [818, 520] width 1127 height 181
click at [367, 486] on textarea at bounding box center [818, 520] width 1127 height 181
type textarea "His analysis study appears to be based on the false premise."
click at [841, 639] on button "Verify" at bounding box center [818, 636] width 1127 height 32
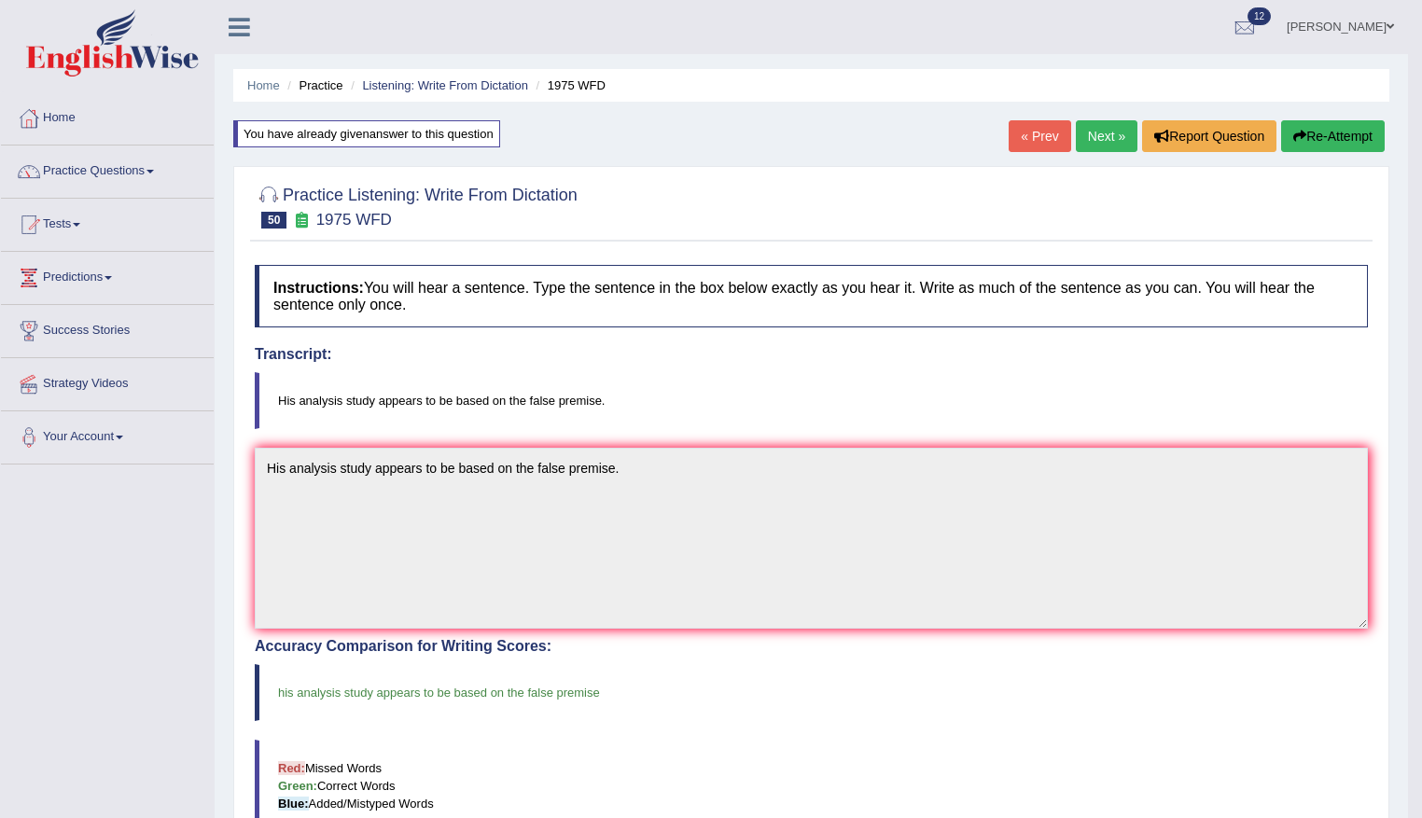
drag, startPoint x: 1333, startPoint y: 127, endPoint x: 1064, endPoint y: 186, distance: 275.0
click at [1316, 142] on button "Re-Attempt" at bounding box center [1333, 136] width 104 height 32
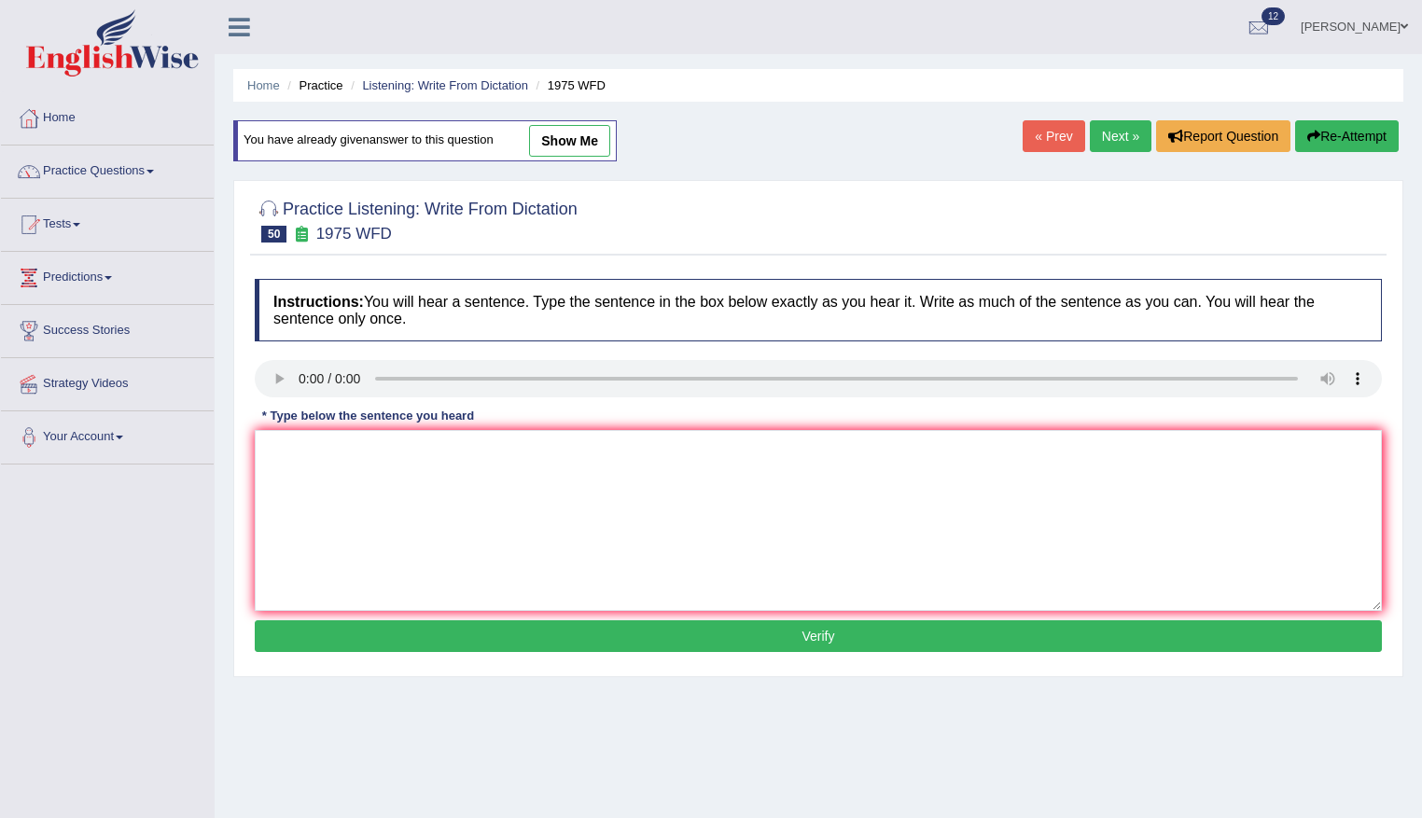
click at [1105, 136] on link "Next »" at bounding box center [1121, 136] width 62 height 32
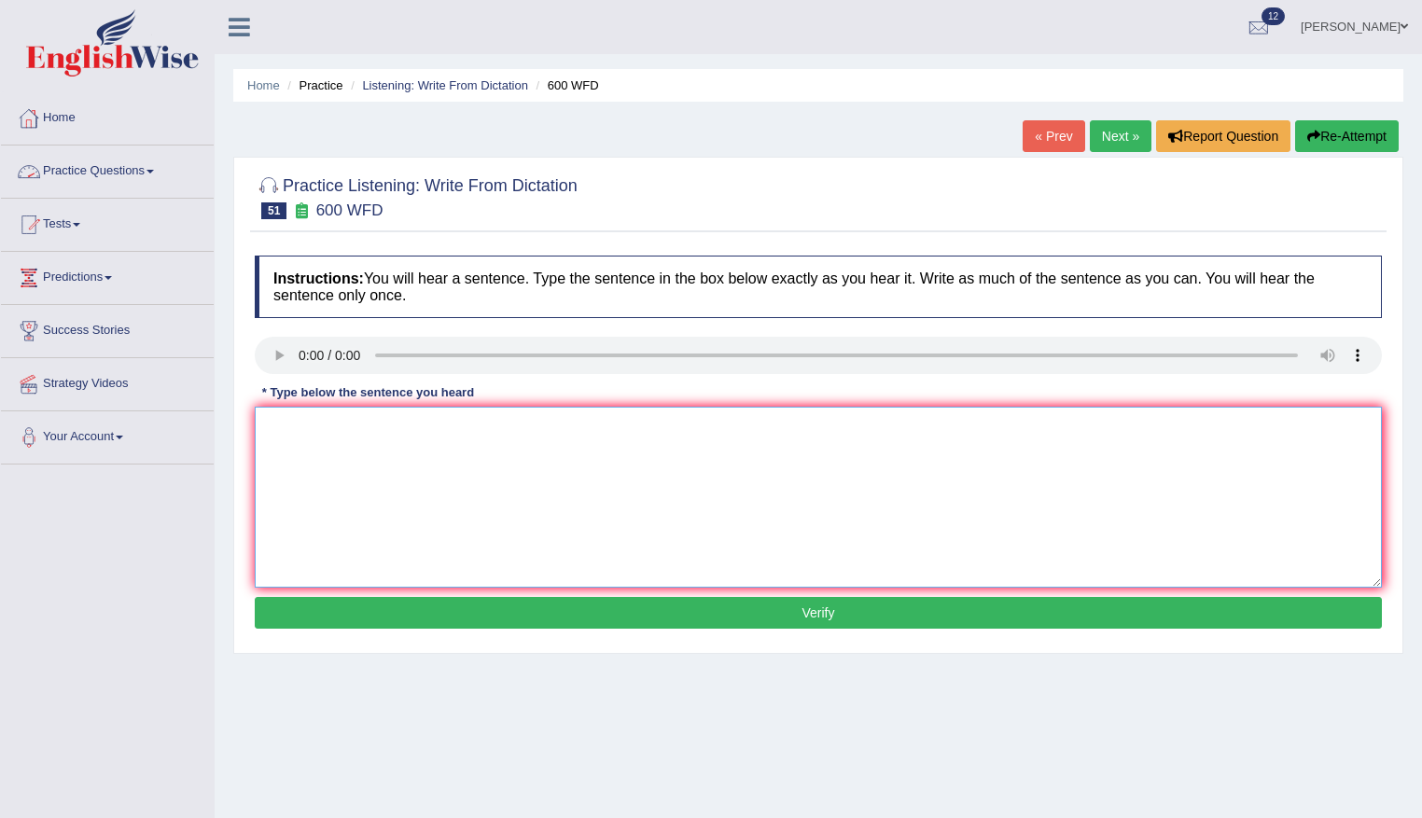
click at [421, 479] on textarea at bounding box center [818, 497] width 1127 height 181
type textarea "O"
type textarea "c"
type textarea "Continuing student will be sent necessary application form."
click at [848, 616] on button "Verify" at bounding box center [818, 613] width 1127 height 32
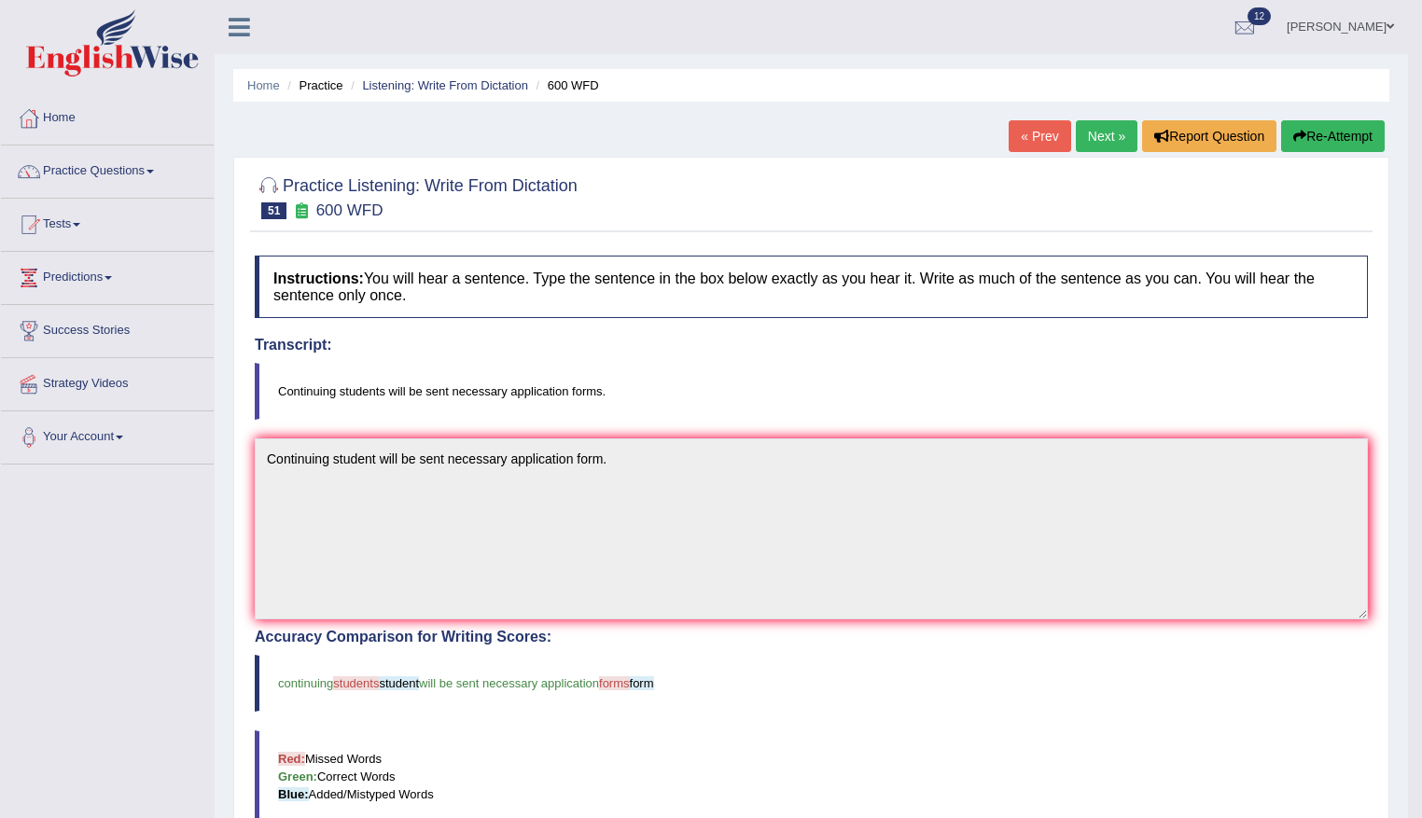
click at [1089, 135] on link "Next »" at bounding box center [1107, 136] width 62 height 32
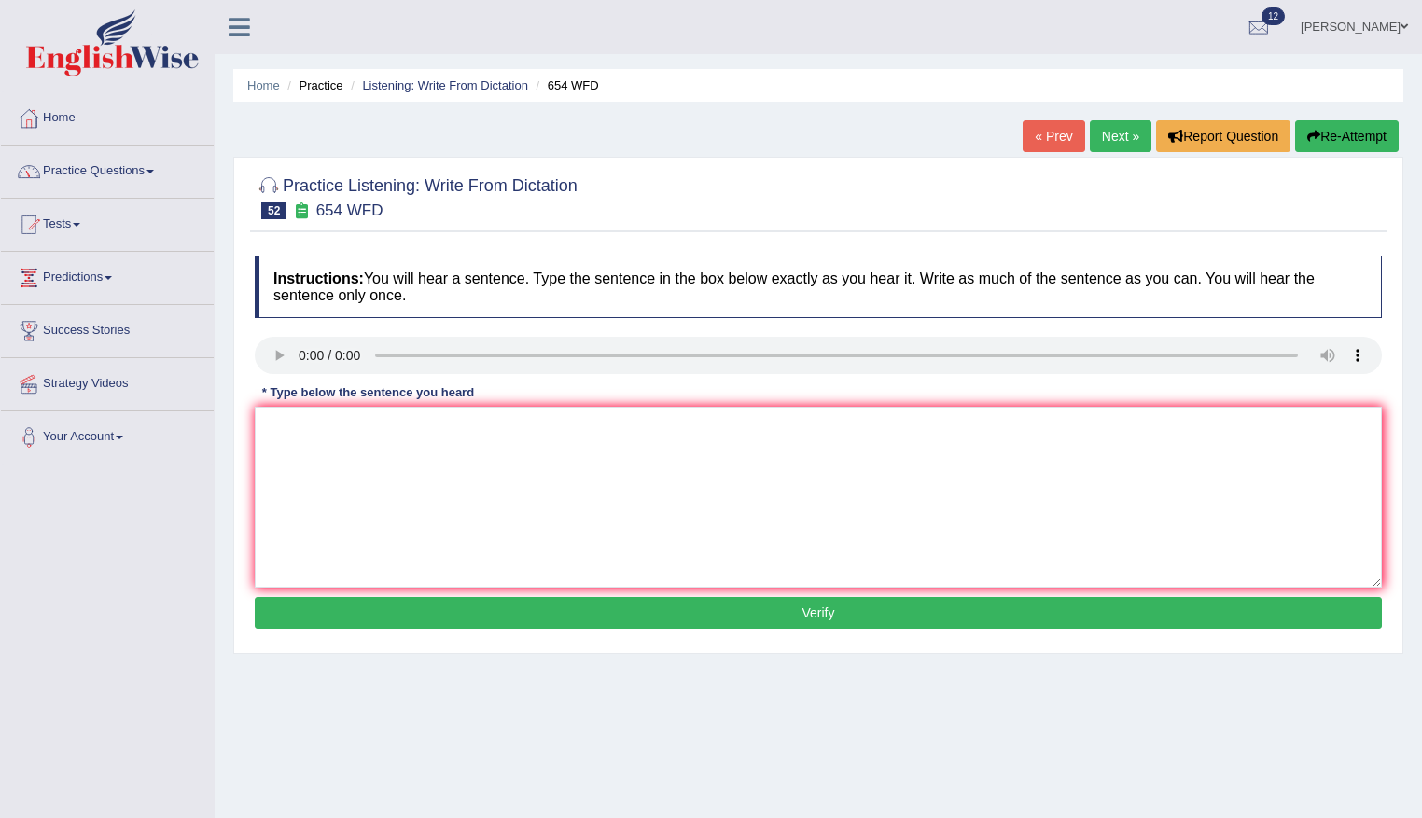
click at [67, 170] on link "Practice Questions" at bounding box center [107, 169] width 213 height 47
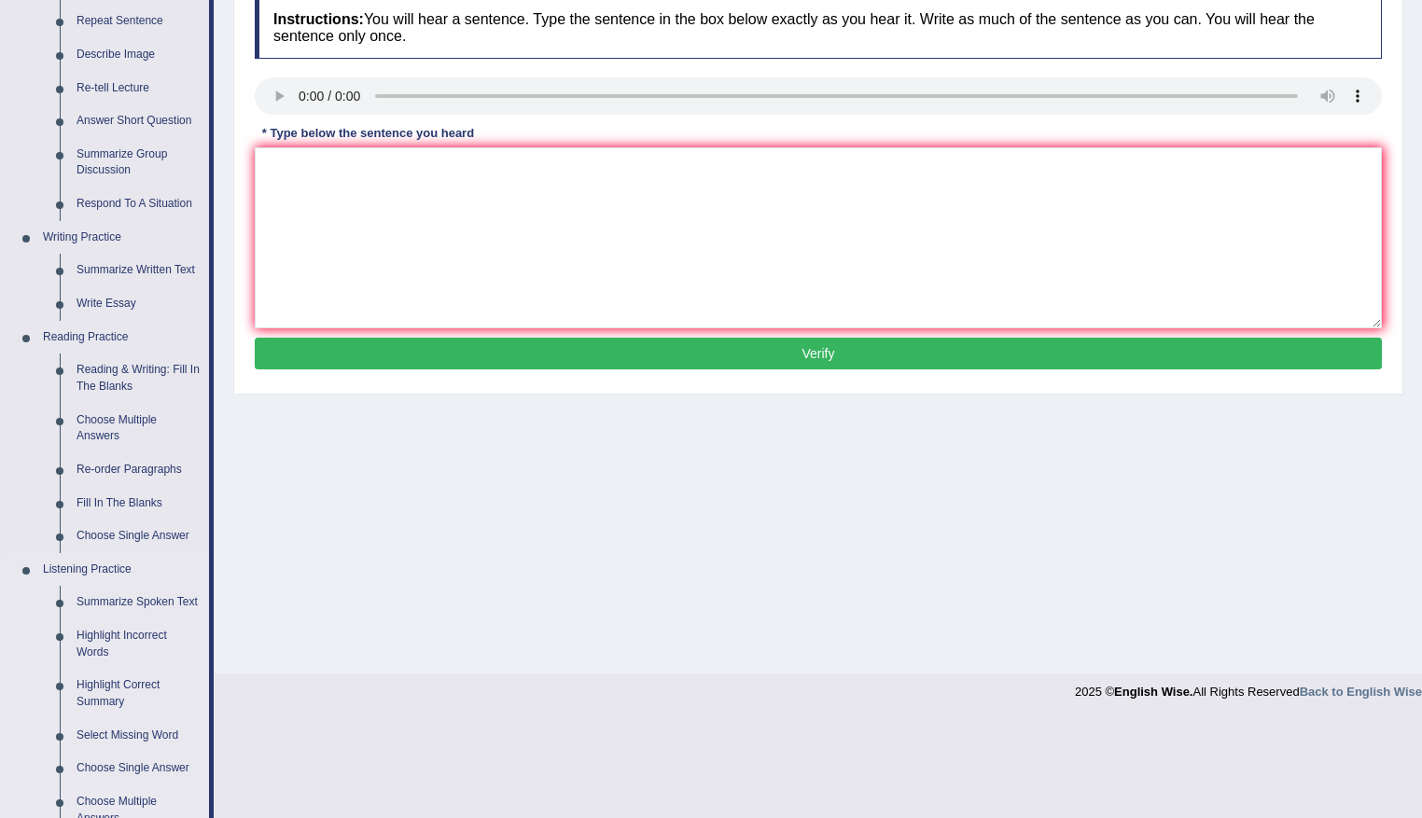
scroll to position [466, 0]
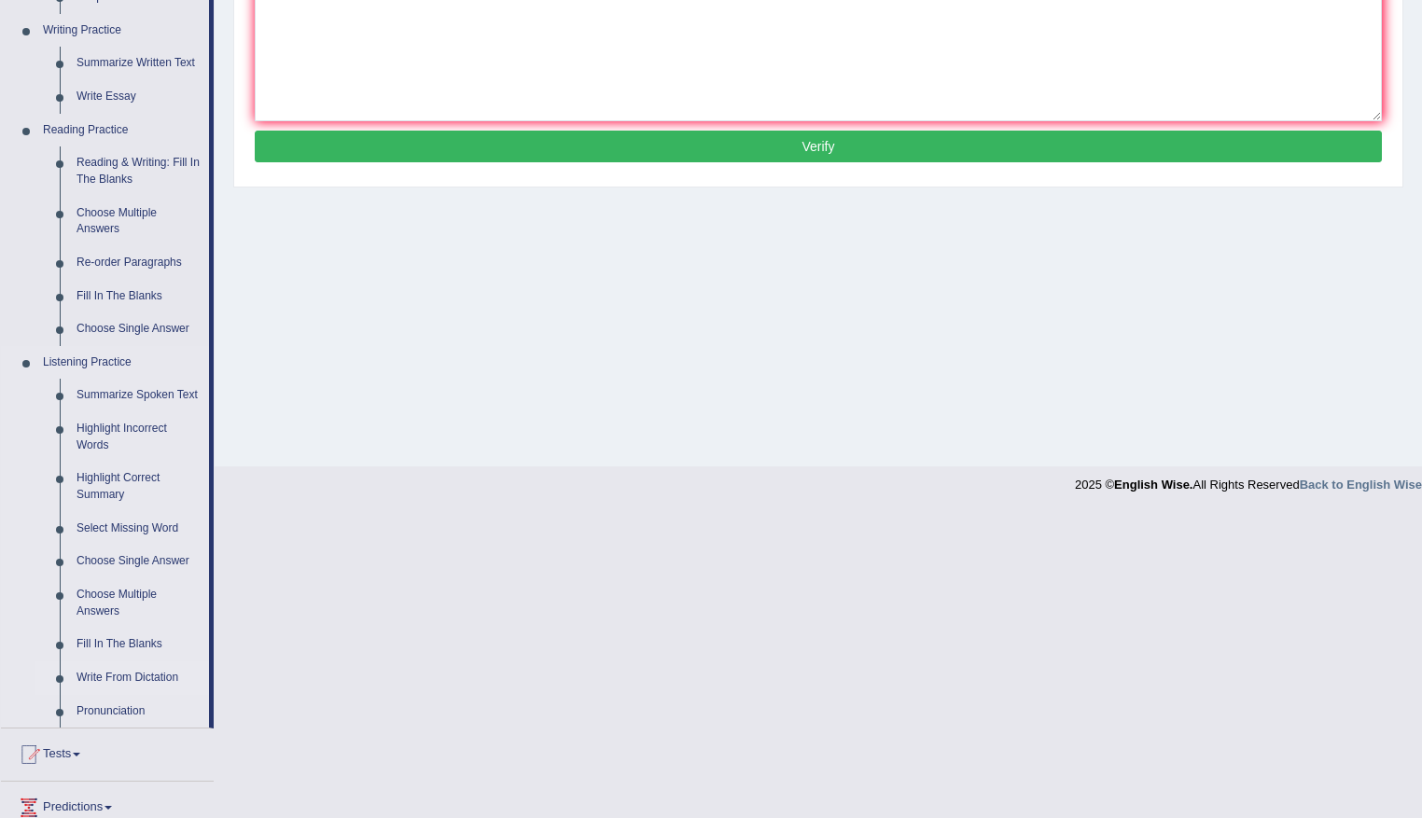
click at [144, 676] on link "Write From Dictation" at bounding box center [138, 678] width 141 height 34
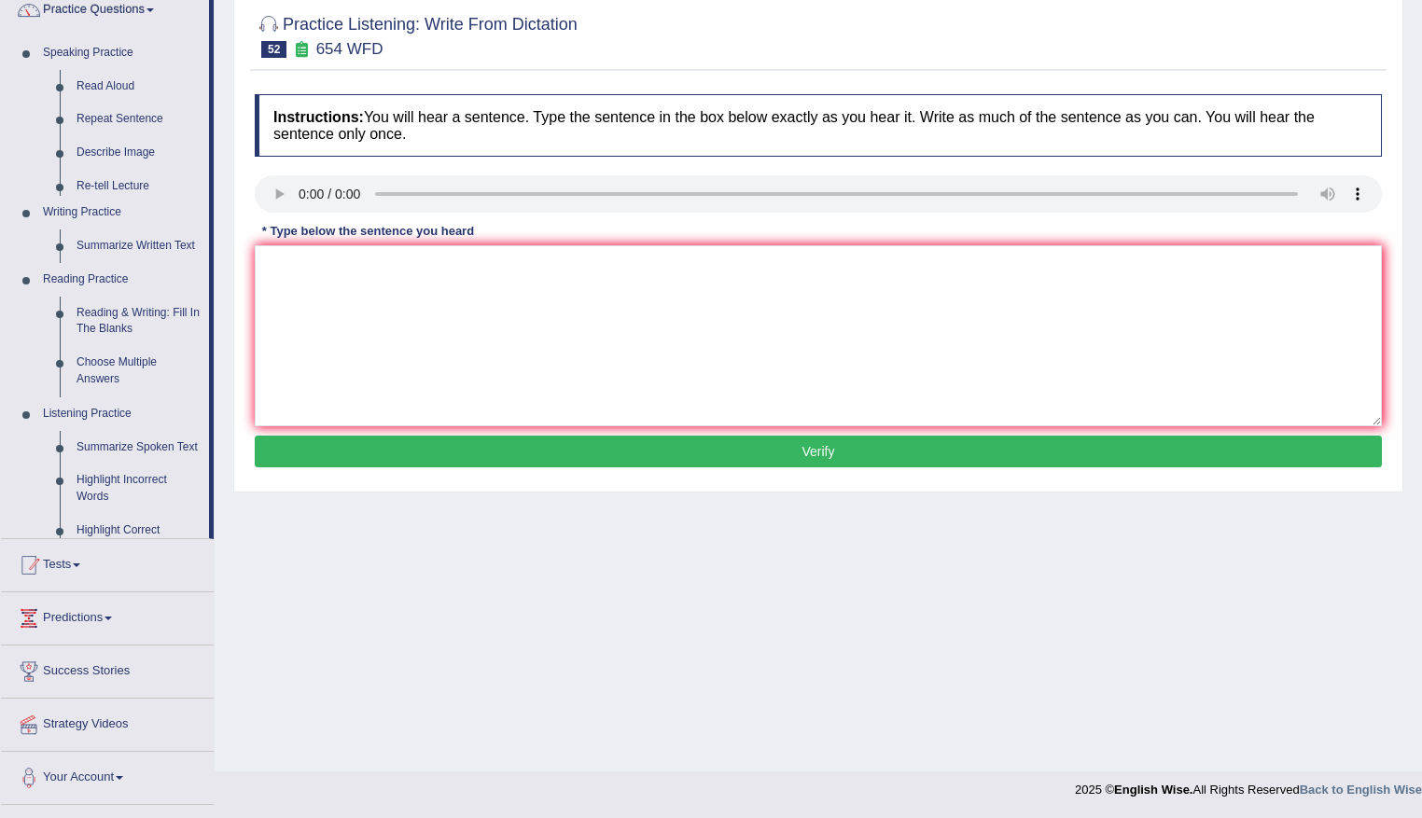
scroll to position [161, 0]
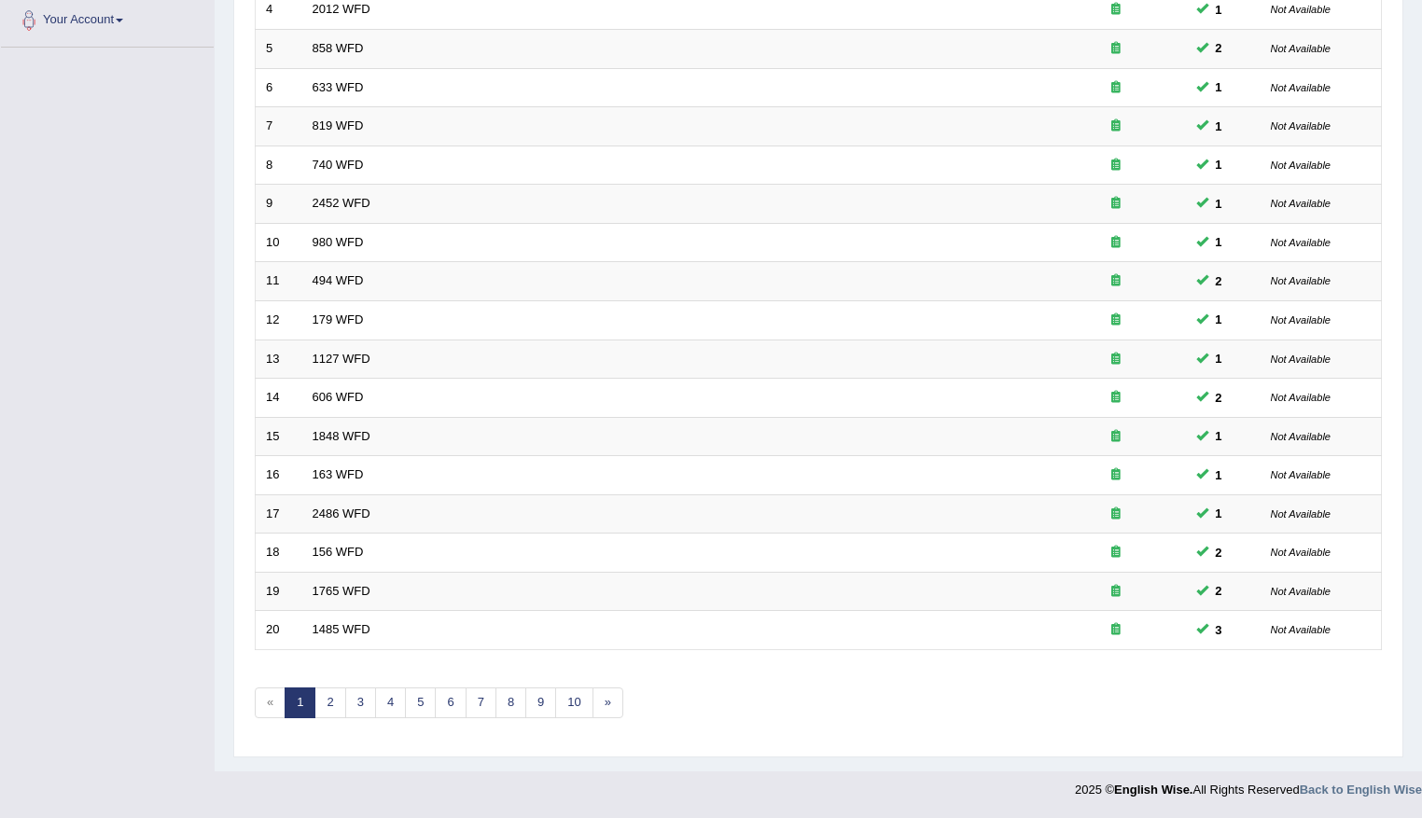
scroll to position [417, 0]
click at [331, 705] on link "2" at bounding box center [329, 703] width 31 height 31
click at [360, 712] on link "3" at bounding box center [360, 703] width 31 height 31
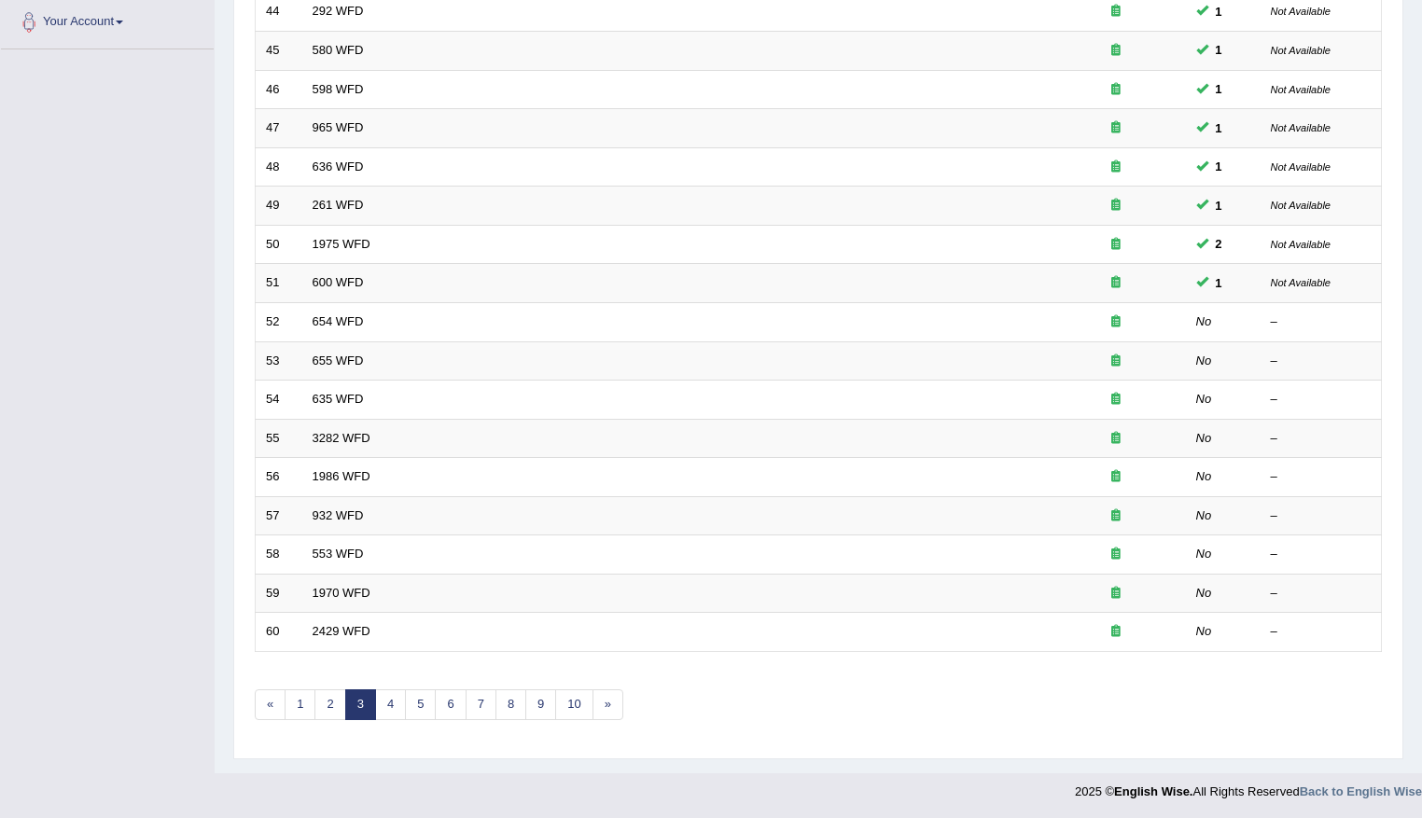
scroll to position [417, 0]
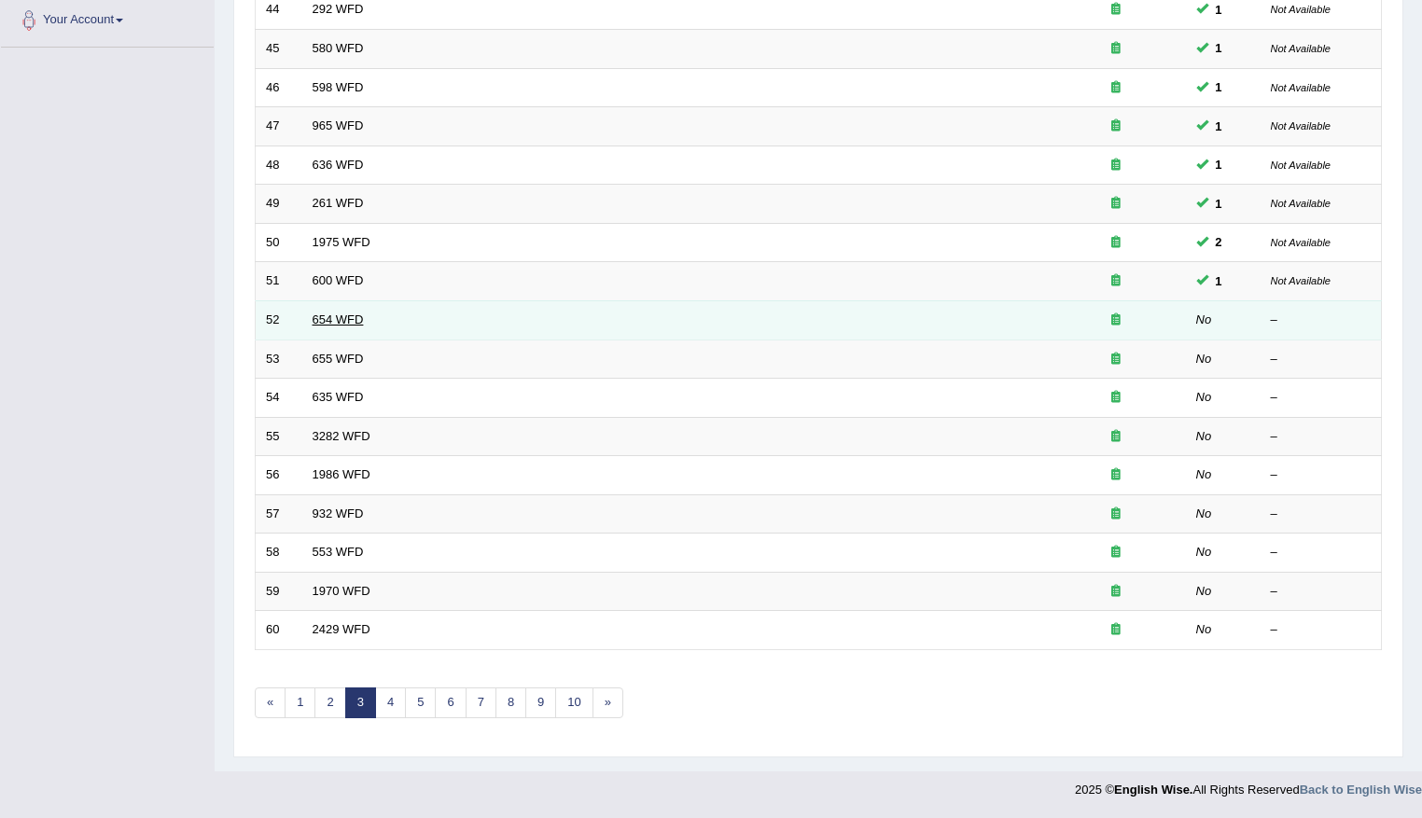
click at [320, 314] on link "654 WFD" at bounding box center [338, 320] width 51 height 14
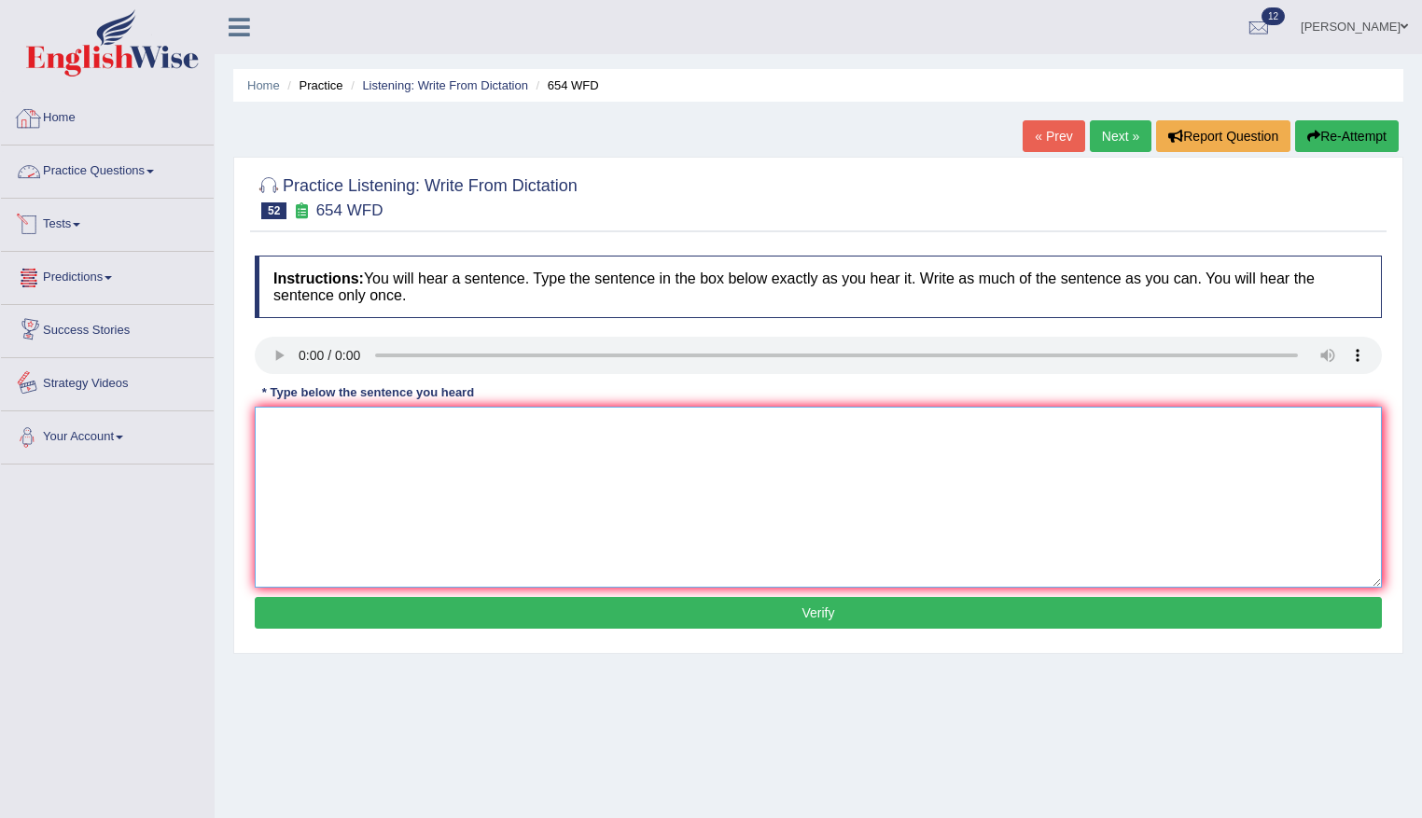
click at [381, 457] on textarea at bounding box center [818, 497] width 1127 height 181
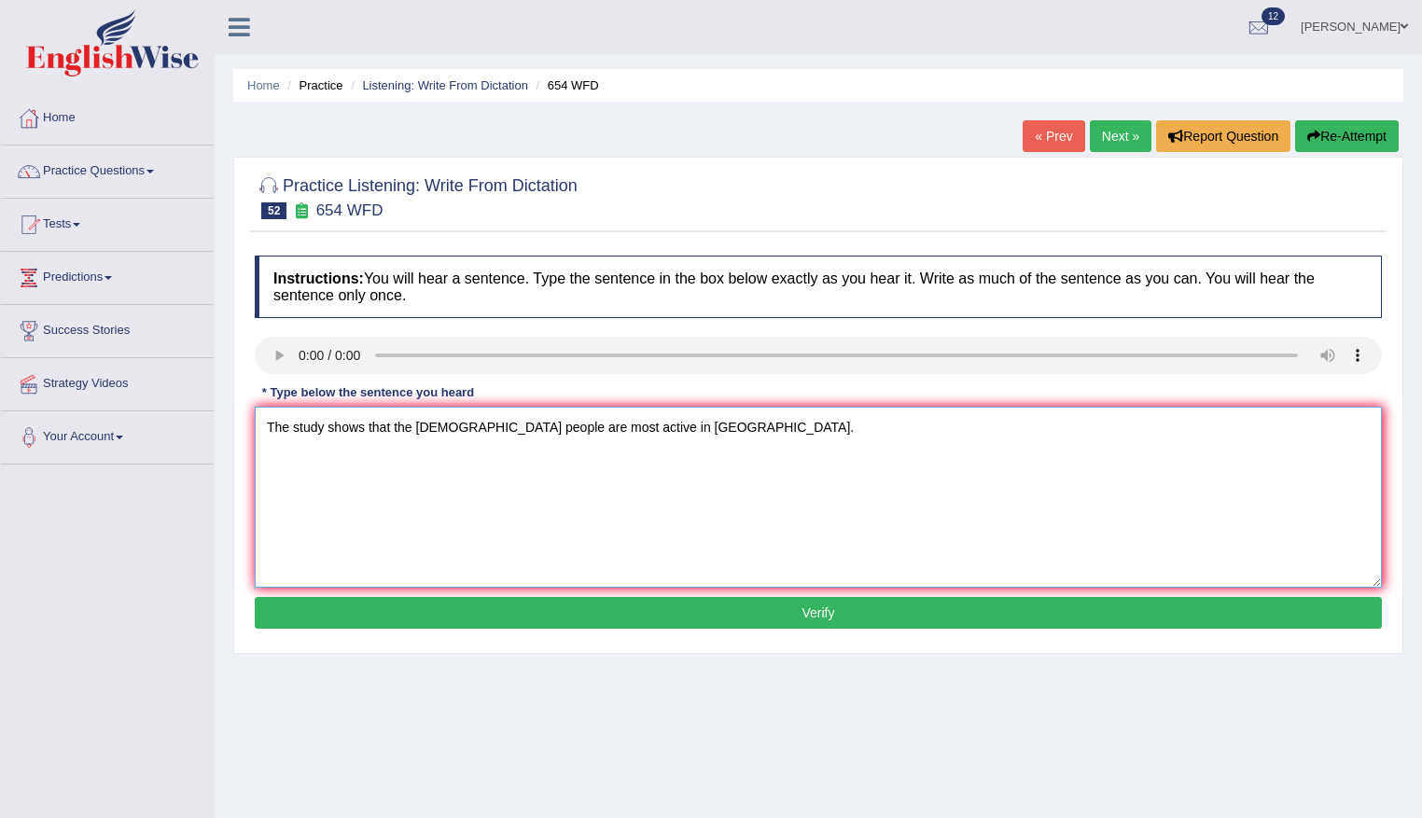
type textarea "The study shows that the Hong Kong people are most active in Asia."
click at [823, 617] on button "Verify" at bounding box center [818, 613] width 1127 height 32
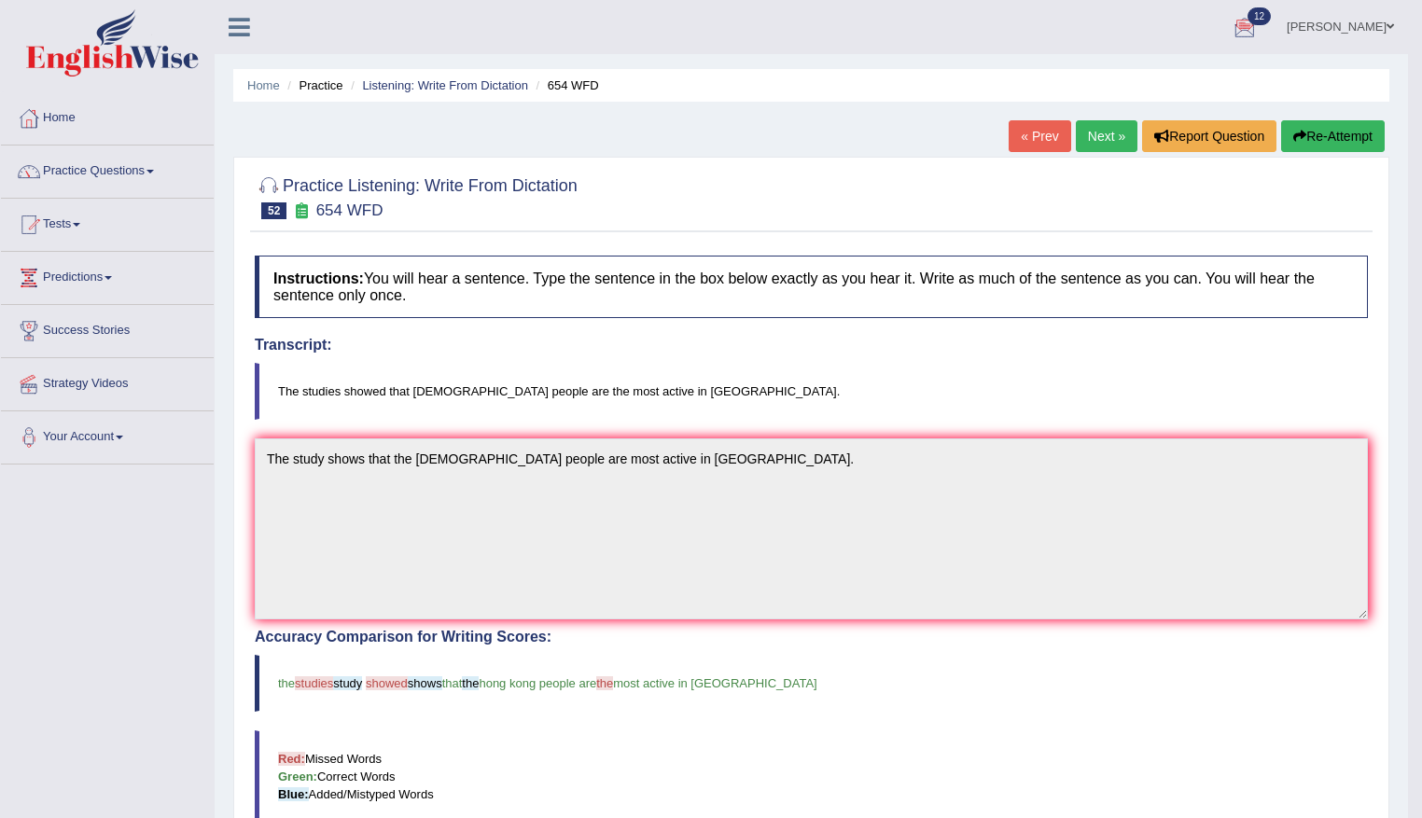
drag, startPoint x: 1324, startPoint y: 113, endPoint x: 1321, endPoint y: 132, distance: 19.8
click at [1325, 118] on div "Home Practice Listening: Write From Dictation 654 WFD « Prev Next » Report Ques…" at bounding box center [811, 580] width 1193 height 1161
click at [1321, 132] on button "Re-Attempt" at bounding box center [1333, 136] width 104 height 32
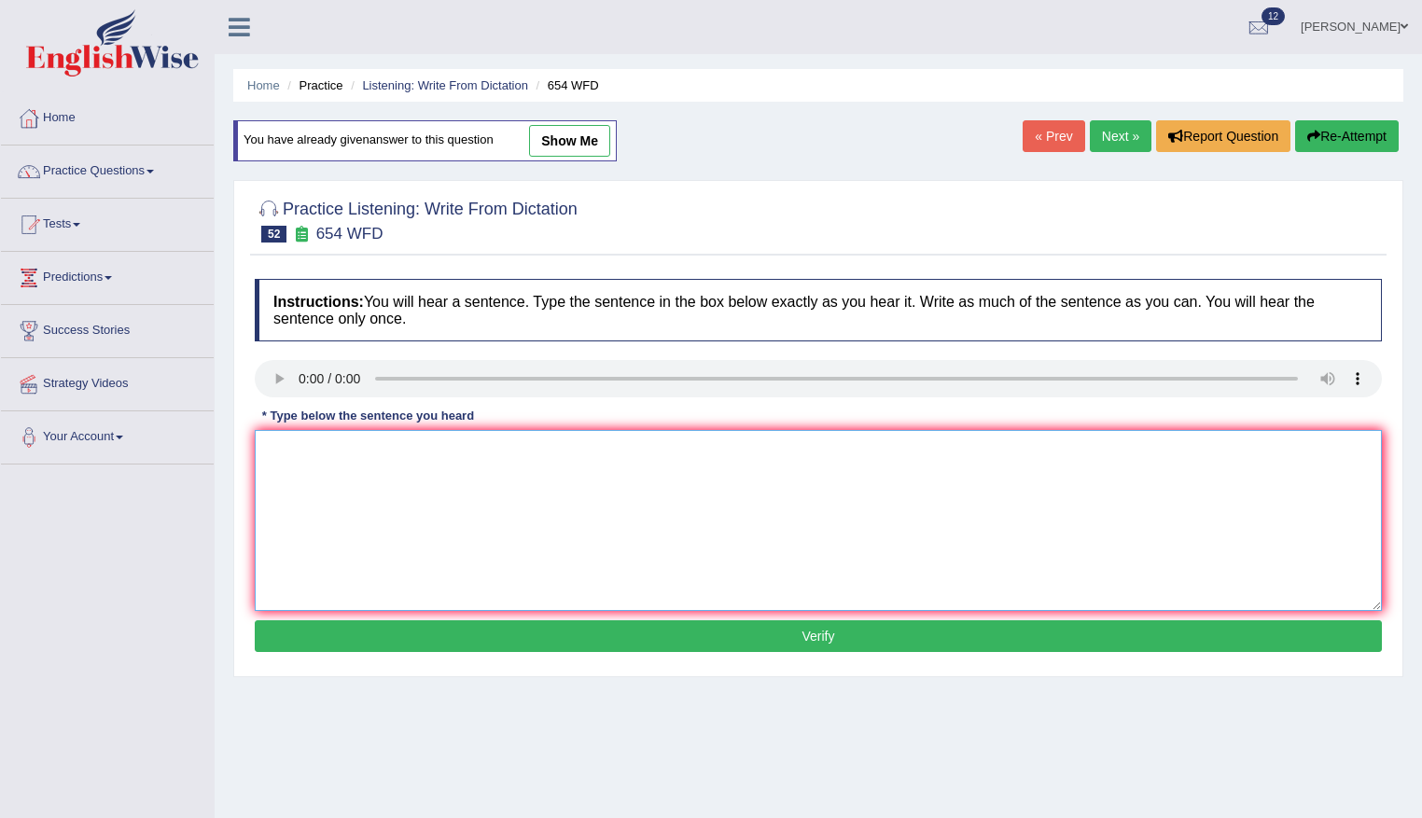
drag, startPoint x: 525, startPoint y: 499, endPoint x: 510, endPoint y: 497, distance: 15.0
click at [514, 500] on textarea at bounding box center [818, 520] width 1127 height 181
type textarea "The studies showed that the Hong Kong people are most active in Asia."
click at [845, 639] on button "Verify" at bounding box center [818, 636] width 1127 height 32
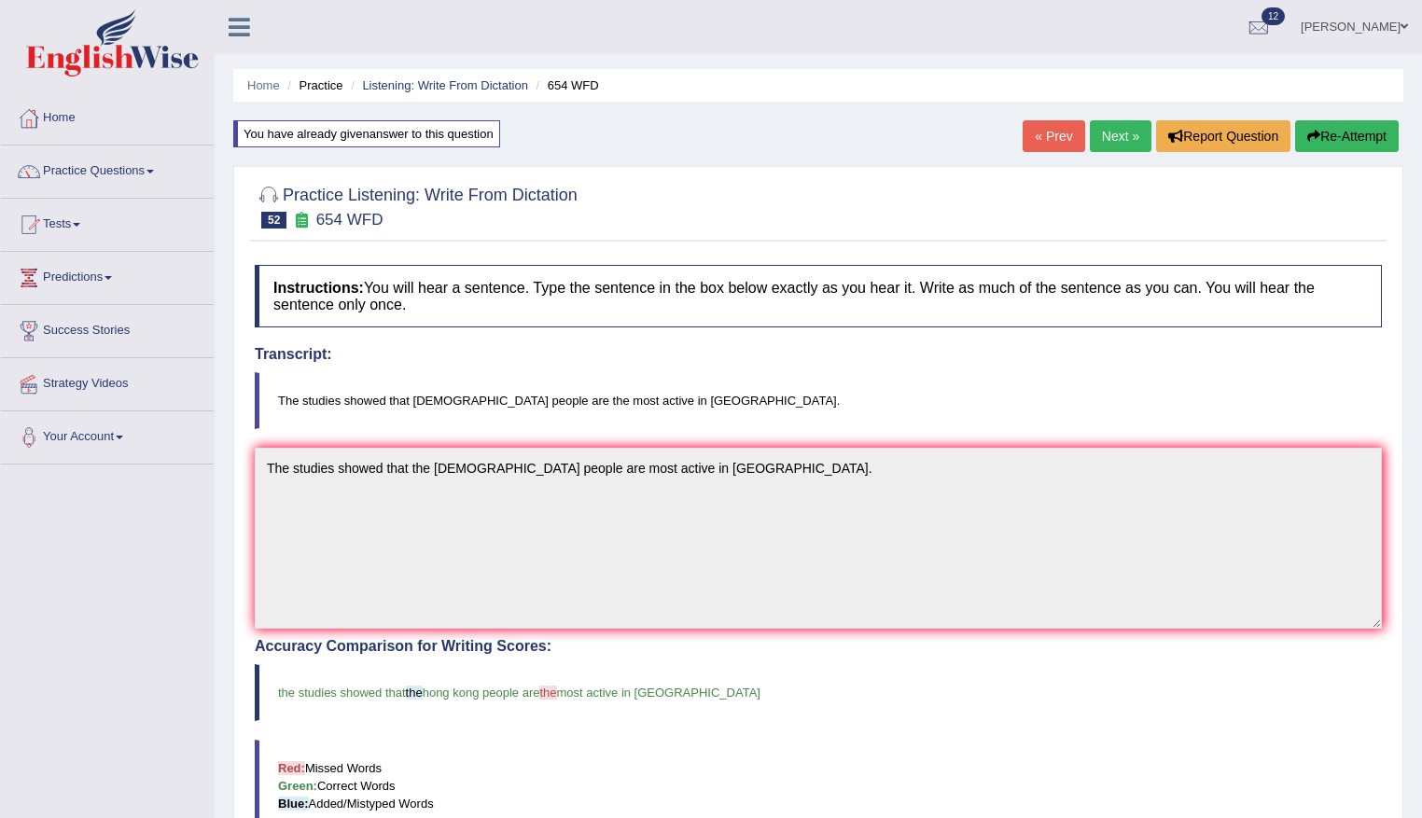
click at [1101, 123] on link "Next »" at bounding box center [1121, 136] width 62 height 32
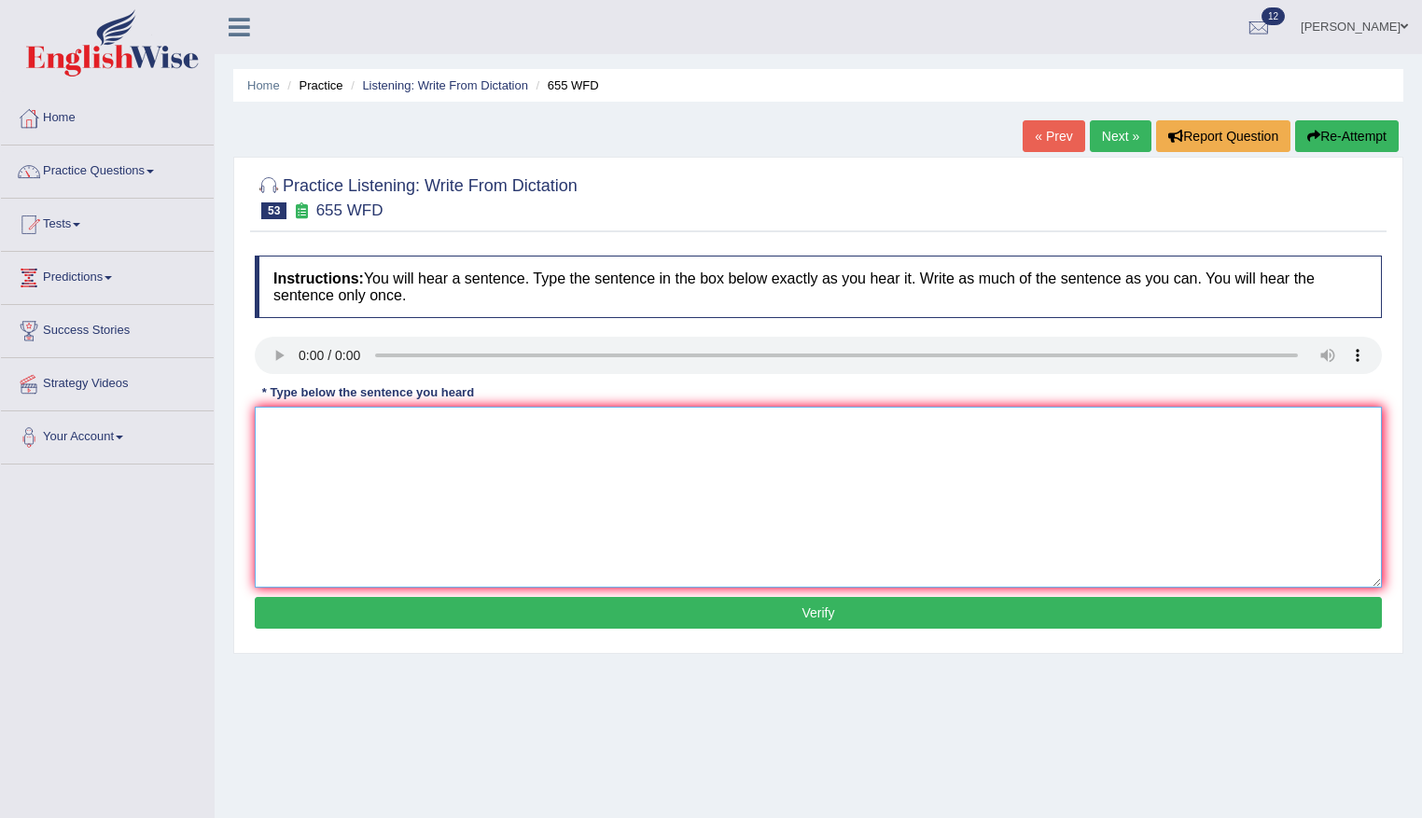
click at [444, 436] on textarea at bounding box center [818, 497] width 1127 height 181
type textarea "The teacher training includes observing the classes."
click at [752, 606] on button "Verify" at bounding box center [818, 613] width 1127 height 32
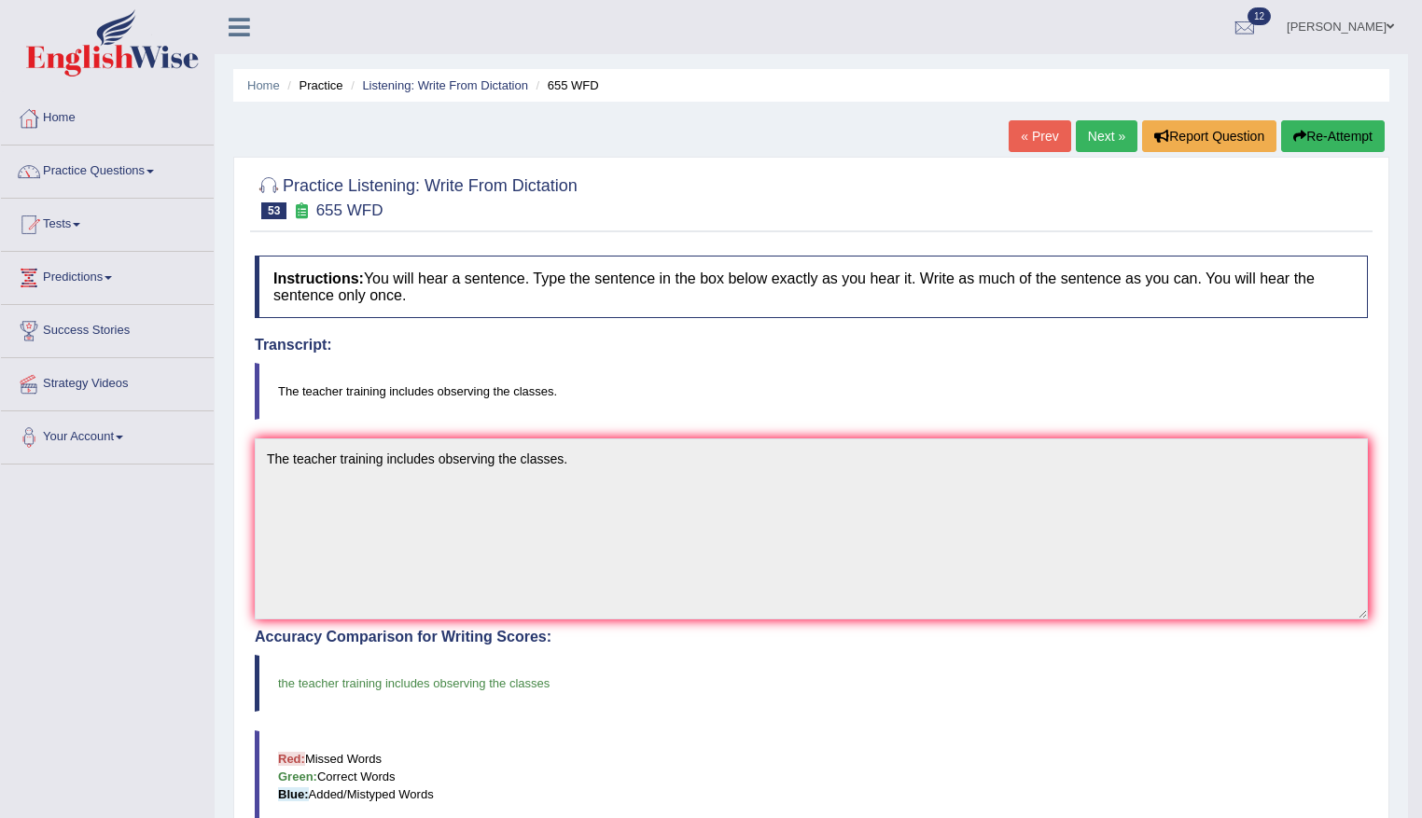
click at [1101, 131] on link "Next »" at bounding box center [1107, 136] width 62 height 32
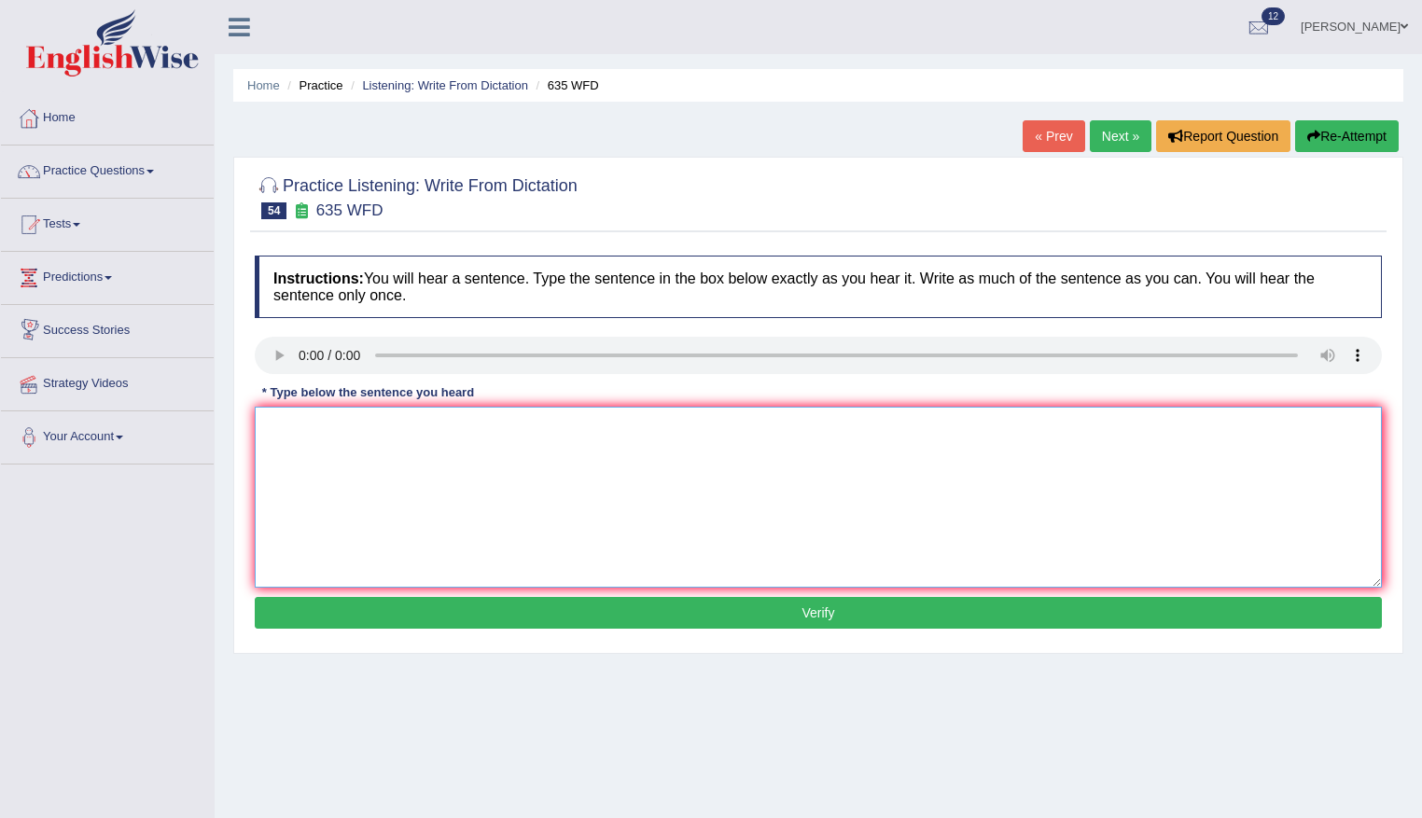
click at [541, 442] on textarea at bounding box center [818, 497] width 1127 height 181
type textarea "The science library is currently located in the ground floor of the library."
click at [786, 618] on button "Verify" at bounding box center [818, 613] width 1127 height 32
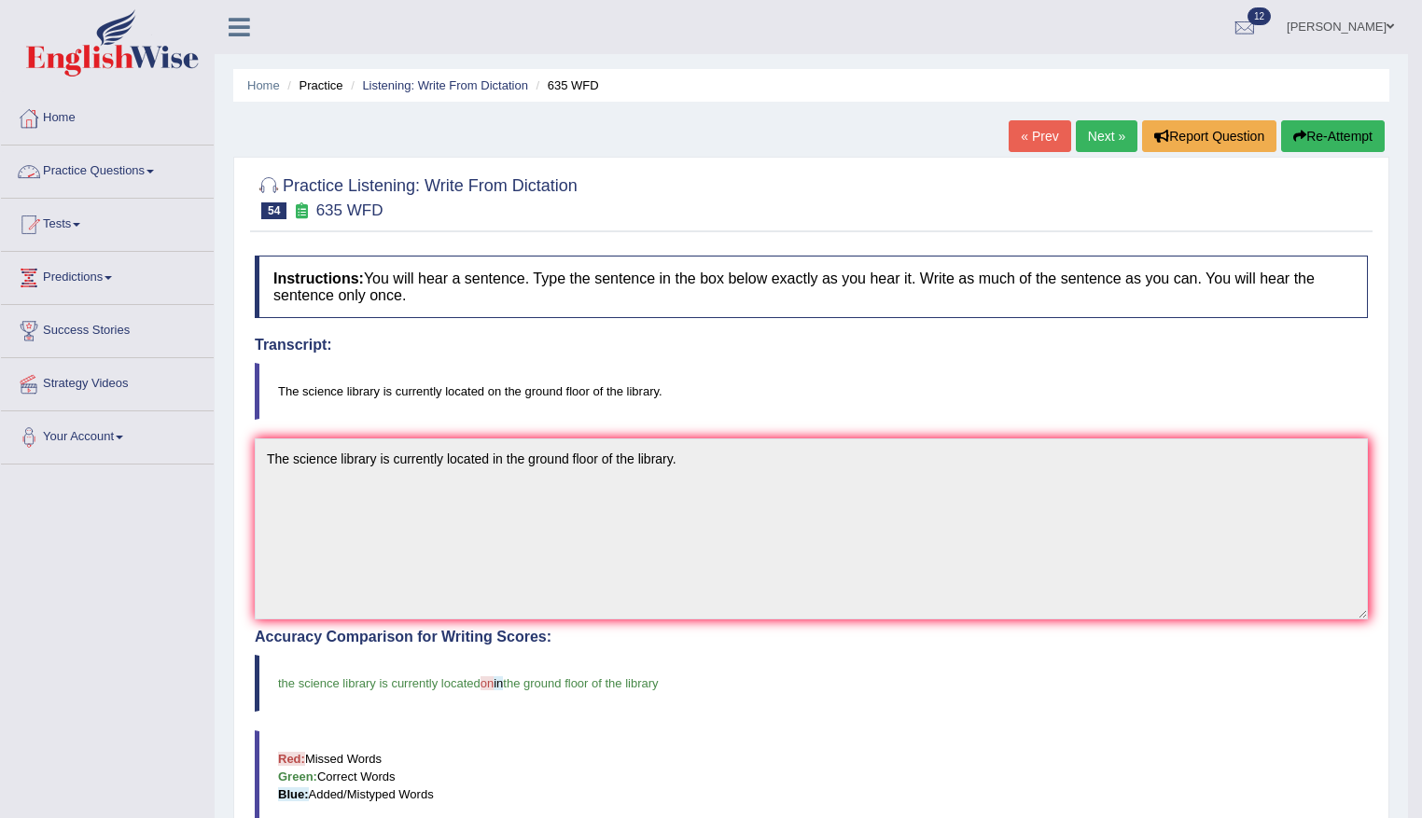
click at [92, 167] on link "Practice Questions" at bounding box center [107, 169] width 213 height 47
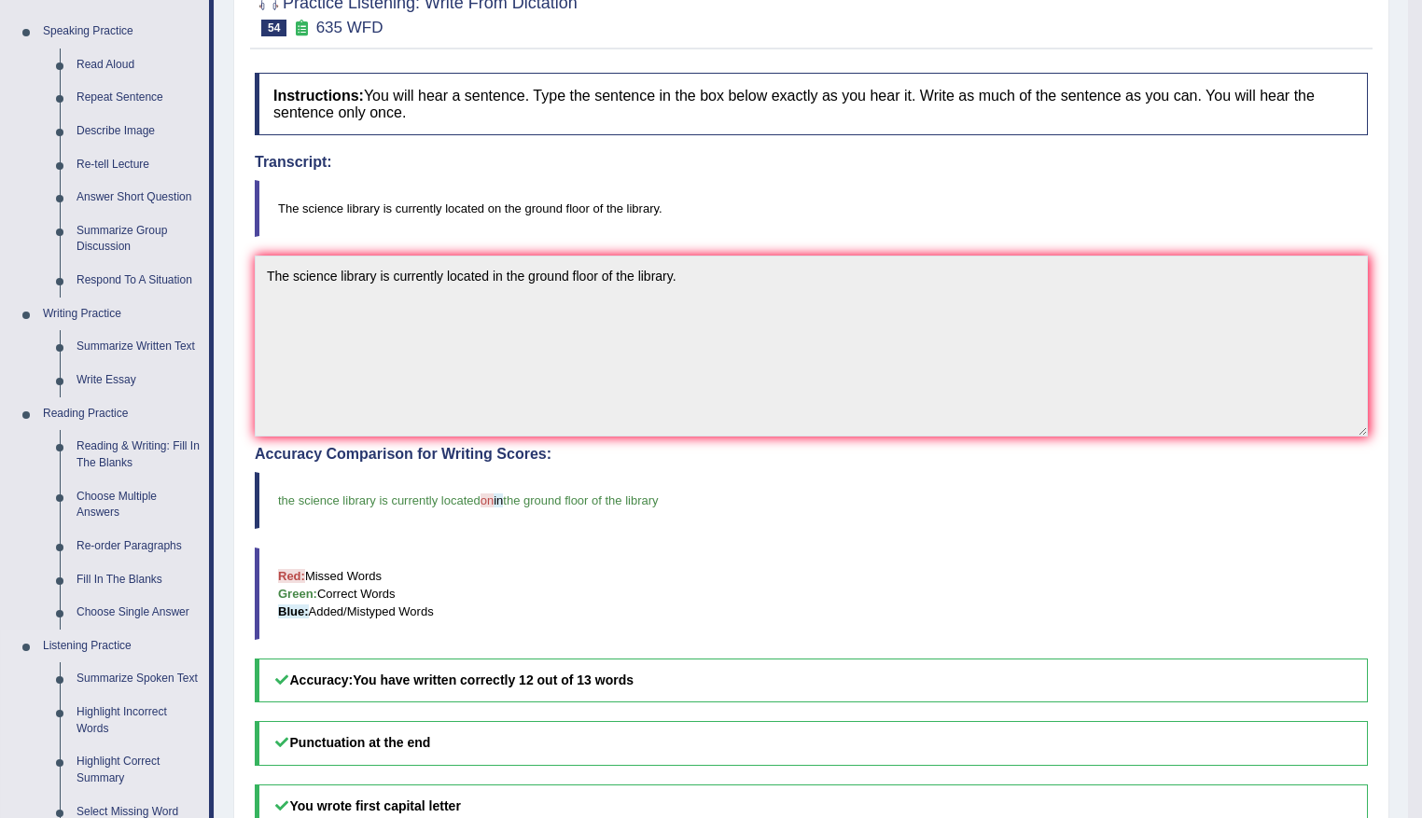
scroll to position [187, 0]
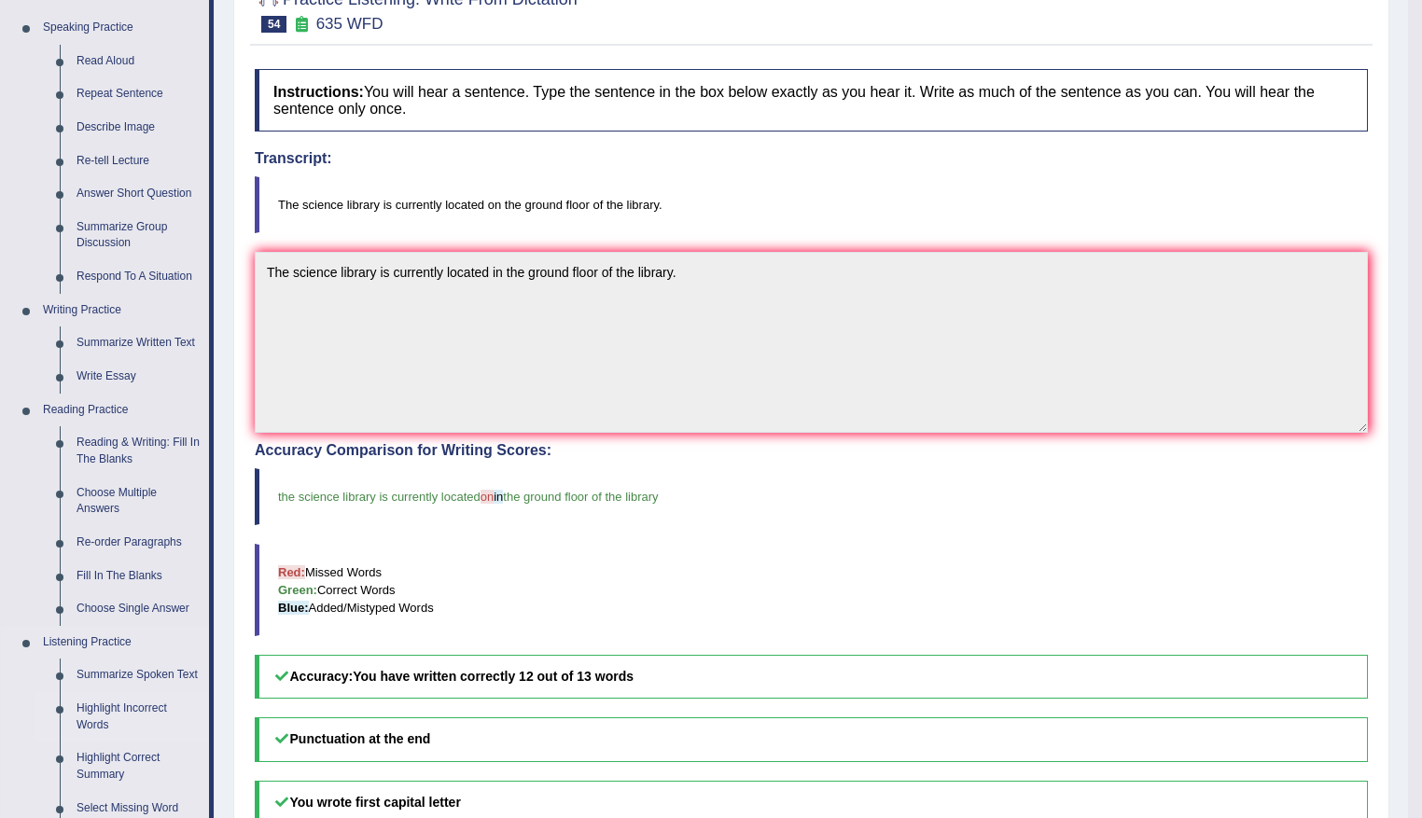
click at [107, 710] on link "Highlight Incorrect Words" at bounding box center [138, 716] width 141 height 49
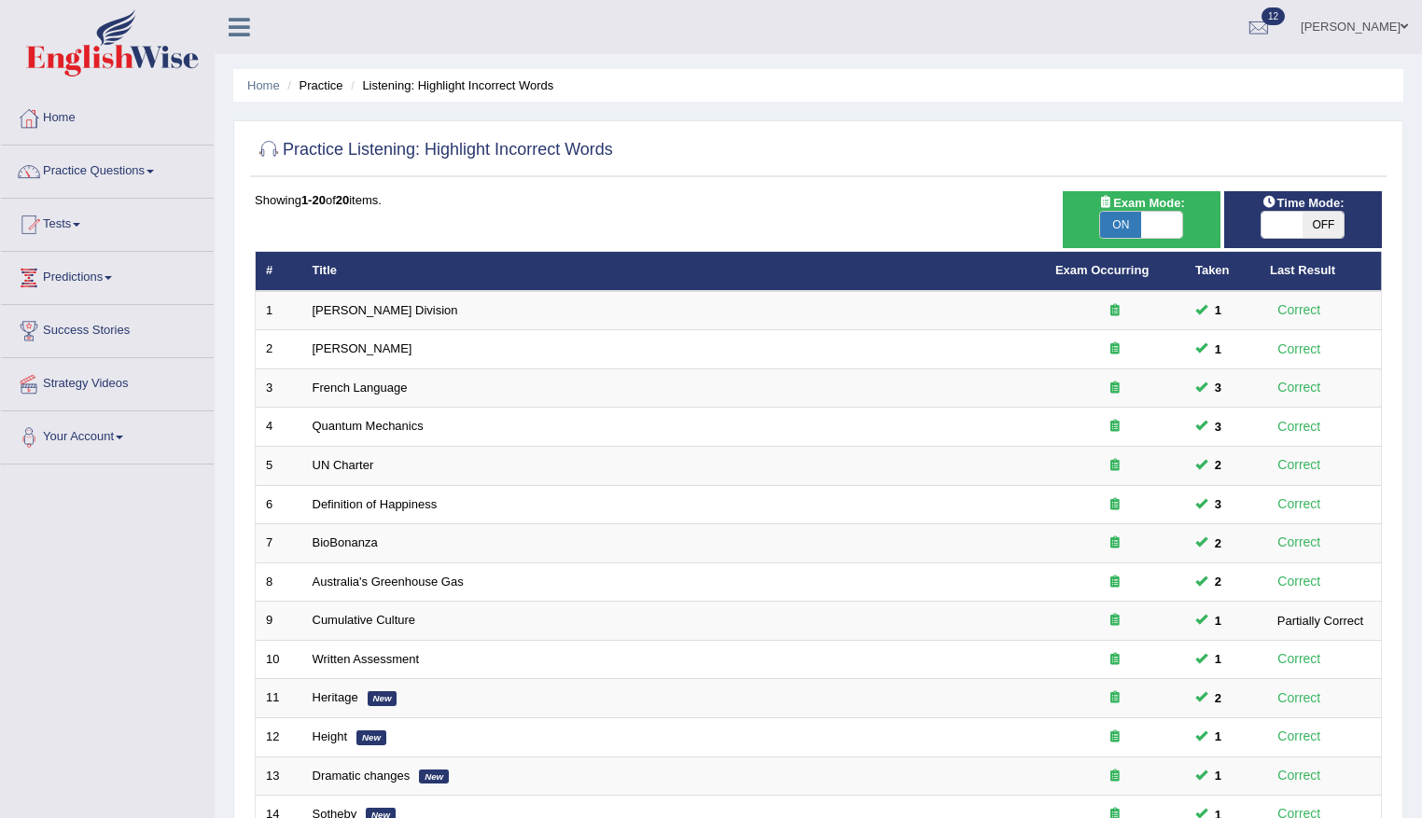
click at [1124, 224] on span "ON" at bounding box center [1120, 225] width 41 height 26
checkbox input "false"
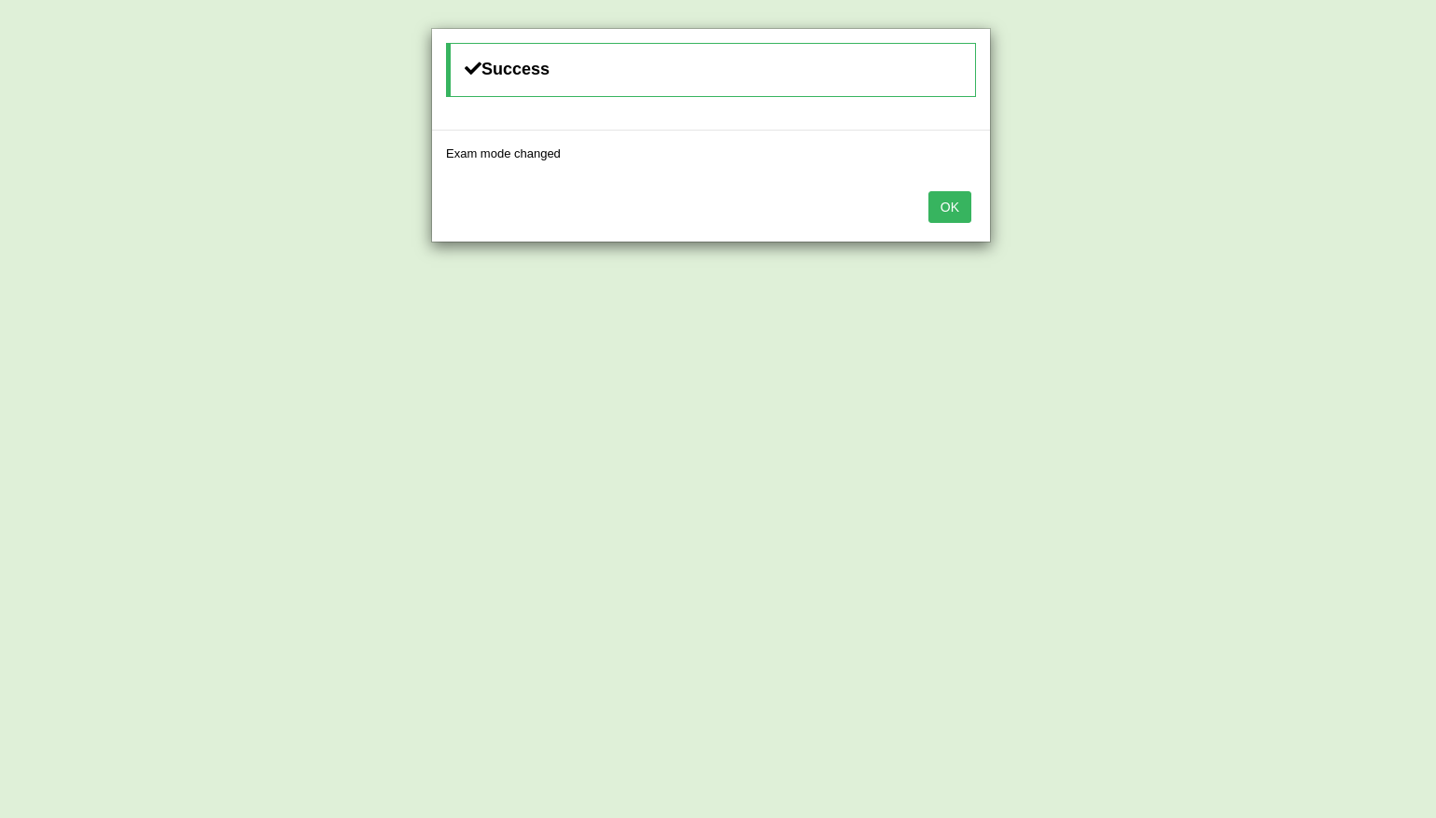
click at [943, 225] on div "OK" at bounding box center [711, 208] width 558 height 65
click at [958, 200] on button "OK" at bounding box center [949, 207] width 43 height 32
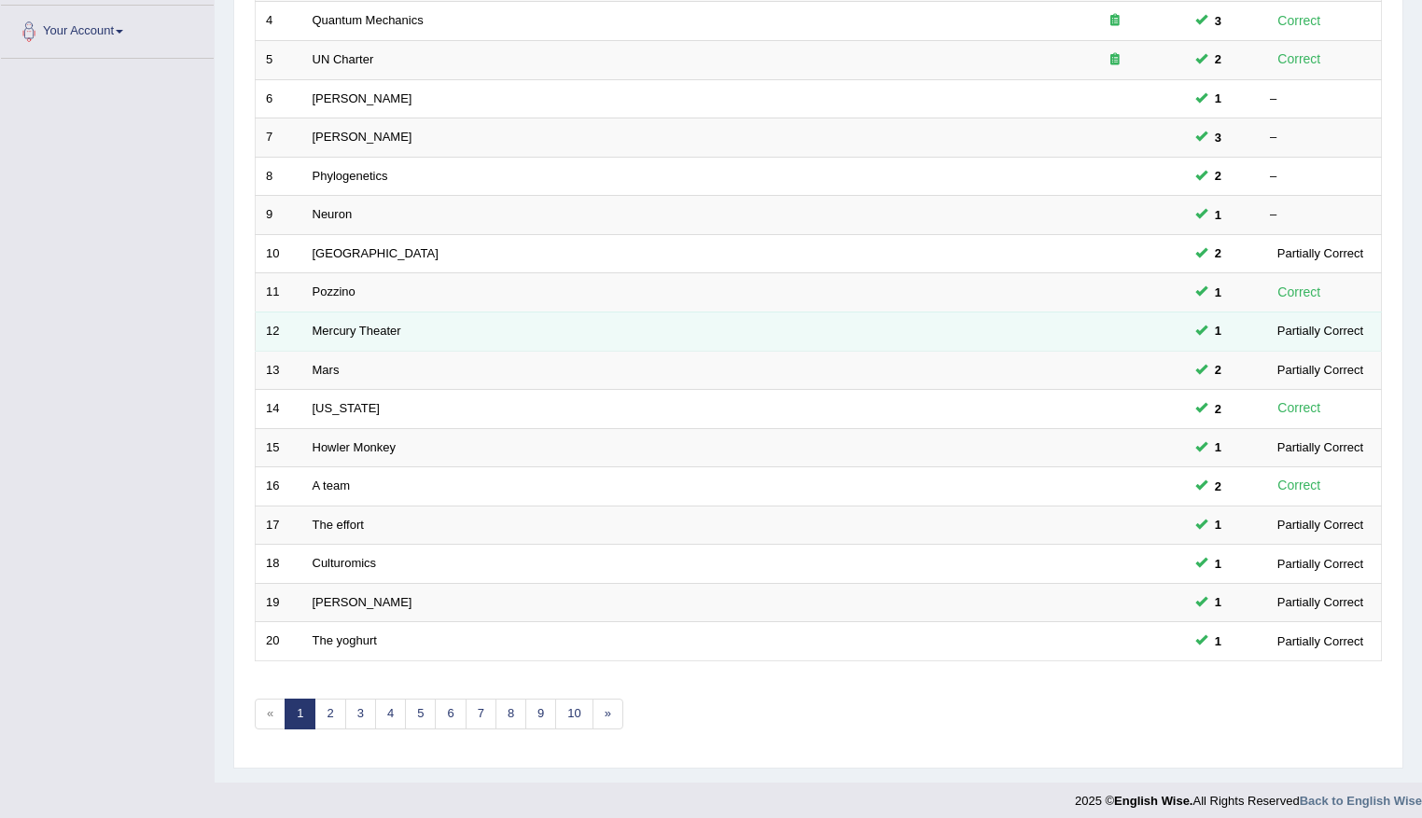
scroll to position [417, 0]
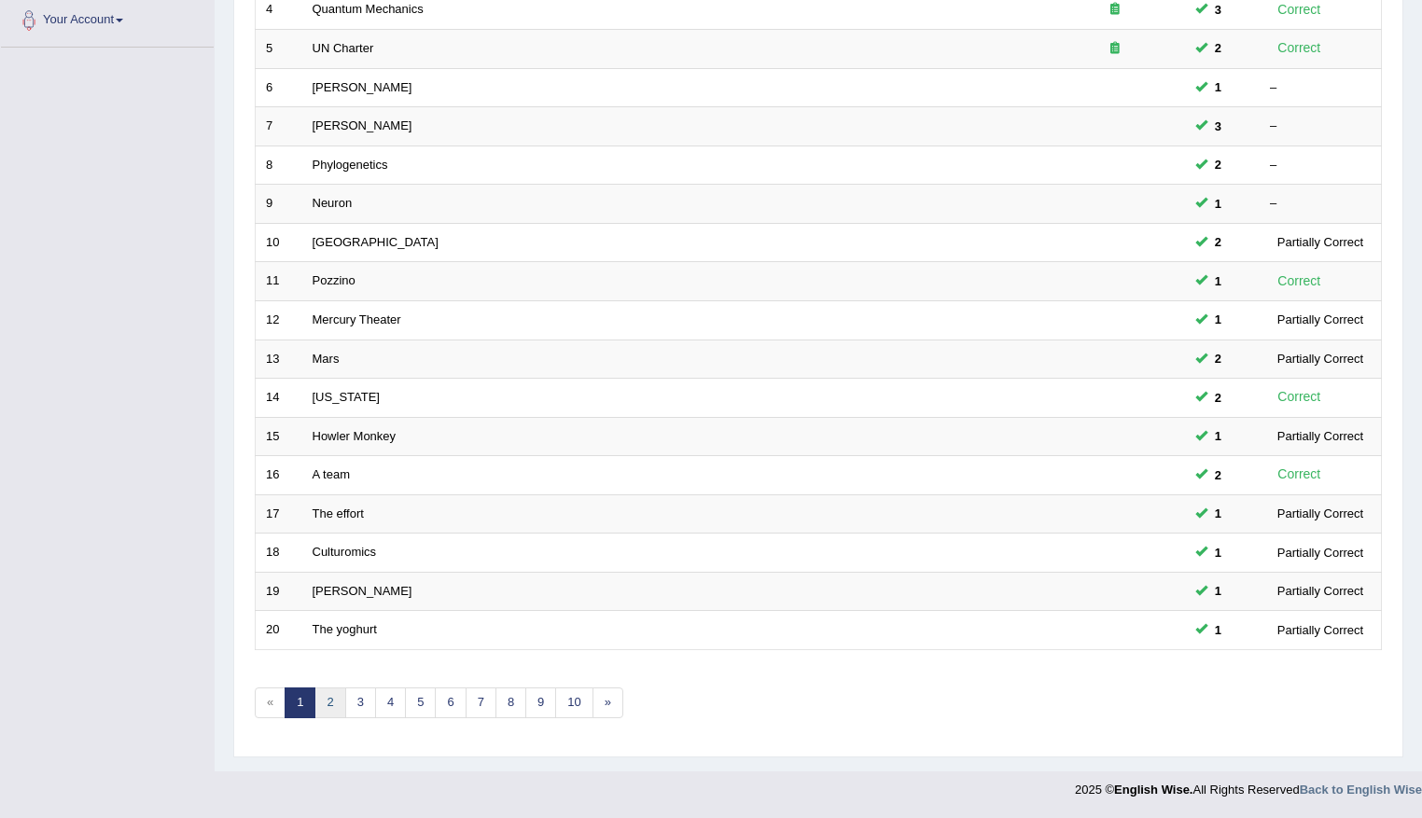
click at [325, 706] on link "2" at bounding box center [329, 703] width 31 height 31
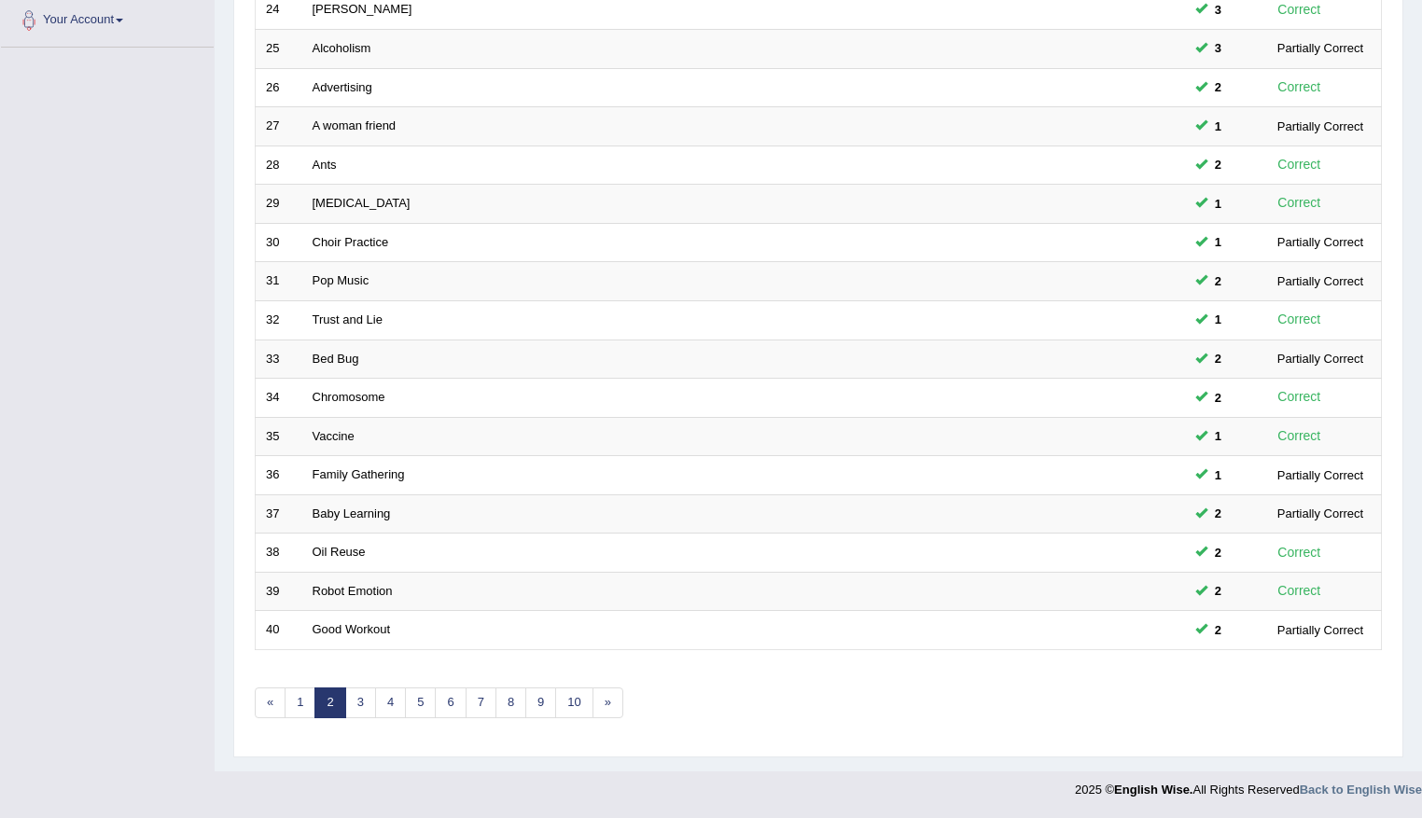
scroll to position [417, 0]
click at [352, 702] on link "3" at bounding box center [360, 703] width 31 height 31
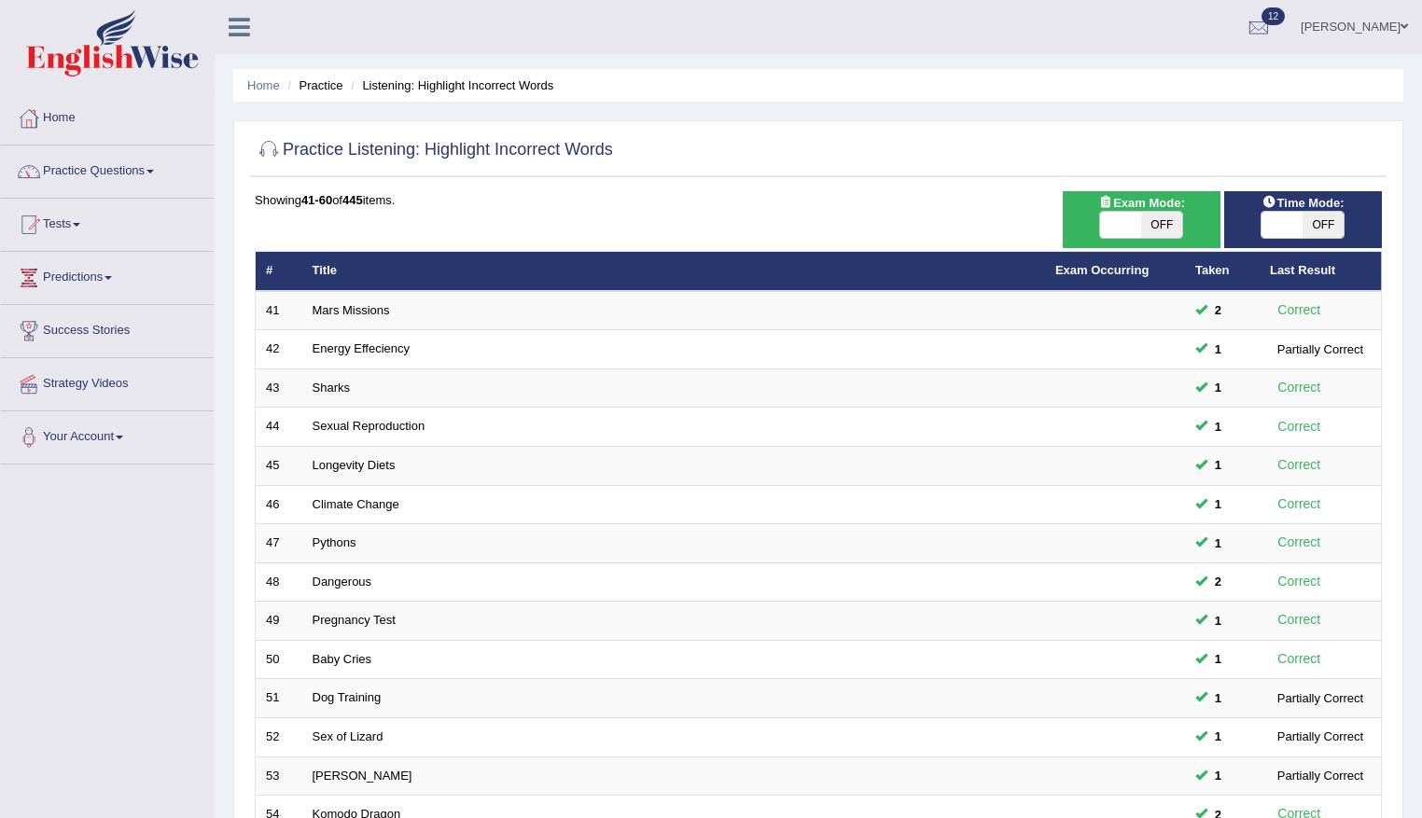
scroll to position [417, 0]
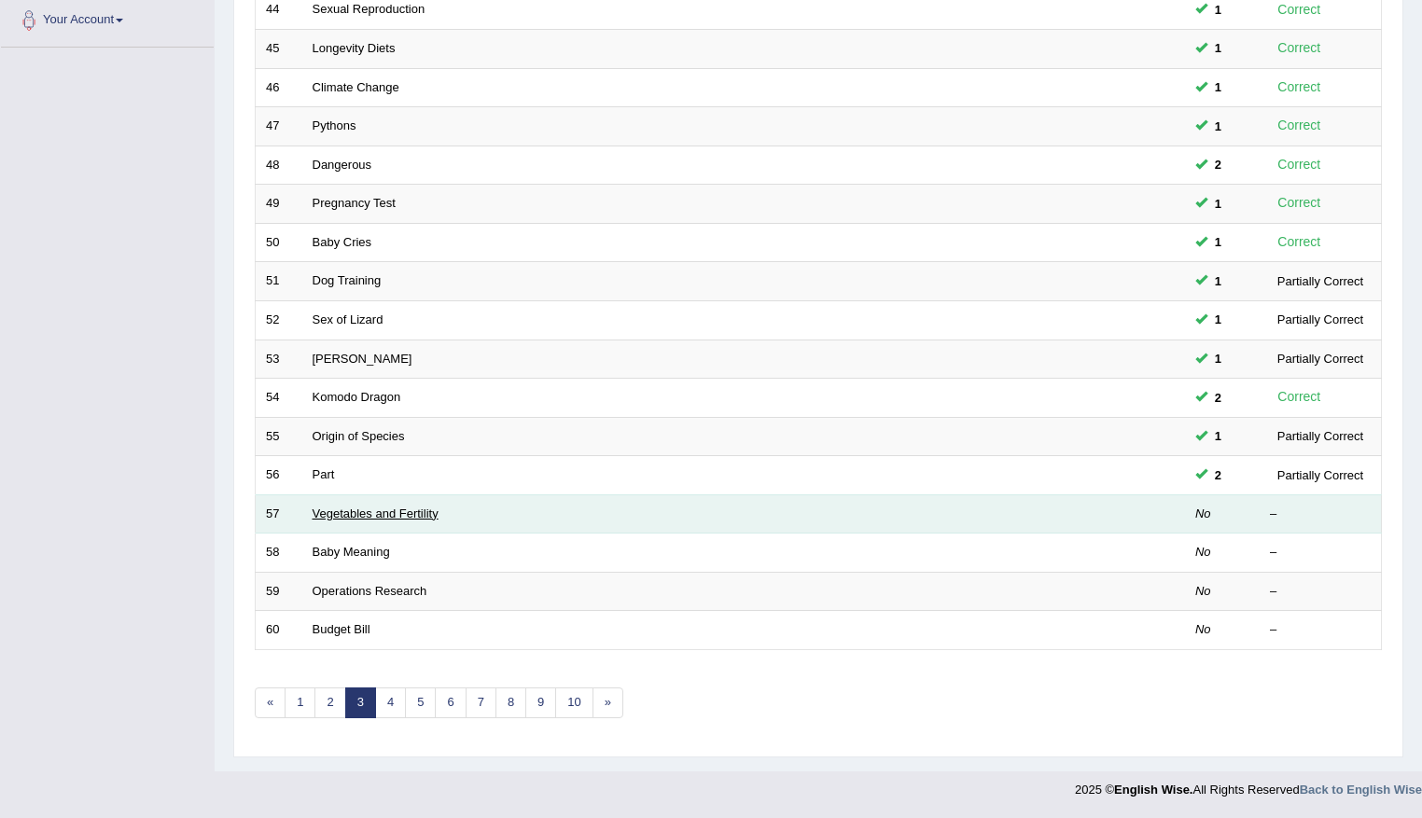
click at [331, 507] on link "Vegetables and Fertility" at bounding box center [376, 514] width 126 height 14
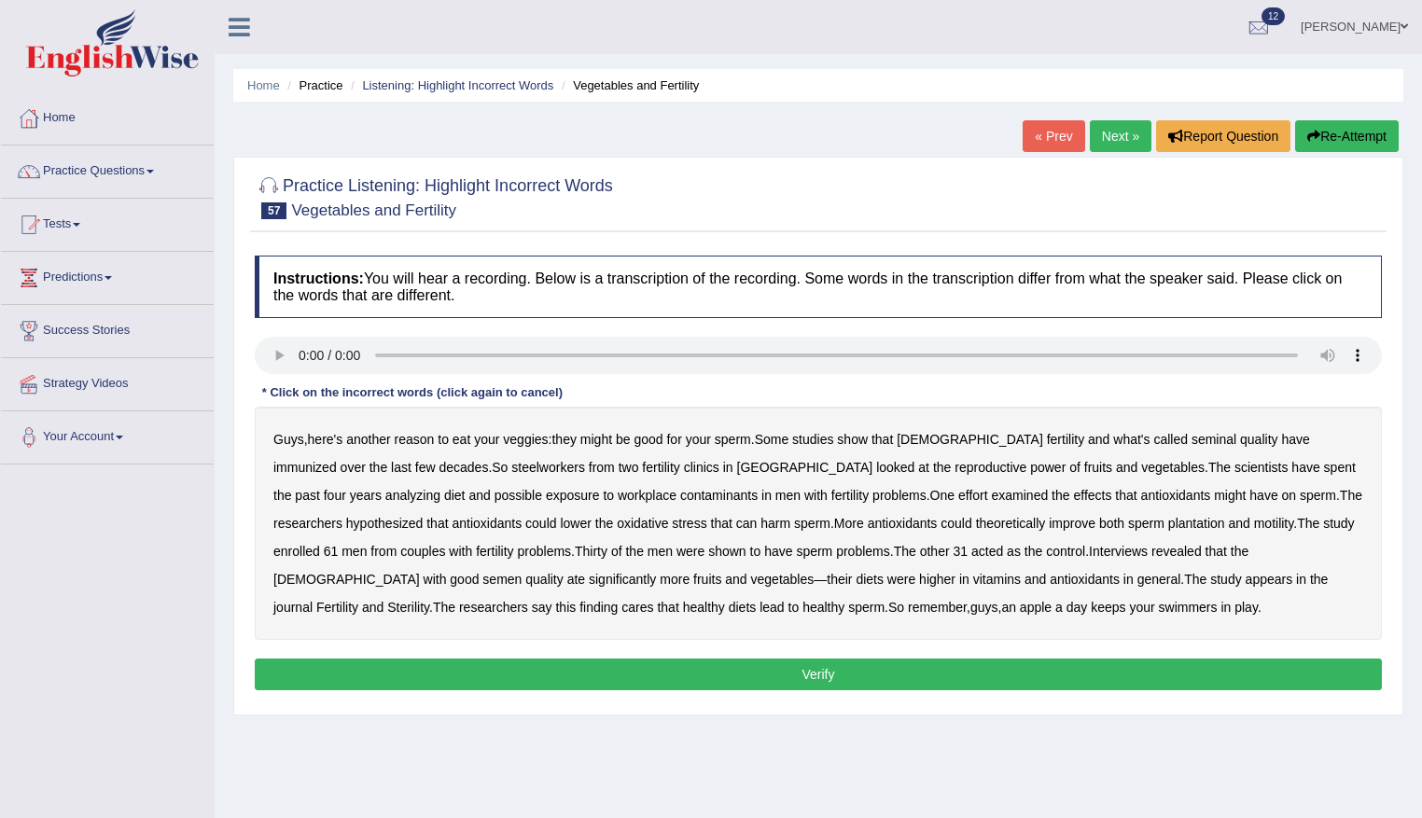
click at [337, 460] on b "immunized" at bounding box center [304, 467] width 63 height 15
click at [1168, 521] on b "plantation" at bounding box center [1196, 523] width 57 height 15
click at [653, 600] on b "cares" at bounding box center [637, 607] width 32 height 15
click at [883, 677] on button "Verify" at bounding box center [818, 675] width 1127 height 32
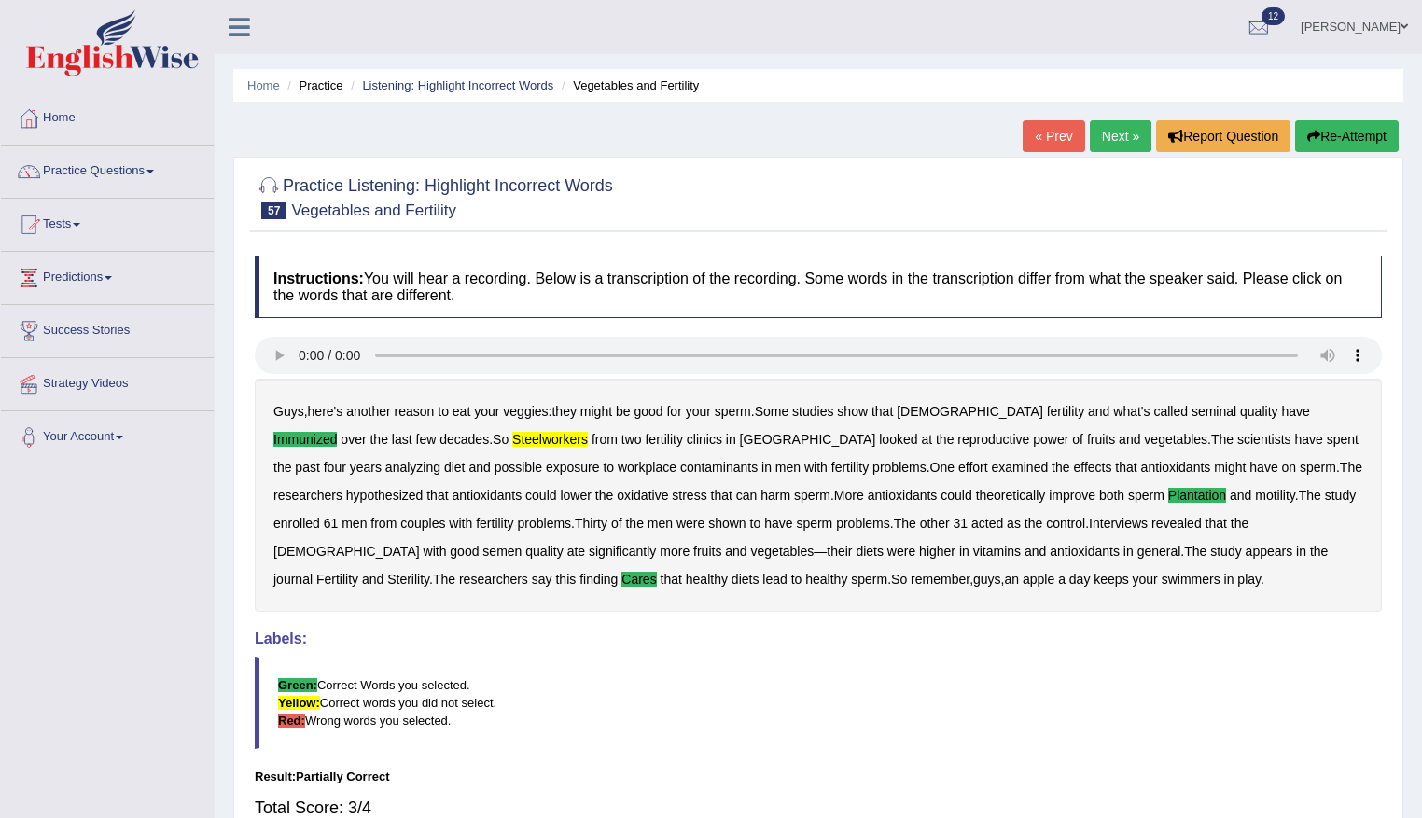
click at [1343, 153] on div "« Prev Next » Report Question Re-Attempt" at bounding box center [1212, 138] width 381 height 36
click at [1343, 132] on button "Re-Attempt" at bounding box center [1347, 136] width 104 height 32
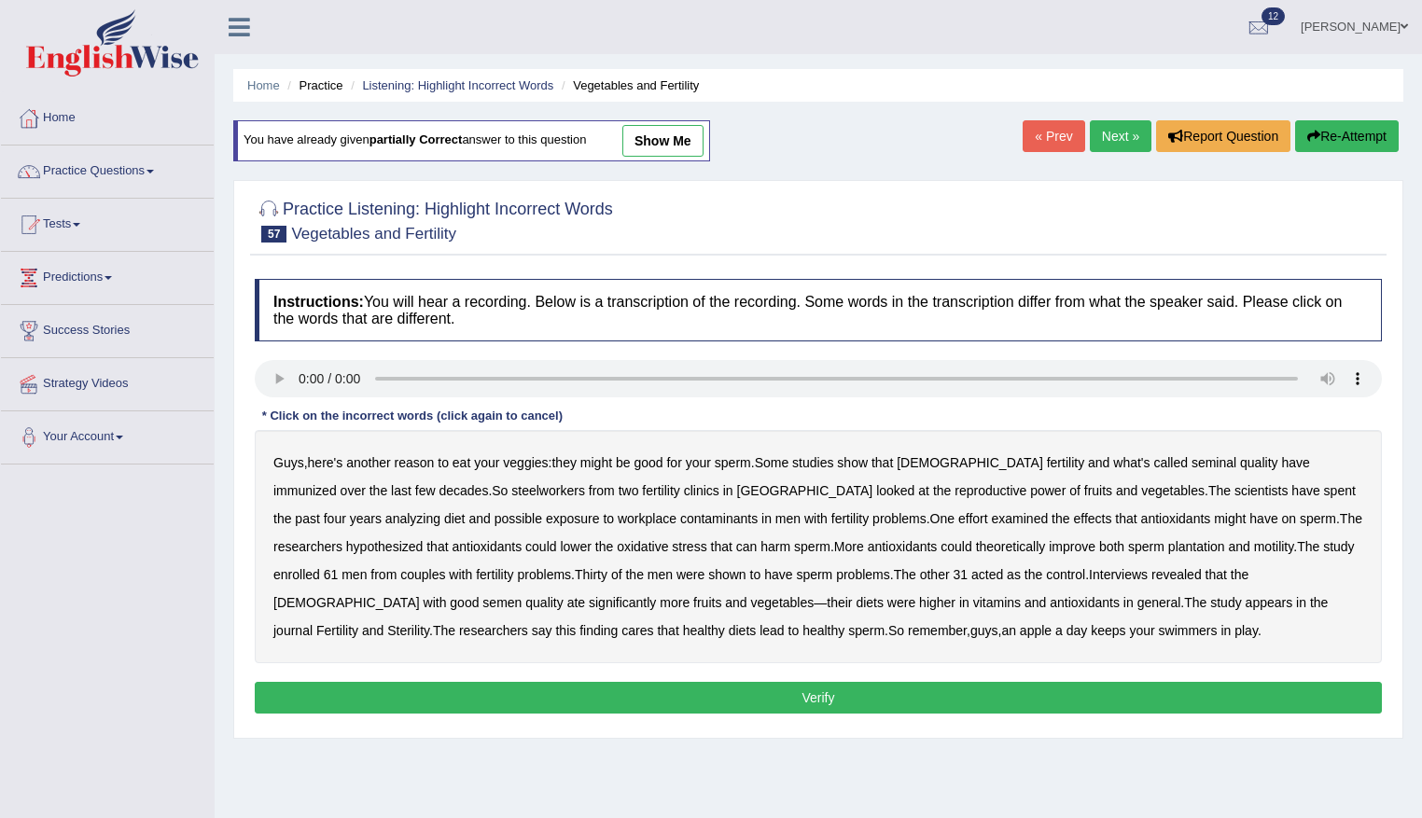
click at [337, 483] on b "immunized" at bounding box center [304, 490] width 63 height 15
click at [404, 497] on div "Guys , here's another reason to eat your veggies : they might be good for your …" at bounding box center [818, 546] width 1127 height 233
click at [511, 485] on b "steelworkers" at bounding box center [548, 490] width 74 height 15
click at [1168, 544] on b "plantation" at bounding box center [1196, 546] width 57 height 15
click at [653, 623] on b "cares" at bounding box center [637, 630] width 32 height 15
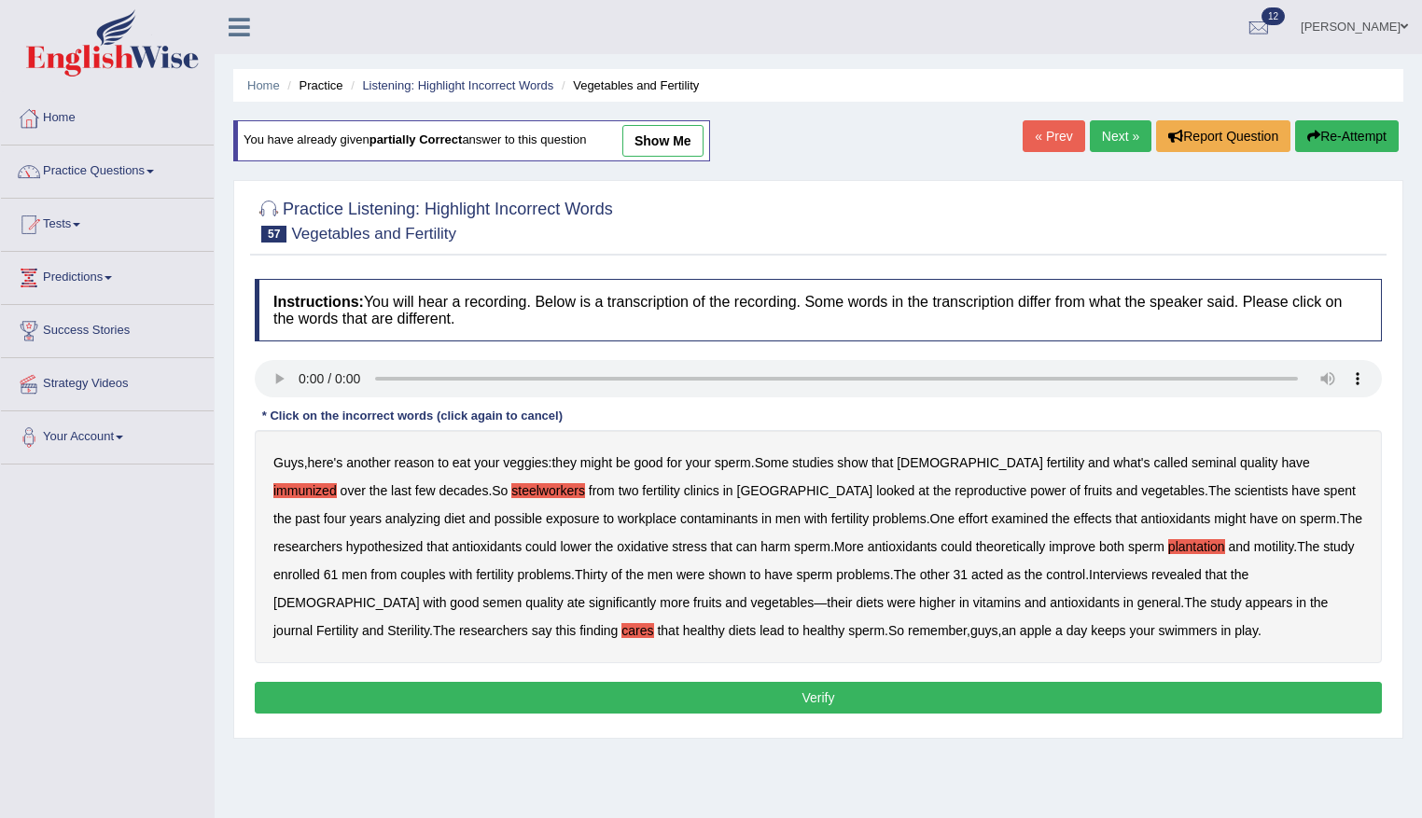
scroll to position [93, 0]
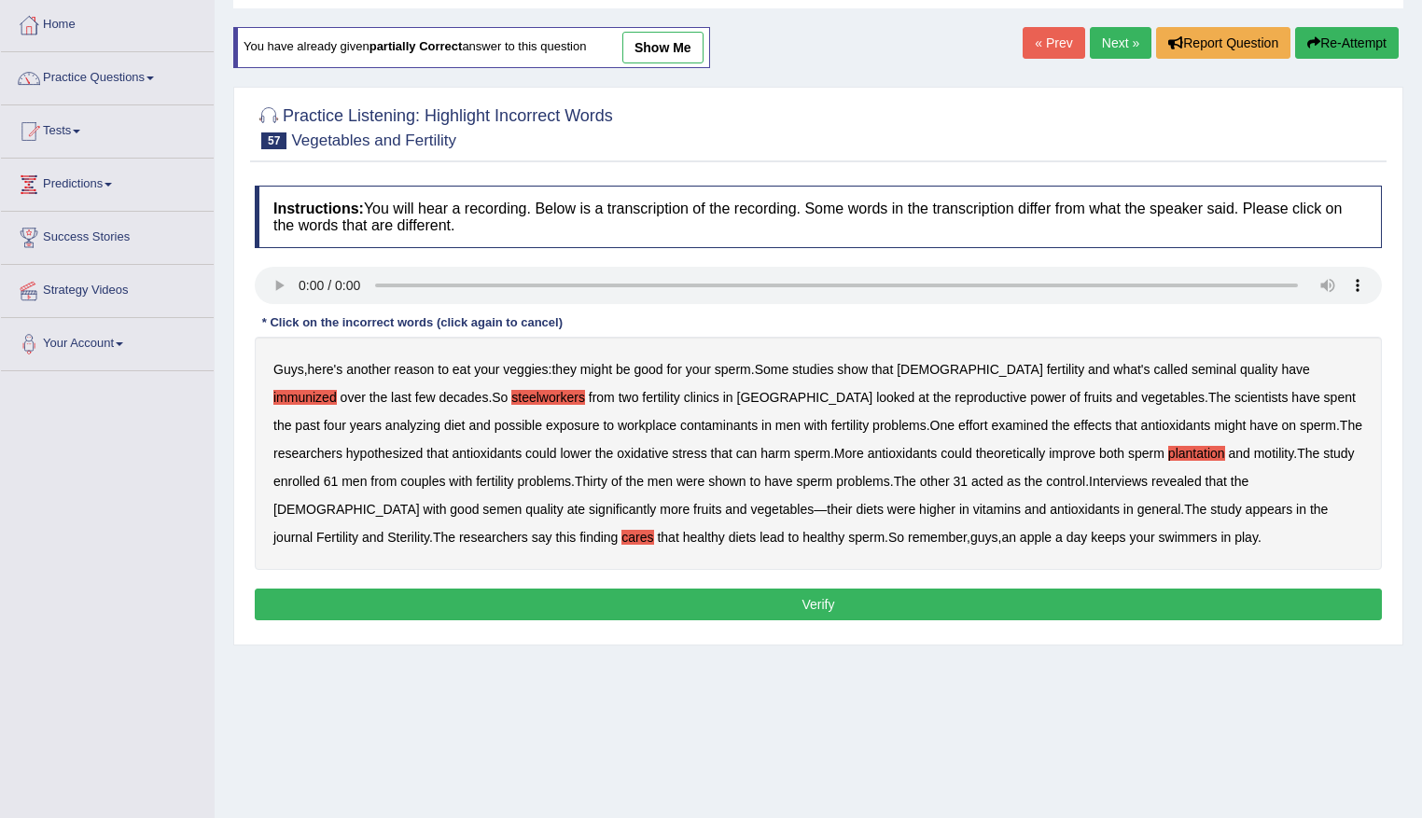
click at [863, 604] on button "Verify" at bounding box center [818, 605] width 1127 height 32
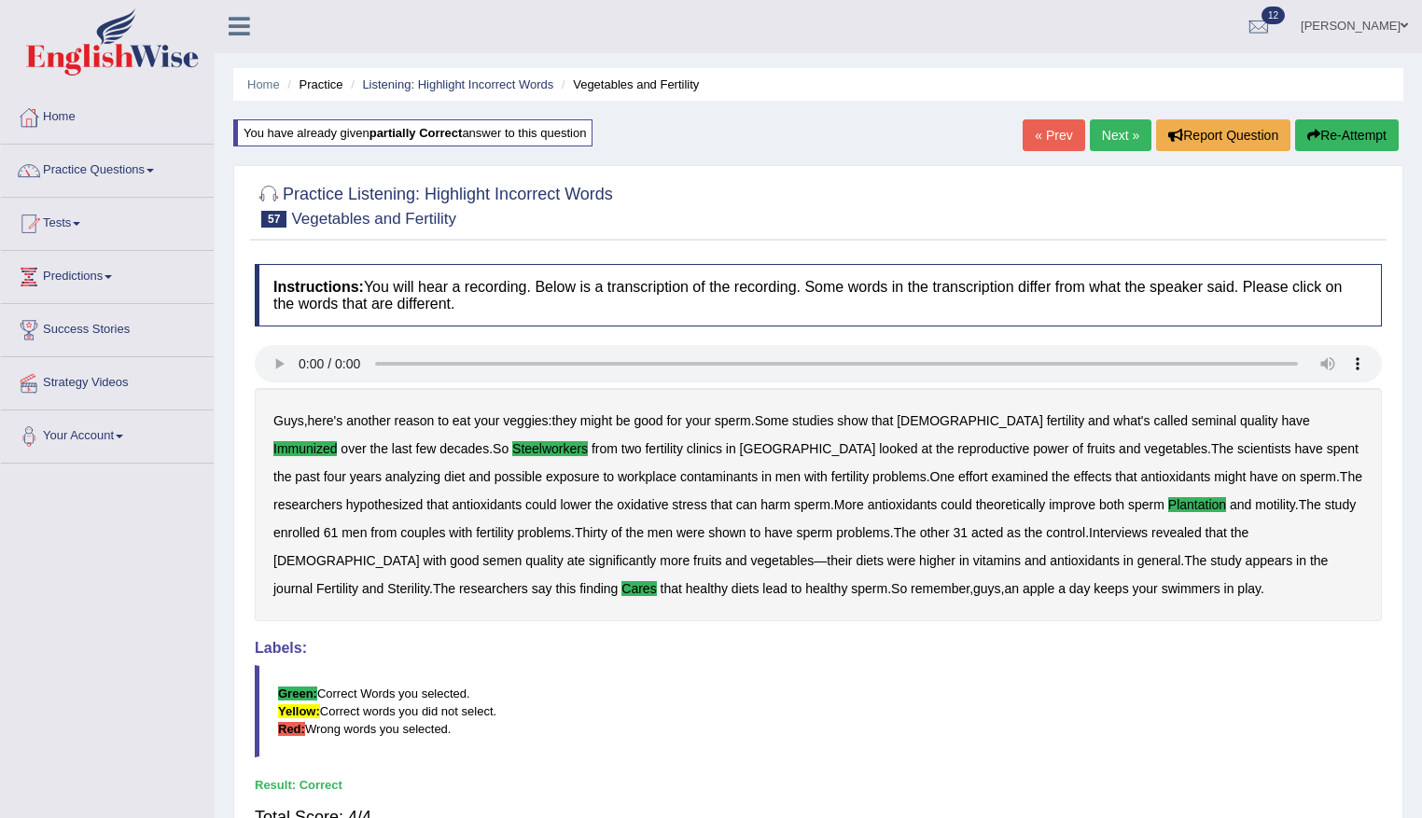
scroll to position [0, 0]
click at [1117, 137] on link "Next »" at bounding box center [1121, 136] width 62 height 32
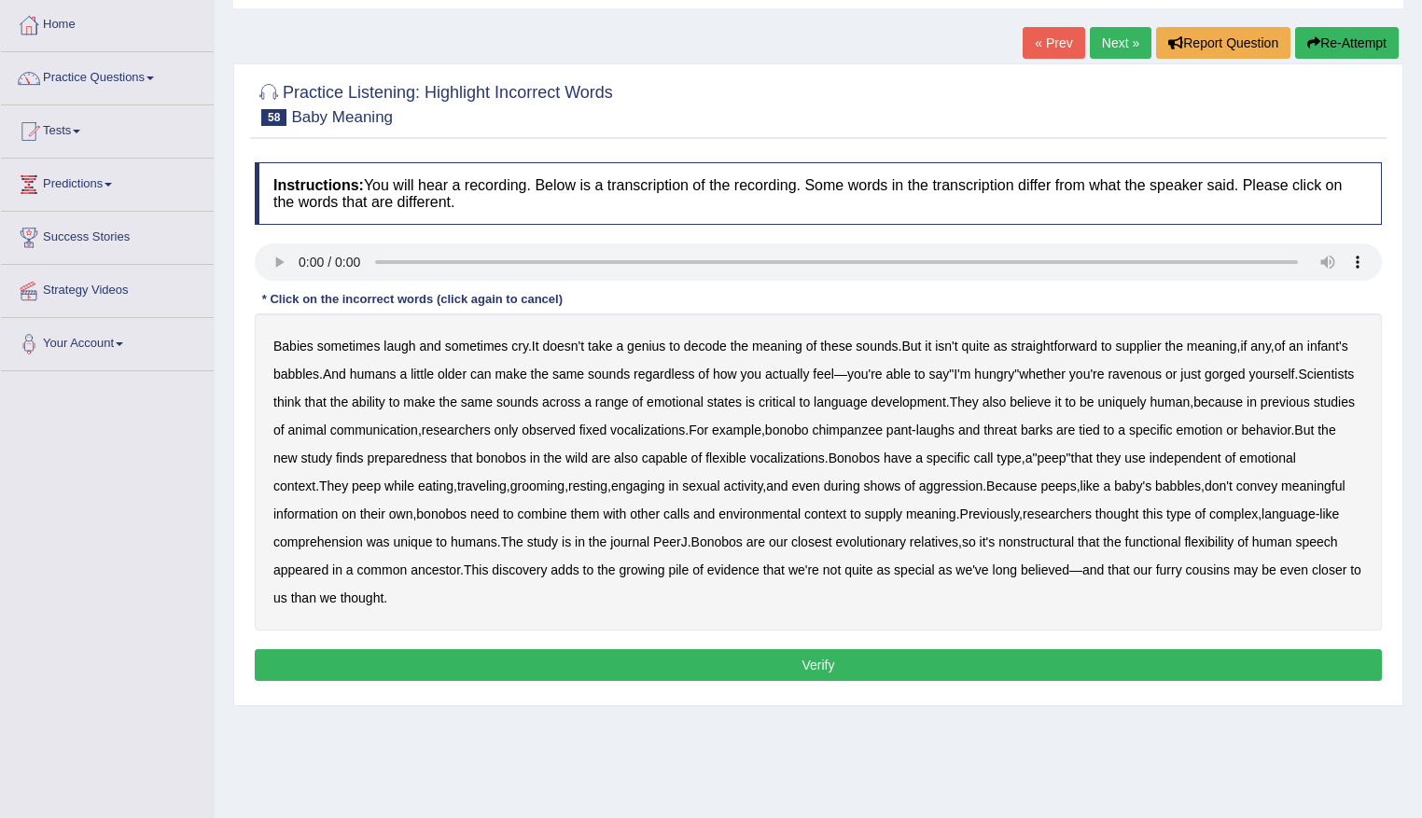
click at [1161, 351] on b "supplier" at bounding box center [1139, 346] width 46 height 15
click at [447, 463] on b "preparedness" at bounding box center [407, 458] width 80 height 15
click at [1074, 549] on b "nonstructural" at bounding box center [1036, 542] width 76 height 15
click at [800, 660] on button "Verify" at bounding box center [818, 665] width 1127 height 32
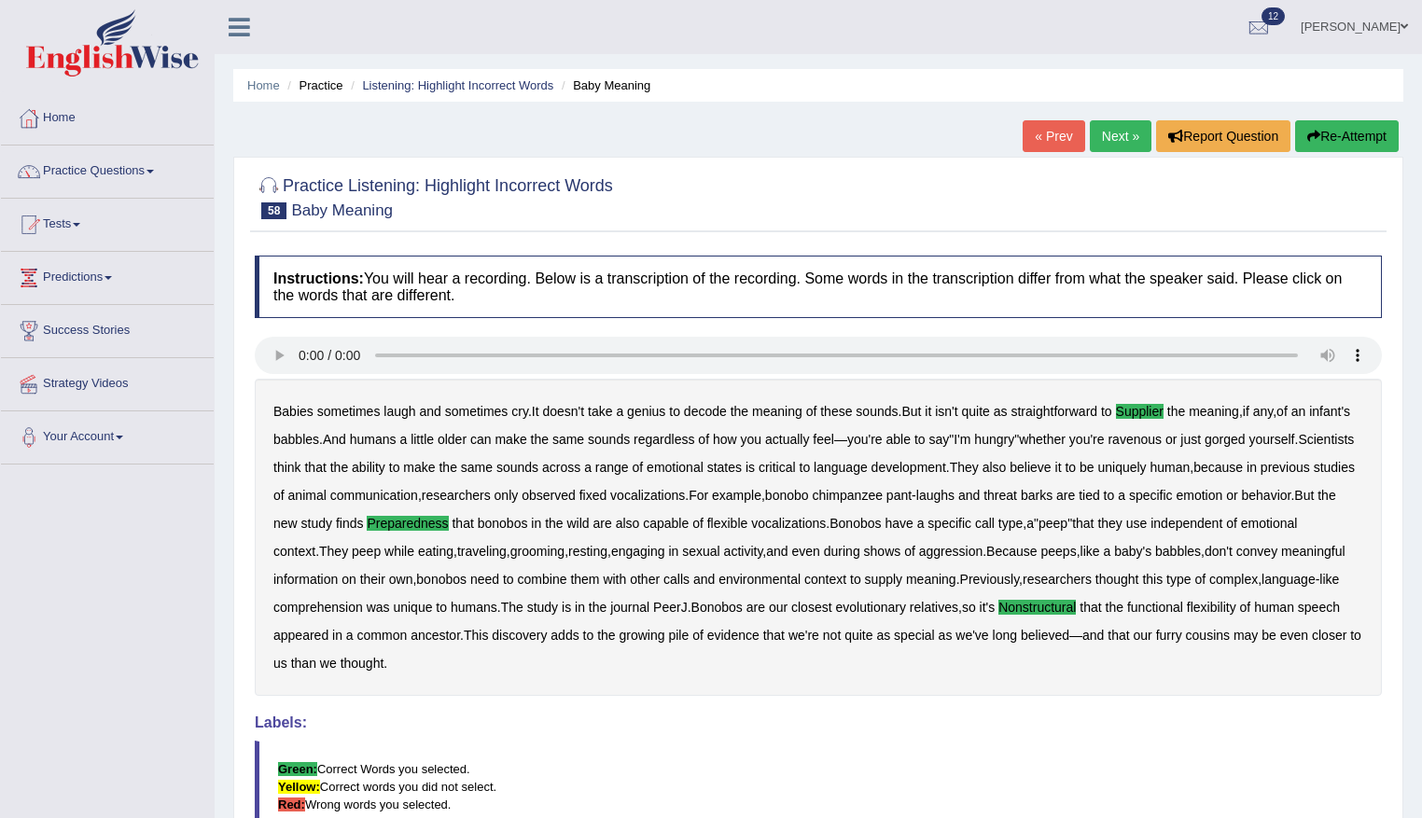
click at [1097, 135] on link "Next »" at bounding box center [1121, 136] width 62 height 32
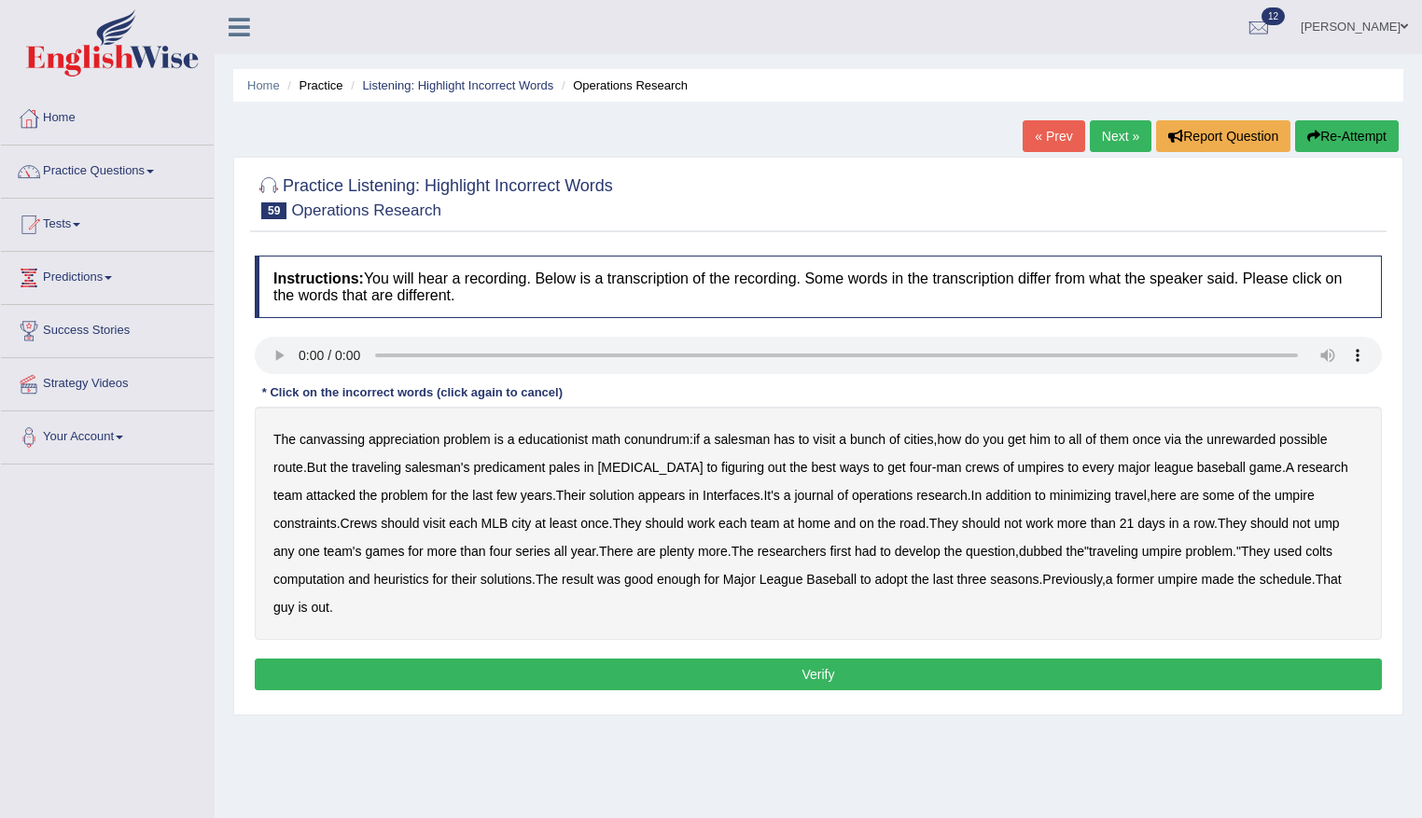
click at [341, 441] on b "canvassing" at bounding box center [331, 439] width 65 height 15
click at [398, 442] on b "appreciation" at bounding box center [403, 439] width 71 height 15
click at [1262, 442] on b "unrewarded" at bounding box center [1240, 439] width 69 height 15
click at [644, 461] on b "[MEDICAL_DATA]" at bounding box center [649, 467] width 105 height 15
click at [862, 681] on button "Verify" at bounding box center [818, 675] width 1127 height 32
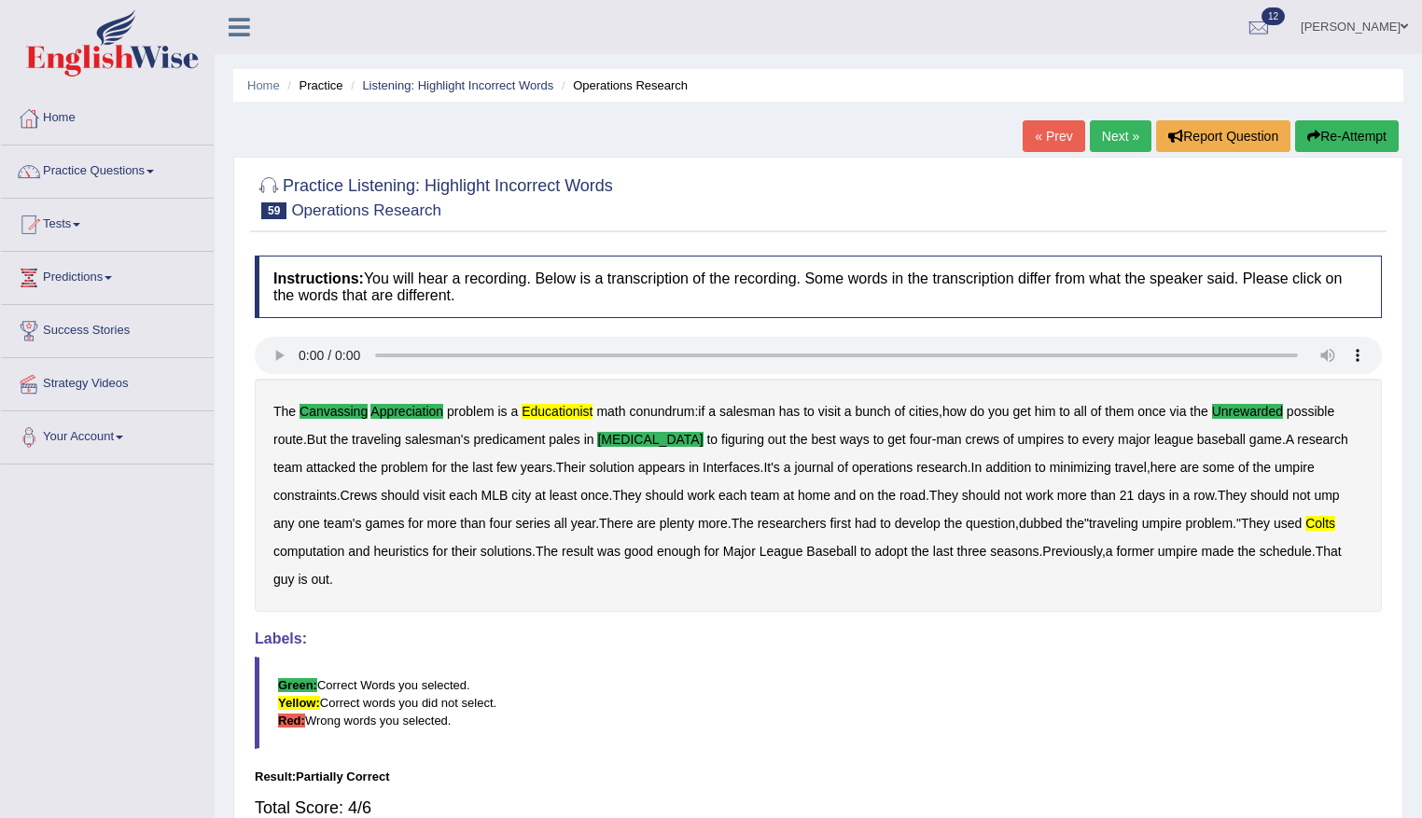
click at [1362, 143] on button "Re-Attempt" at bounding box center [1347, 136] width 104 height 32
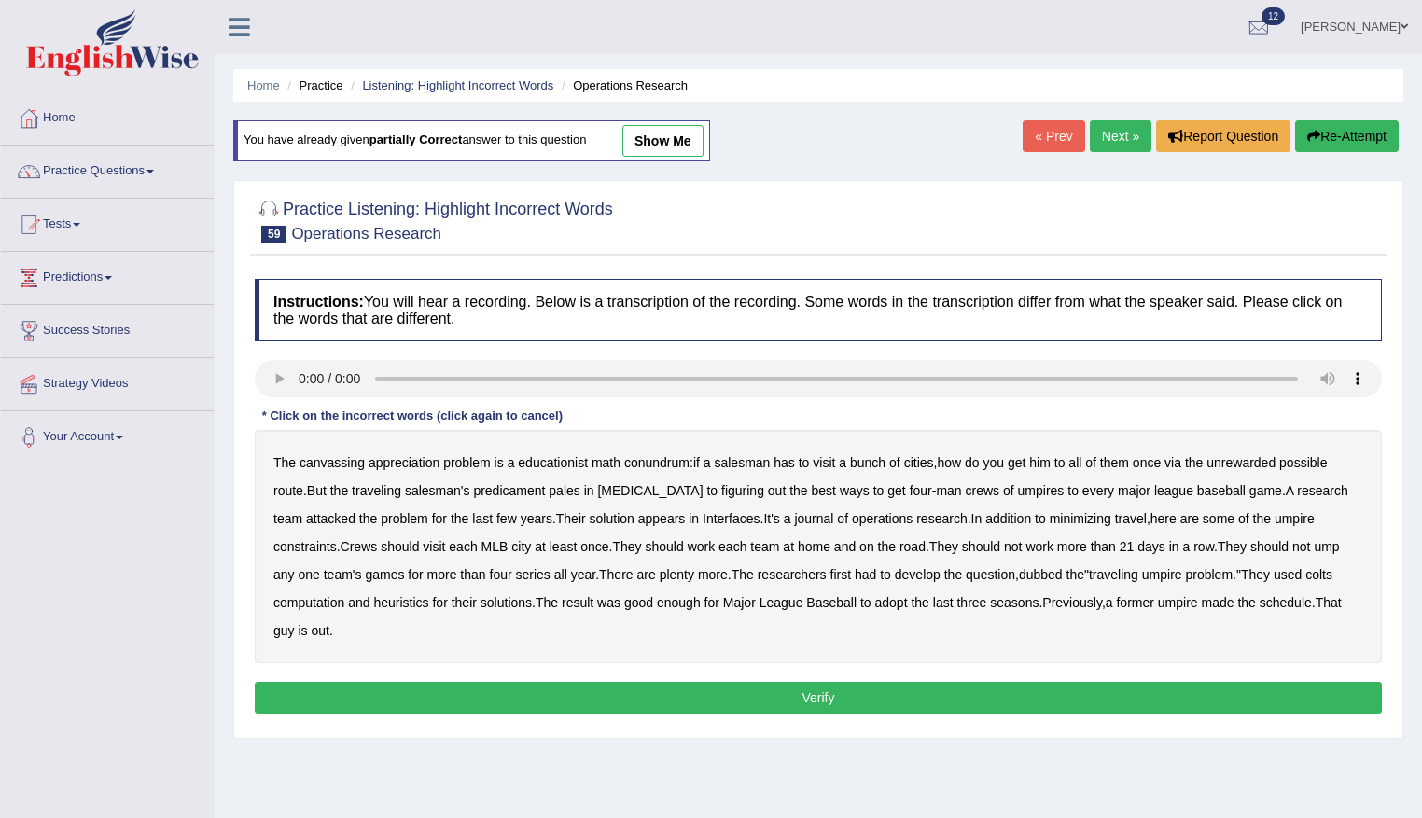
drag, startPoint x: 355, startPoint y: 466, endPoint x: 390, endPoint y: 460, distance: 35.0
click at [361, 465] on b "canvassing" at bounding box center [331, 462] width 65 height 15
click at [401, 462] on b "appreciation" at bounding box center [403, 462] width 71 height 15
click at [567, 467] on b "educationist" at bounding box center [553, 462] width 70 height 15
click at [1230, 467] on b "unrewarded" at bounding box center [1240, 462] width 69 height 15
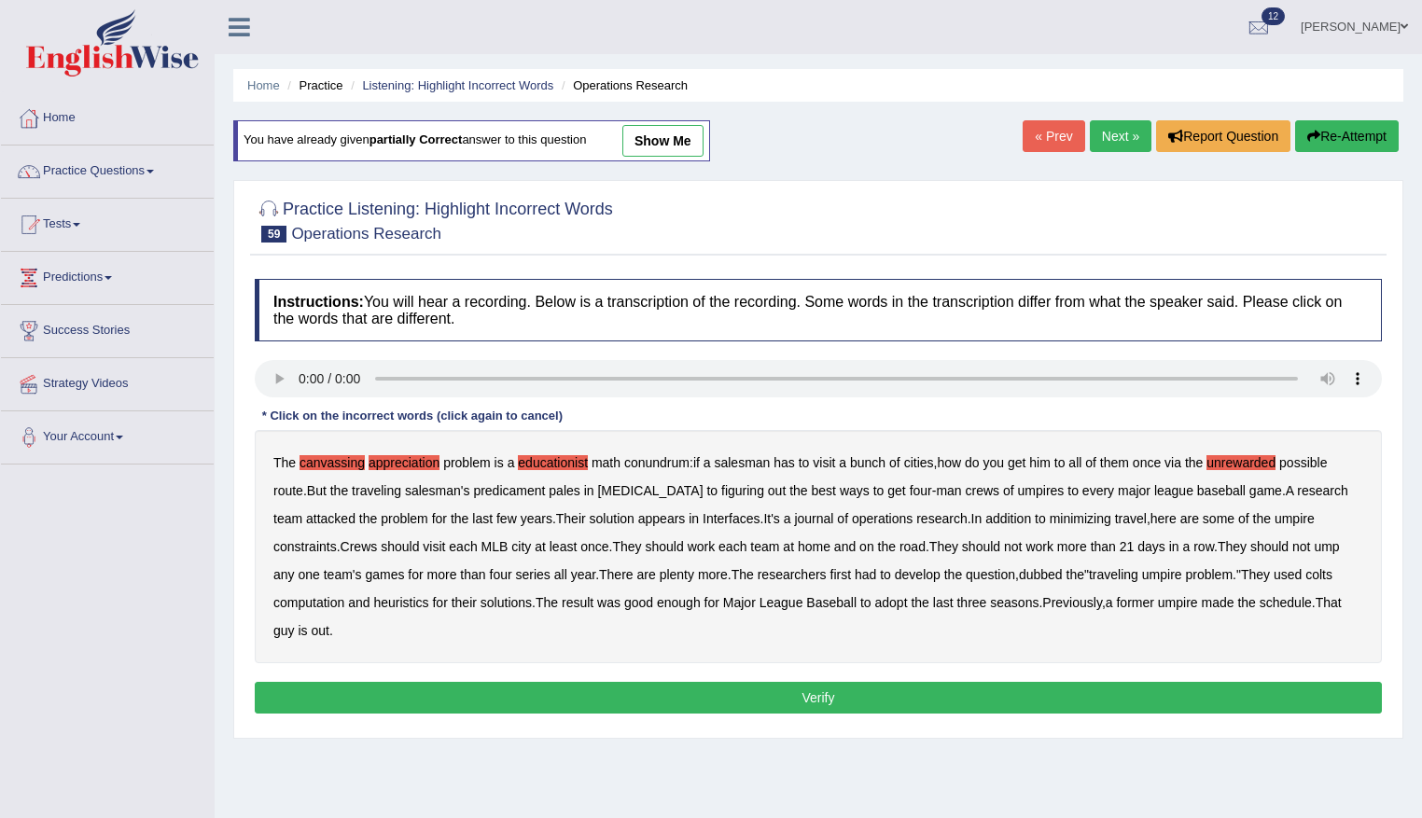
click at [632, 488] on b "nitroglycerine" at bounding box center [649, 490] width 105 height 15
click at [1327, 574] on b "colts" at bounding box center [1318, 574] width 27 height 15
click at [721, 696] on button "Verify" at bounding box center [818, 698] width 1127 height 32
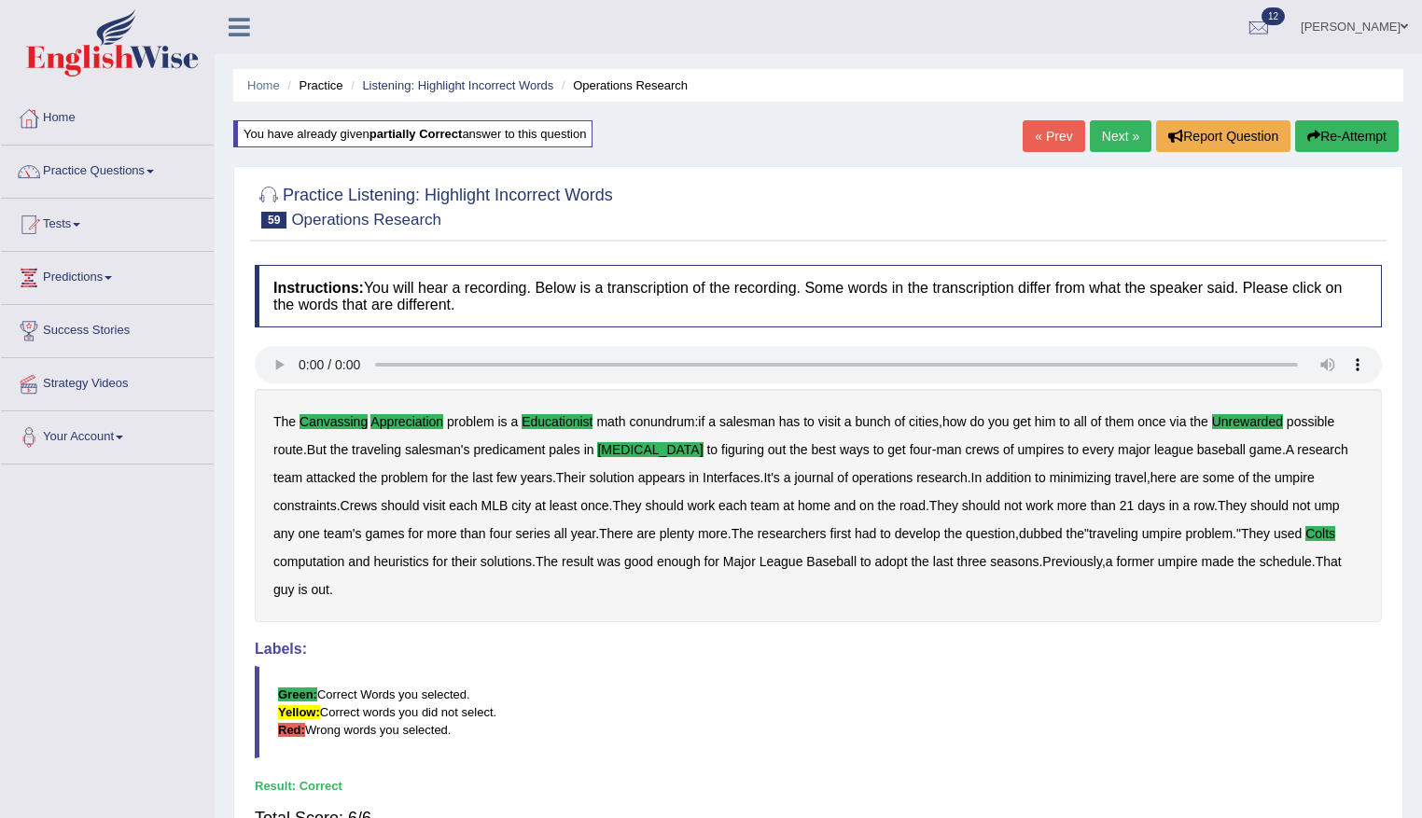
click at [1128, 126] on link "Next »" at bounding box center [1121, 136] width 62 height 32
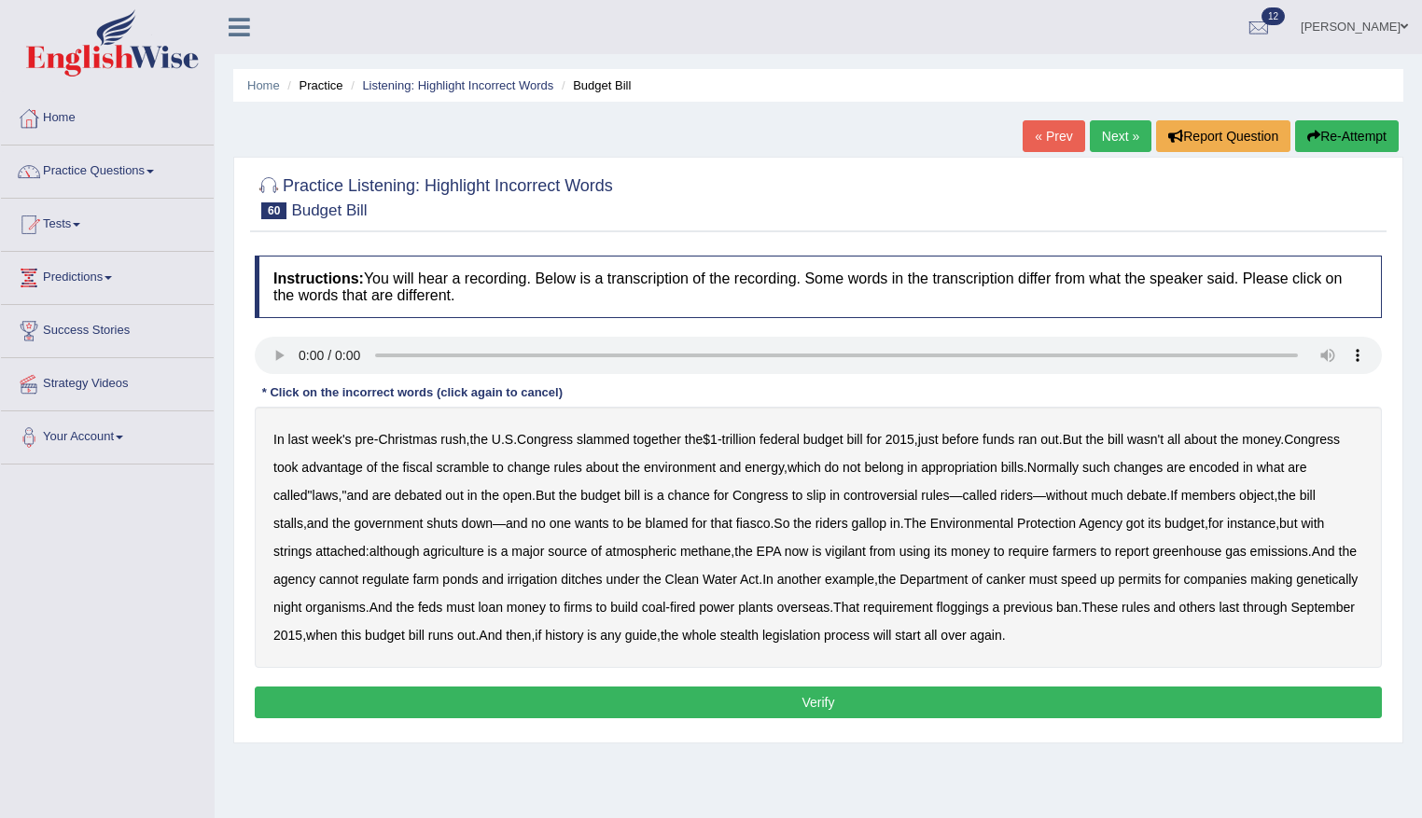
click at [792, 438] on b "federal" at bounding box center [779, 439] width 40 height 15
click at [710, 496] on b "chance" at bounding box center [689, 495] width 42 height 15
click at [862, 549] on b "vigilant" at bounding box center [845, 551] width 41 height 15
click at [1056, 577] on div "In last week's pre - Christmas rush , the U . S . Congress slammed together the…" at bounding box center [818, 537] width 1127 height 261
click at [1025, 583] on b "canker" at bounding box center [1005, 579] width 39 height 15
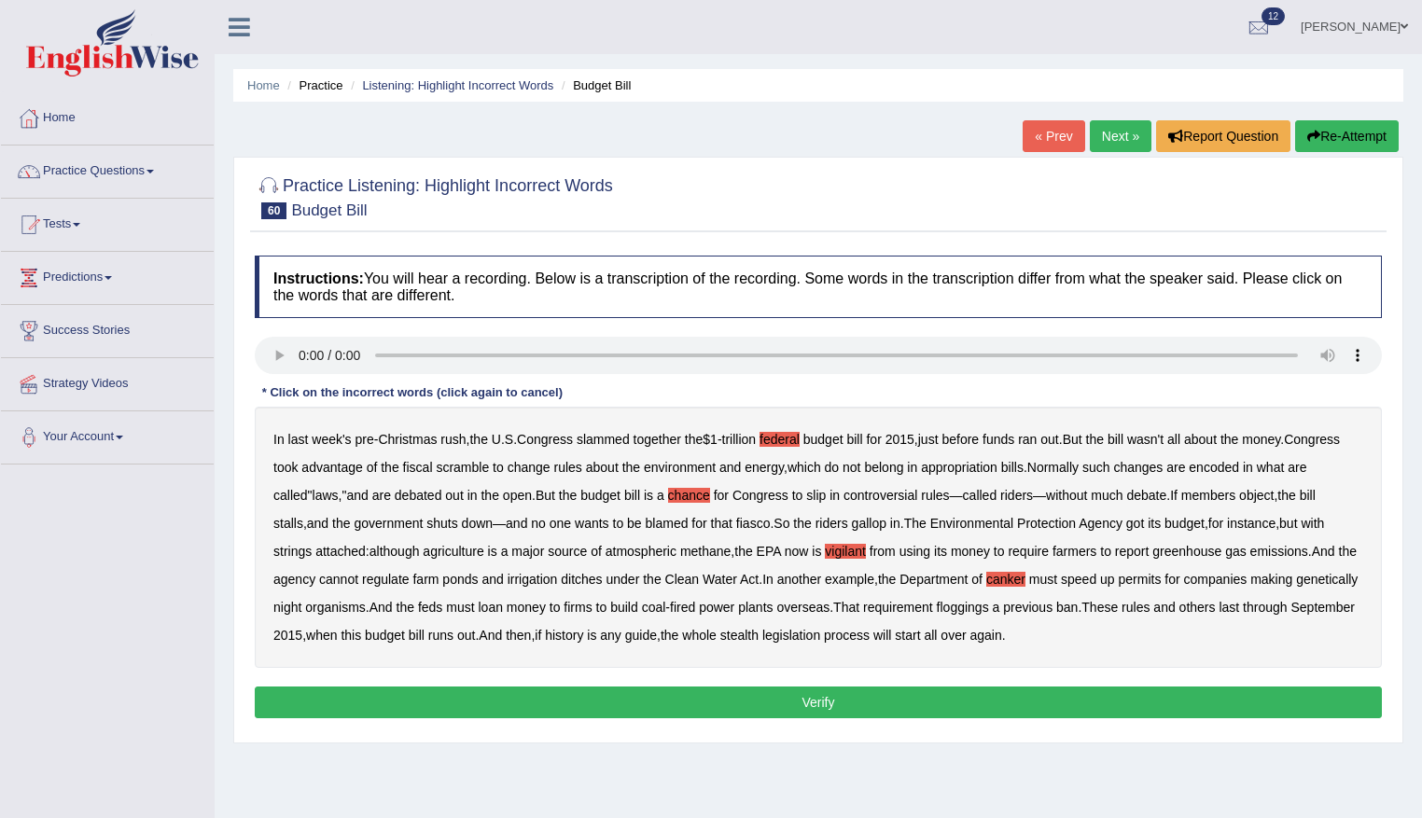
click at [989, 610] on b "floggings" at bounding box center [963, 607] width 52 height 15
click at [977, 705] on button "Verify" at bounding box center [818, 703] width 1127 height 32
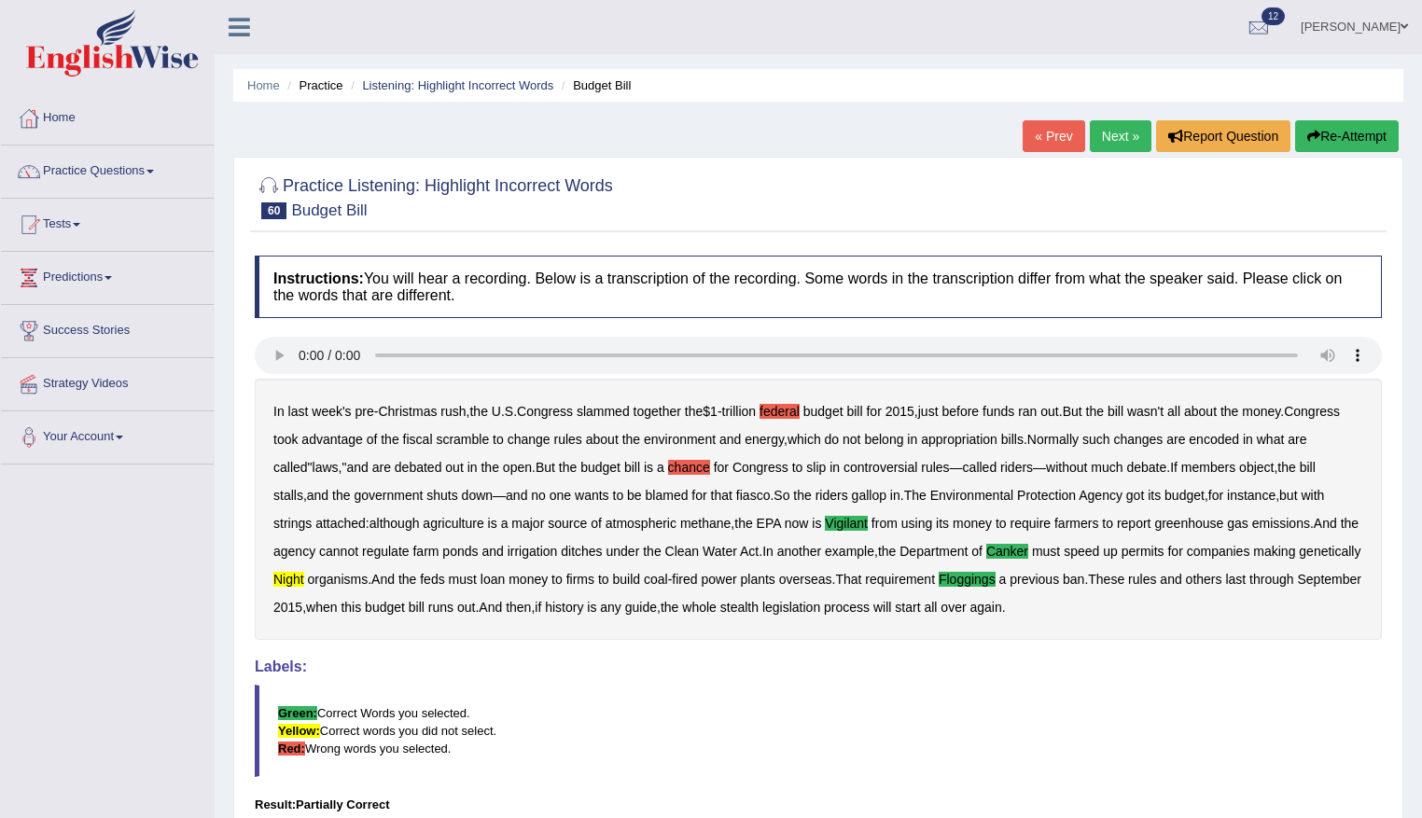
click at [1383, 139] on button "Re-Attempt" at bounding box center [1347, 136] width 104 height 32
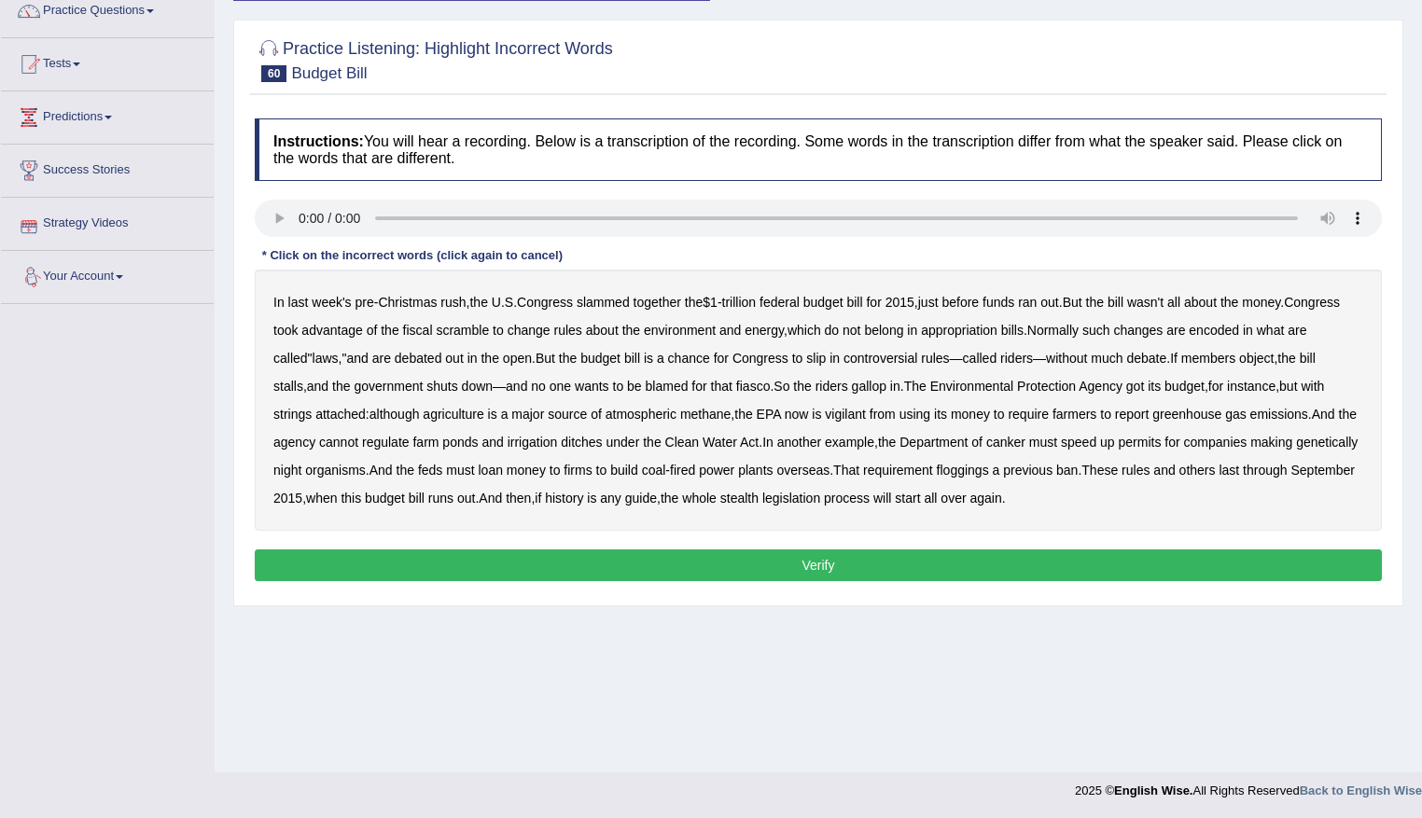
scroll to position [161, 0]
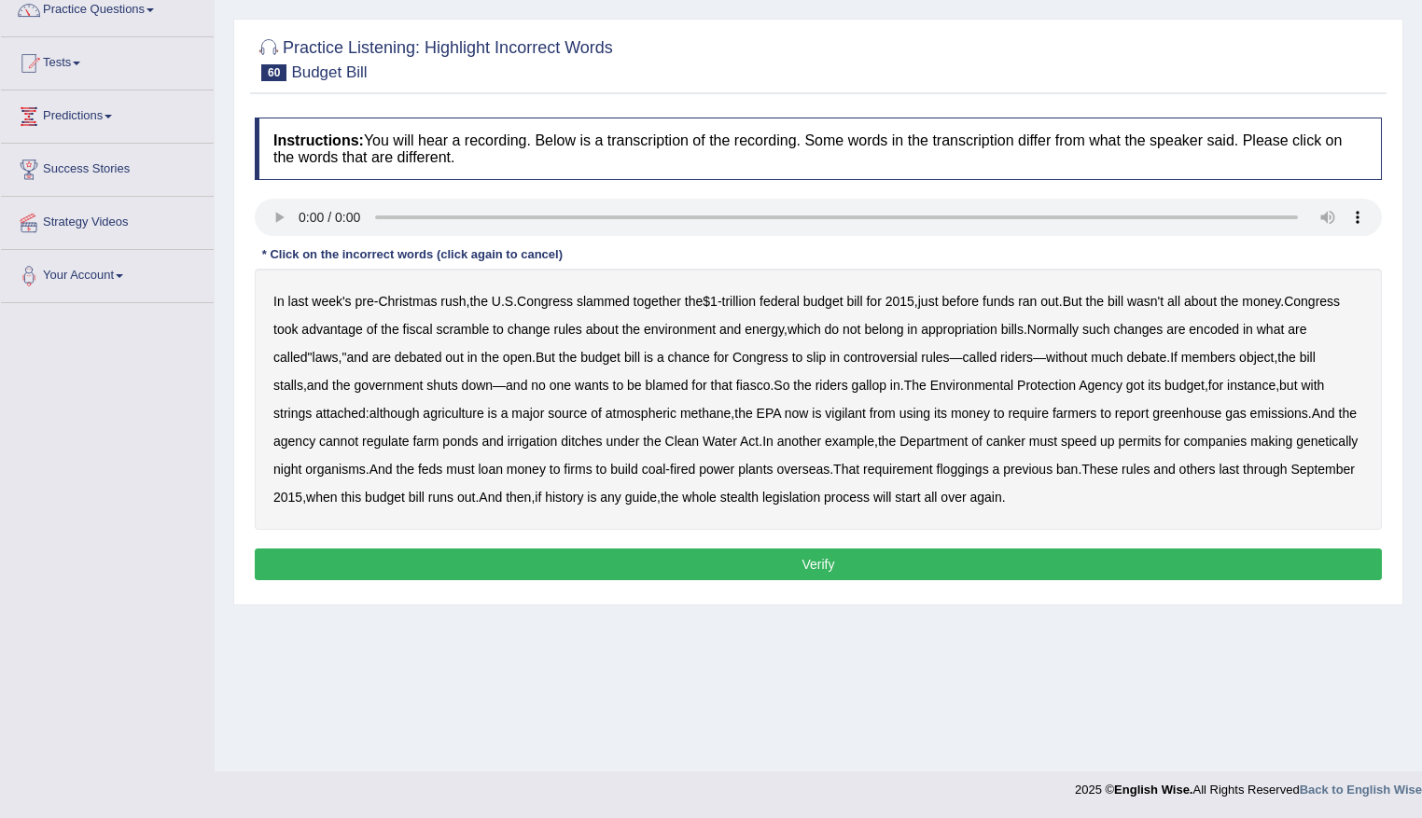
click at [793, 299] on b "federal" at bounding box center [779, 301] width 40 height 15
click at [799, 303] on b "federal" at bounding box center [779, 301] width 40 height 15
click at [852, 407] on b "vigilant" at bounding box center [845, 413] width 41 height 15
click at [1023, 441] on b "canker" at bounding box center [1005, 441] width 39 height 15
click at [301, 469] on b "night" at bounding box center [287, 469] width 28 height 15
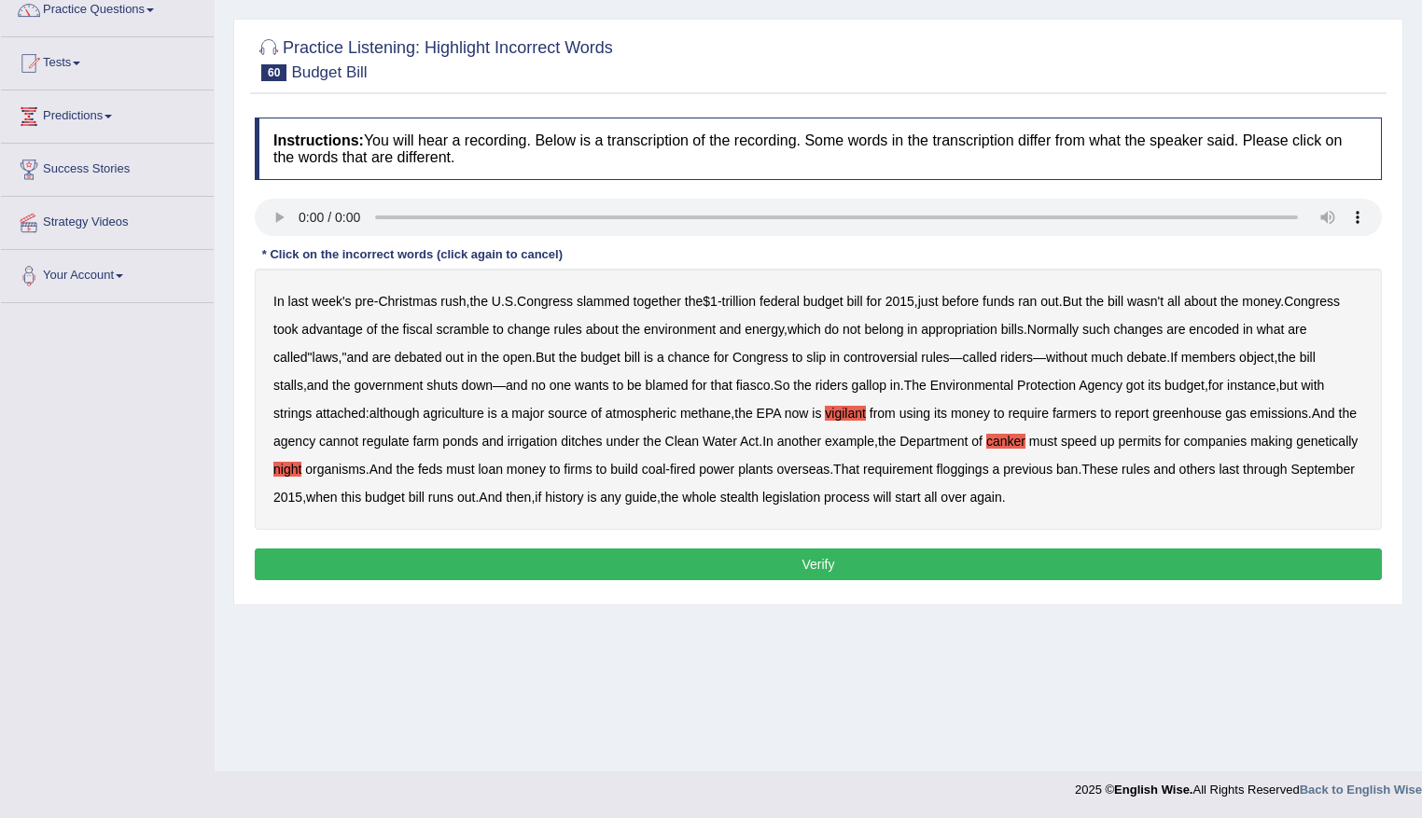
click at [989, 466] on b "floggings" at bounding box center [963, 469] width 52 height 15
click at [840, 557] on button "Verify" at bounding box center [818, 565] width 1127 height 32
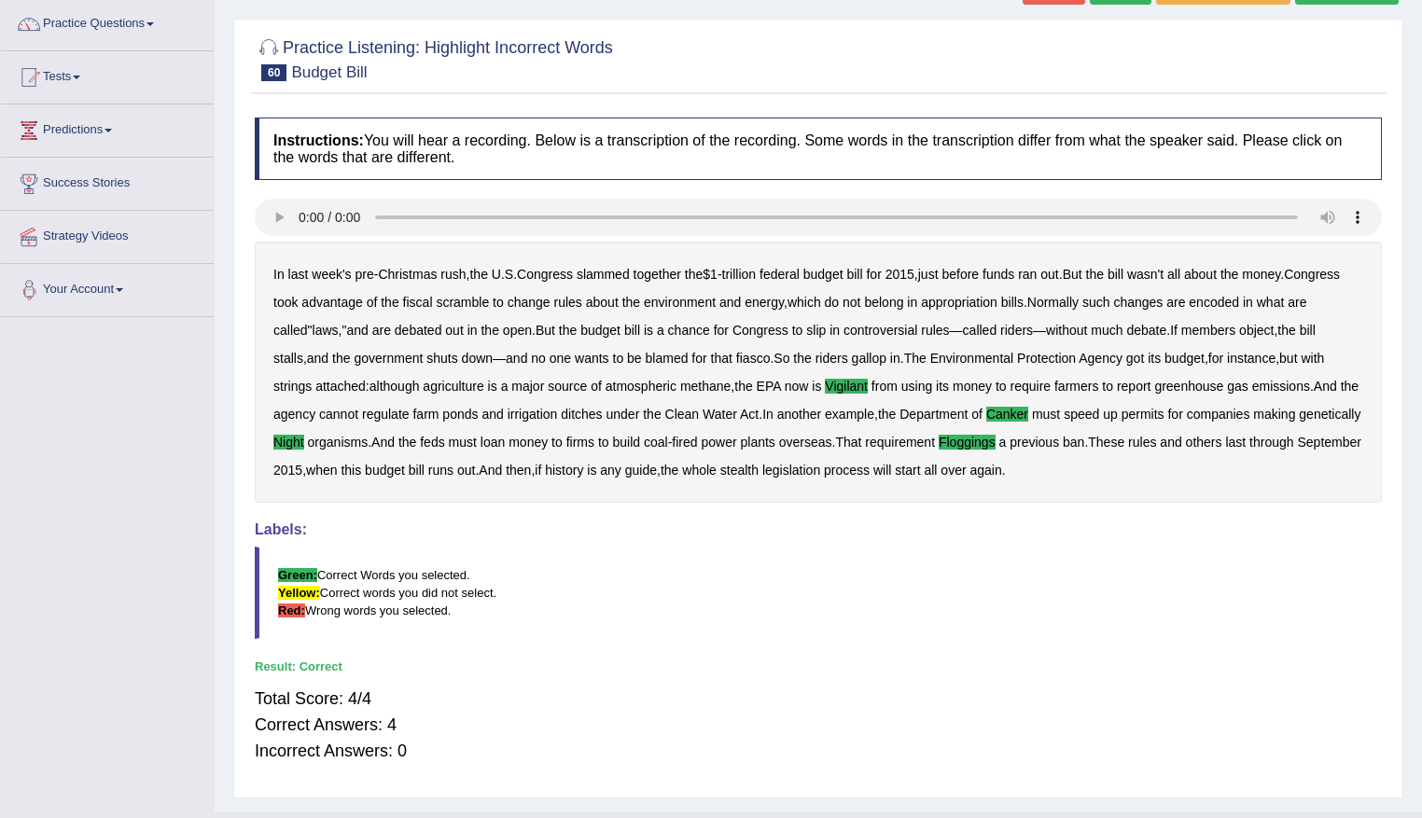
scroll to position [0, 0]
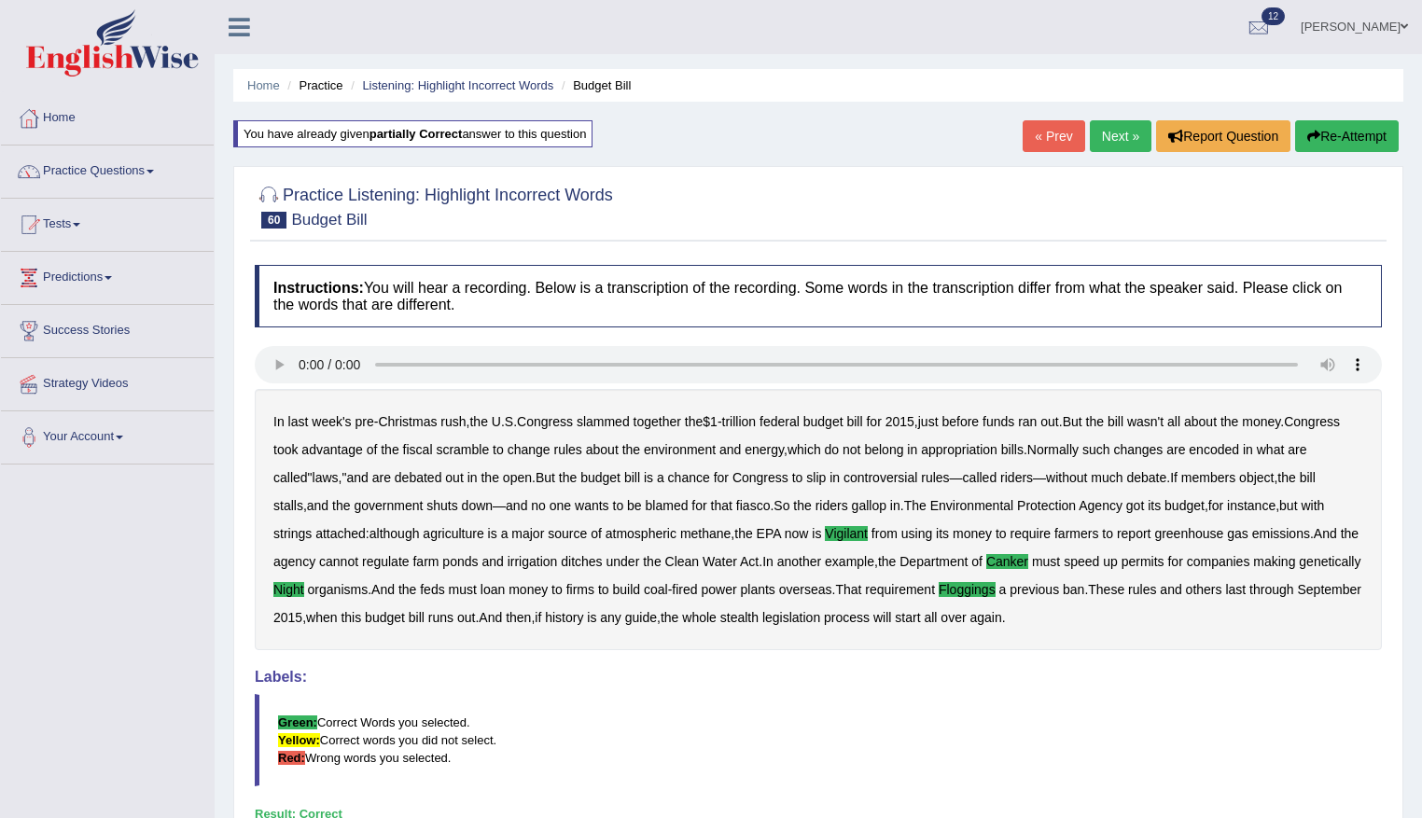
click at [1367, 133] on button "Re-Attempt" at bounding box center [1347, 136] width 104 height 32
